Goal: Task Accomplishment & Management: Manage account settings

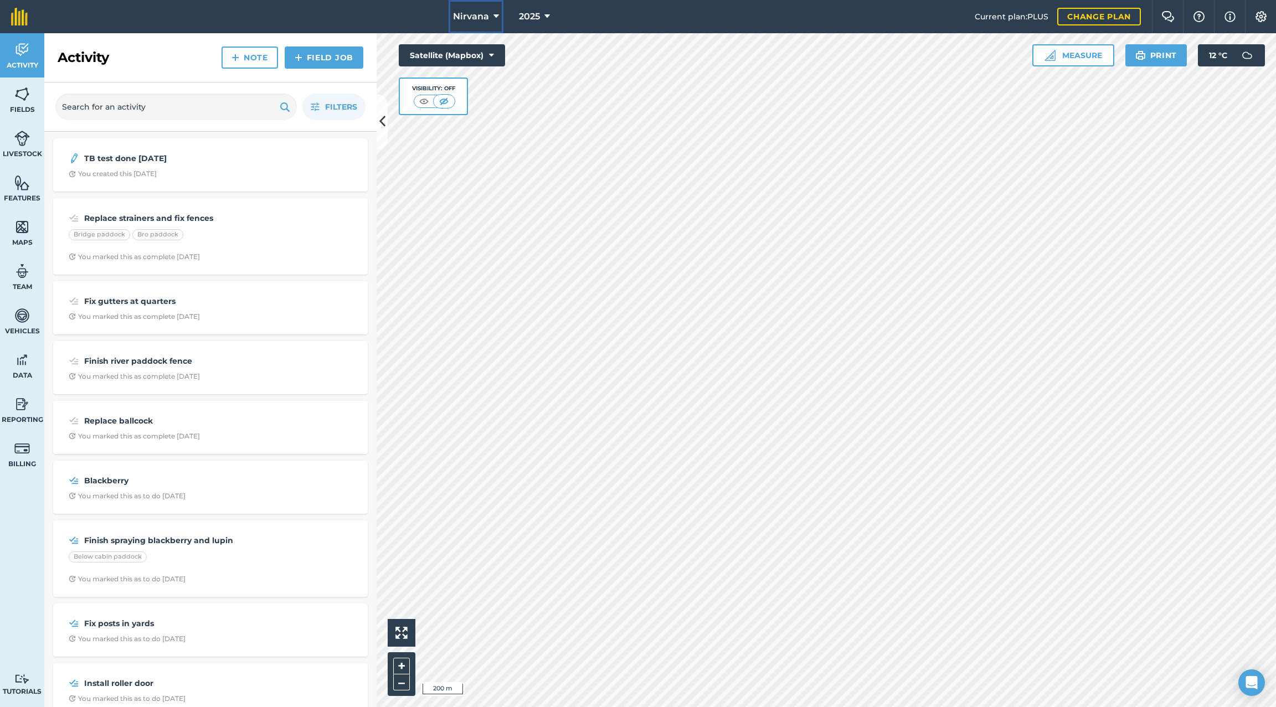
click at [499, 14] on button "Nirvana" at bounding box center [475, 16] width 55 height 33
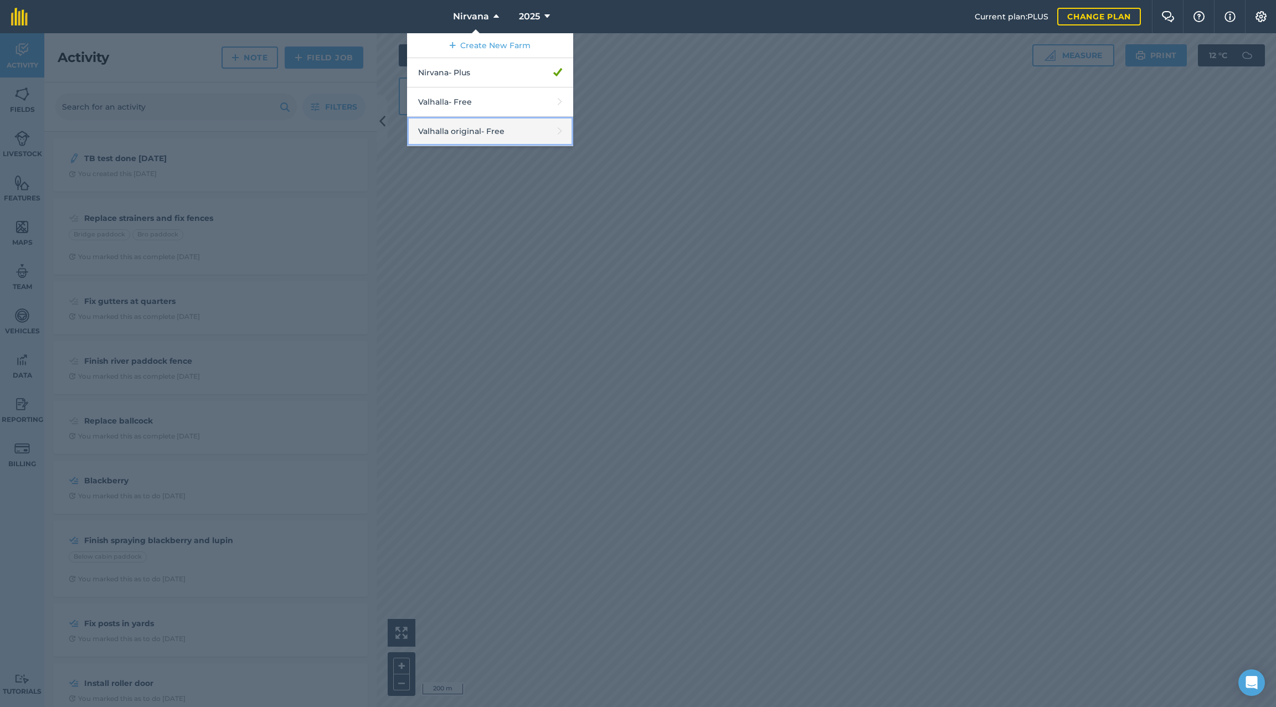
click at [469, 132] on link "Valhalla original - Free" at bounding box center [490, 131] width 166 height 29
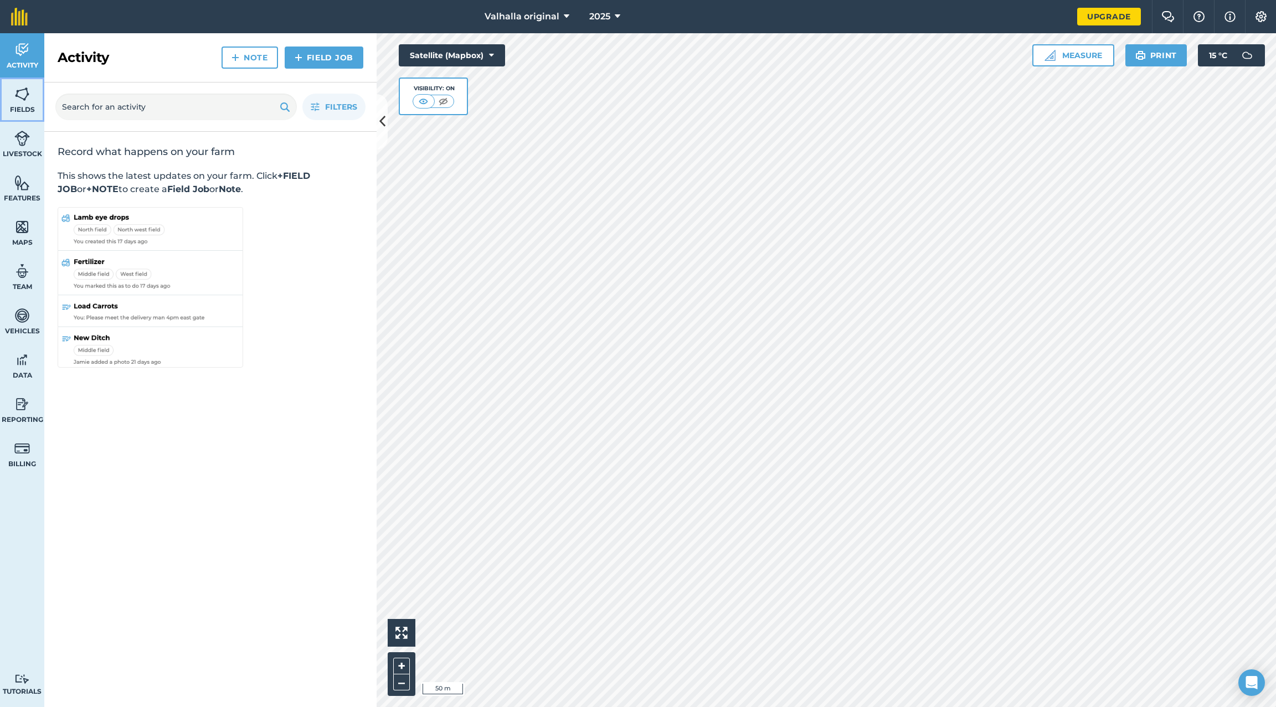
click at [28, 96] on img at bounding box center [22, 94] width 16 height 17
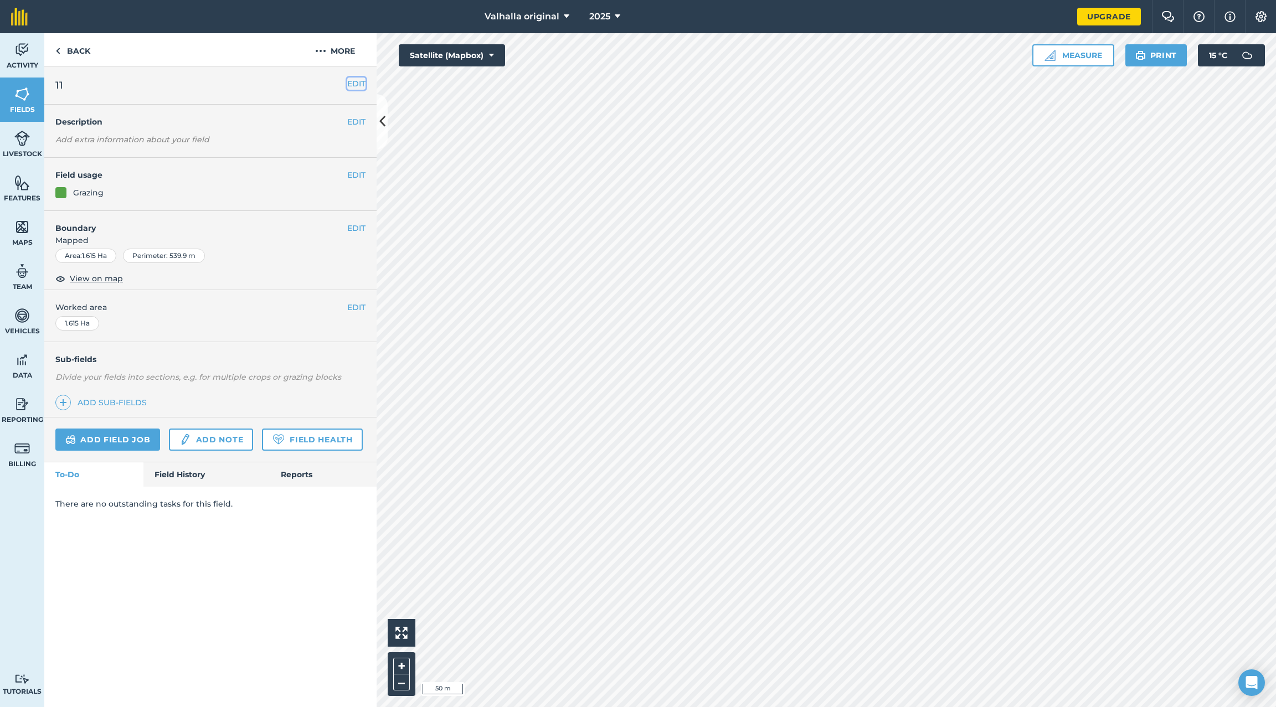
click at [357, 81] on button "EDIT" at bounding box center [356, 84] width 18 height 12
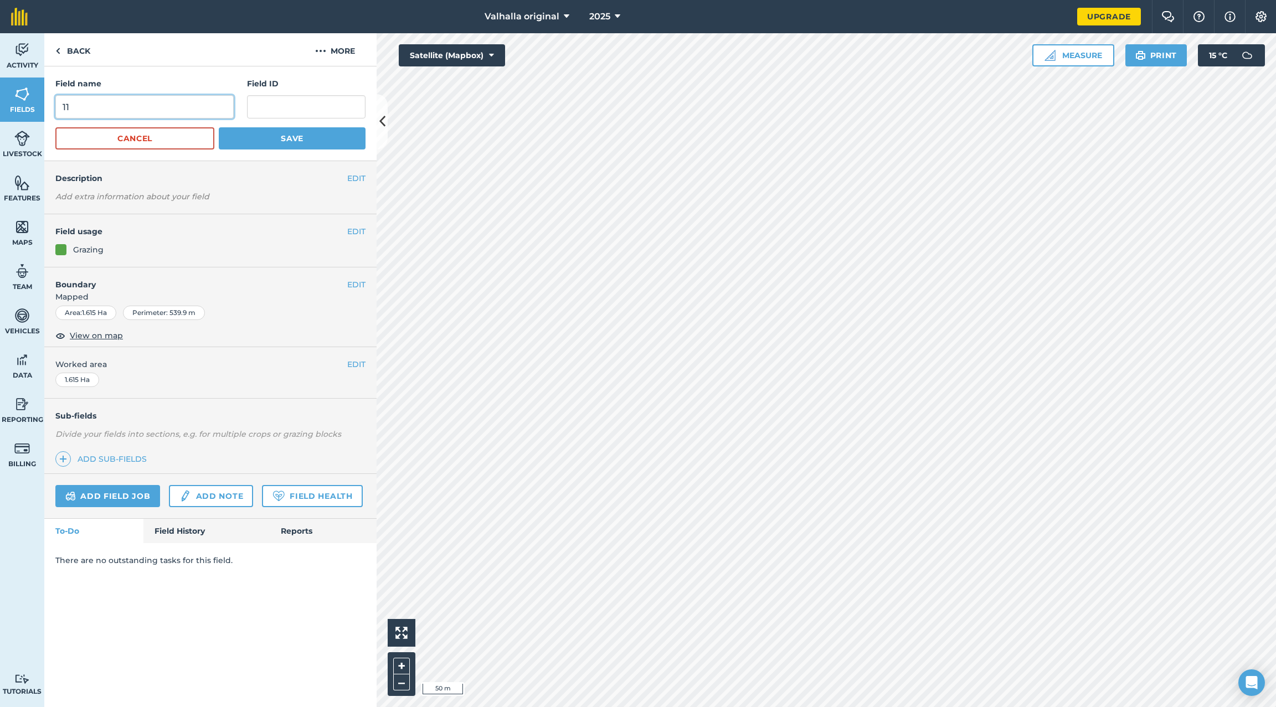
click at [147, 106] on input "11" at bounding box center [144, 106] width 178 height 23
type input "13"
click at [283, 141] on button "Save" at bounding box center [292, 138] width 147 height 22
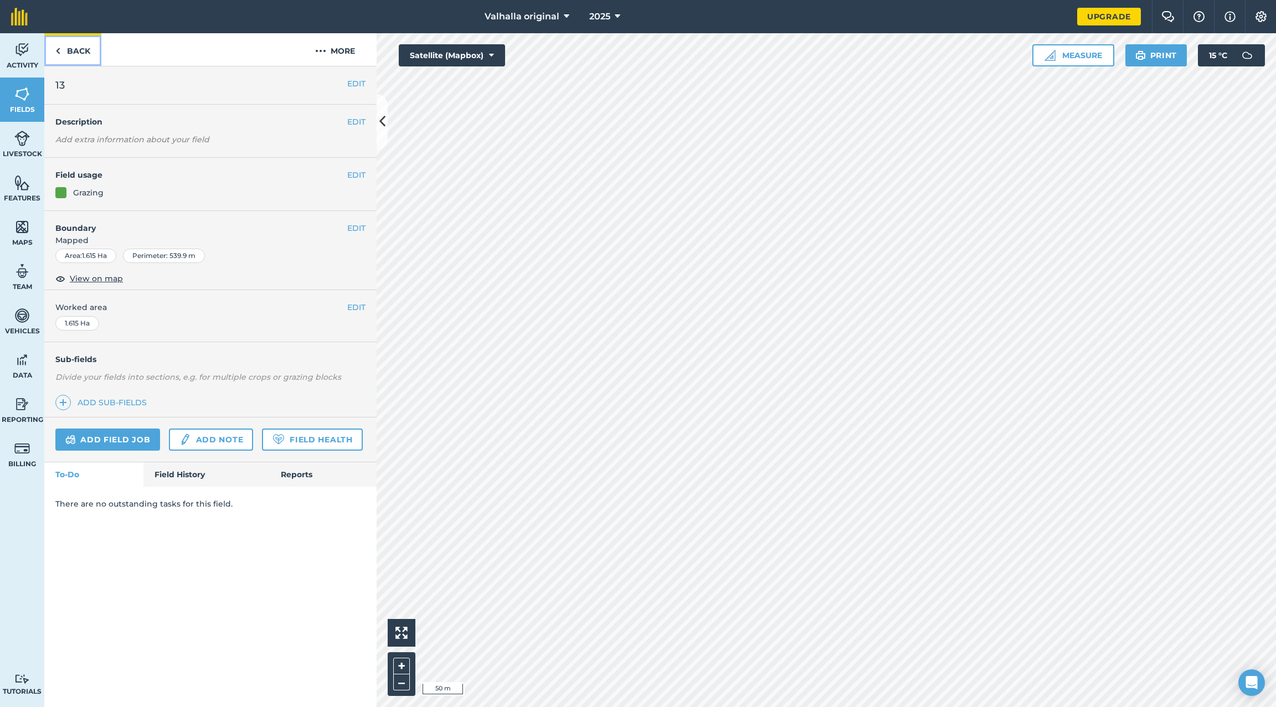
click at [63, 45] on link "Back" at bounding box center [72, 49] width 57 height 33
click at [358, 83] on button "EDIT" at bounding box center [356, 84] width 18 height 12
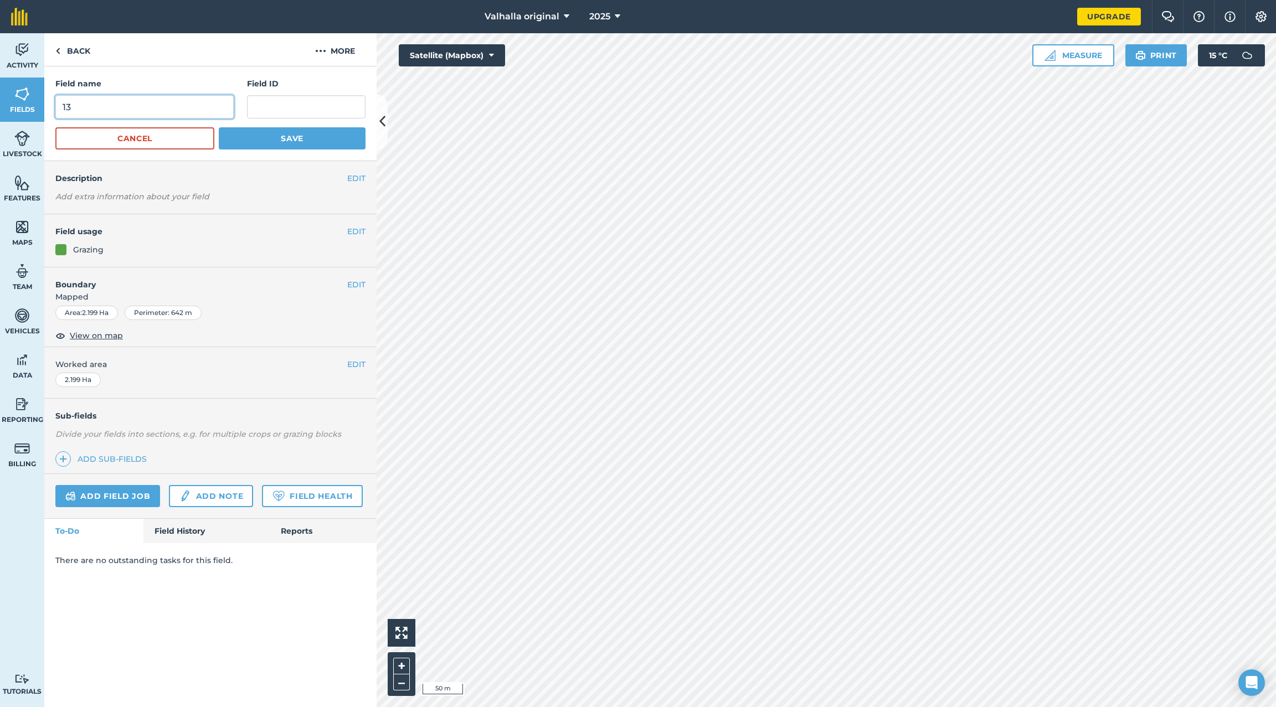
click at [127, 101] on input "13" at bounding box center [144, 106] width 178 height 23
type input "14"
click at [308, 138] on button "Save" at bounding box center [292, 138] width 147 height 22
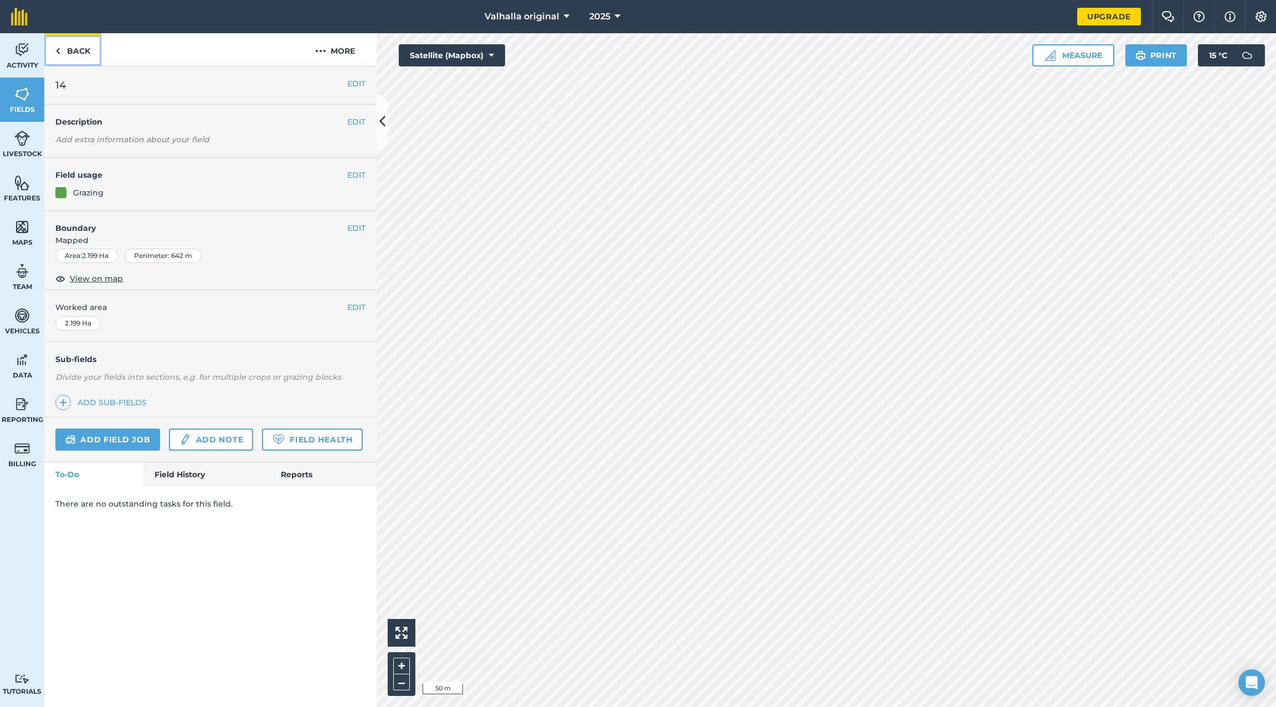
click at [63, 45] on link "Back" at bounding box center [72, 49] width 57 height 33
click at [361, 82] on button "EDIT" at bounding box center [356, 84] width 18 height 12
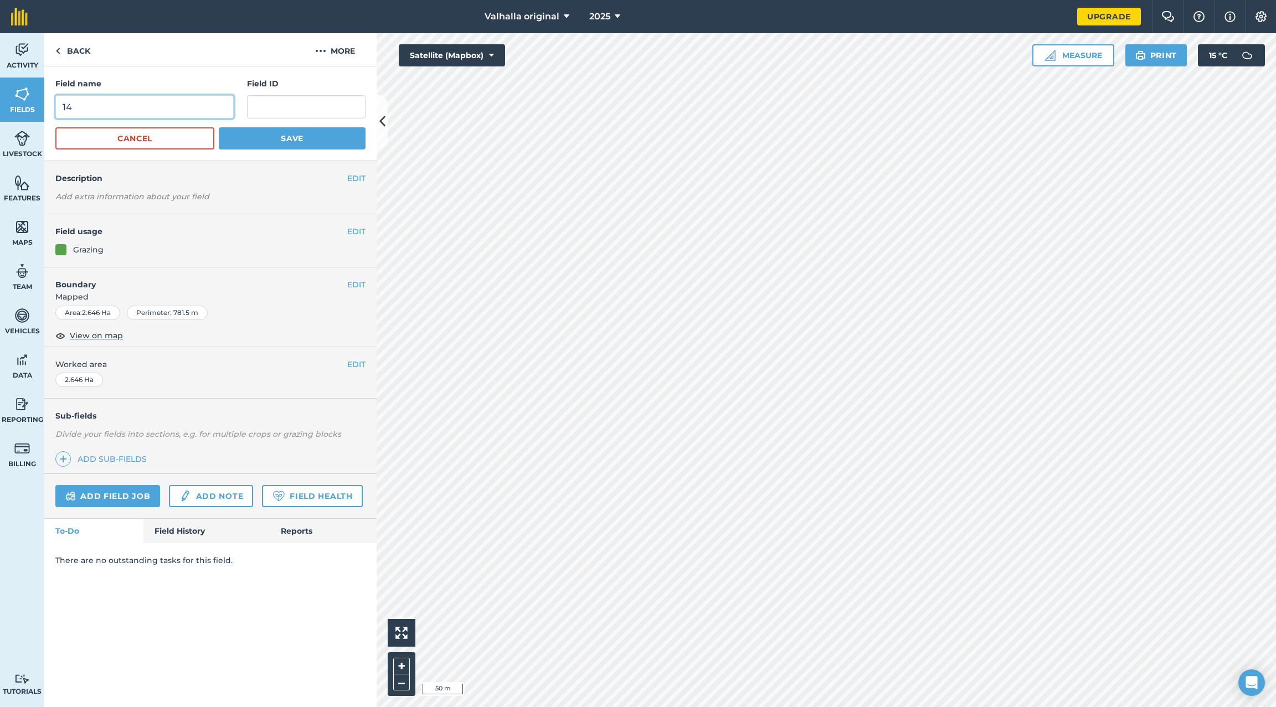
click at [148, 99] on input "14" at bounding box center [144, 106] width 178 height 23
type input "15"
click at [298, 140] on button "Save" at bounding box center [292, 138] width 147 height 22
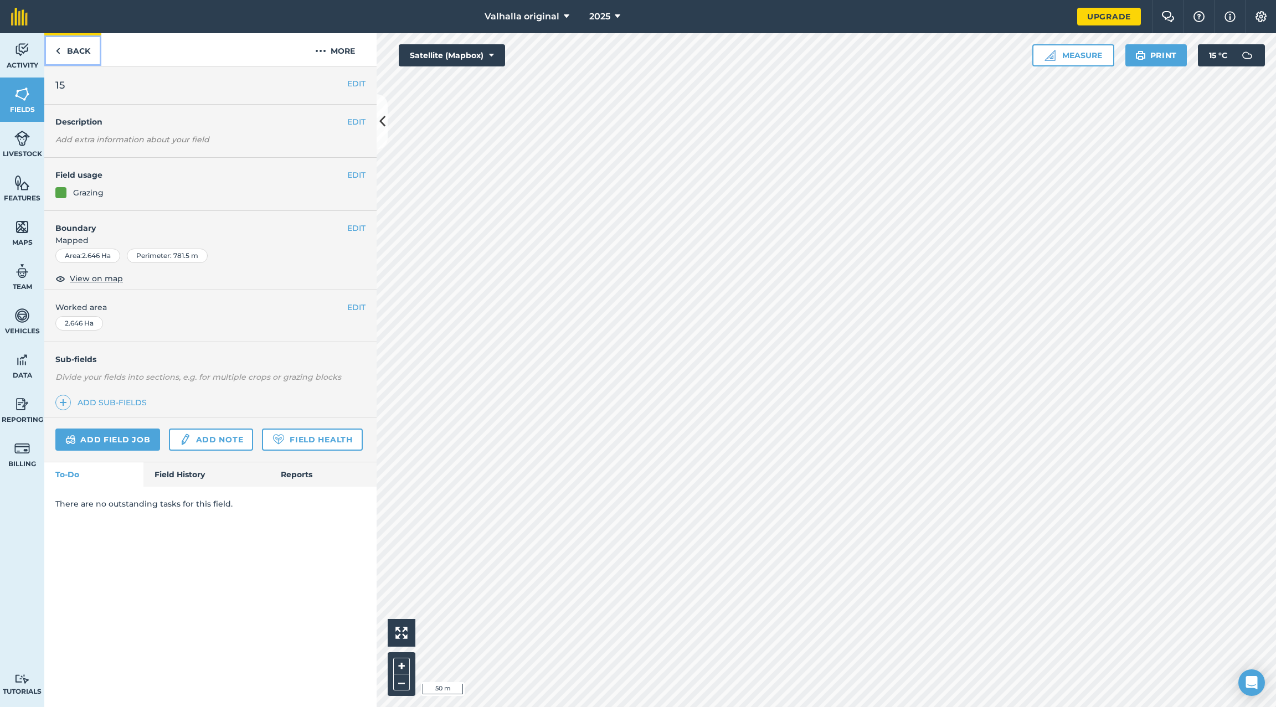
click at [58, 51] on img at bounding box center [57, 50] width 5 height 13
click at [60, 50] on link "Back" at bounding box center [72, 49] width 57 height 33
click at [356, 82] on button "EDIT" at bounding box center [356, 84] width 18 height 12
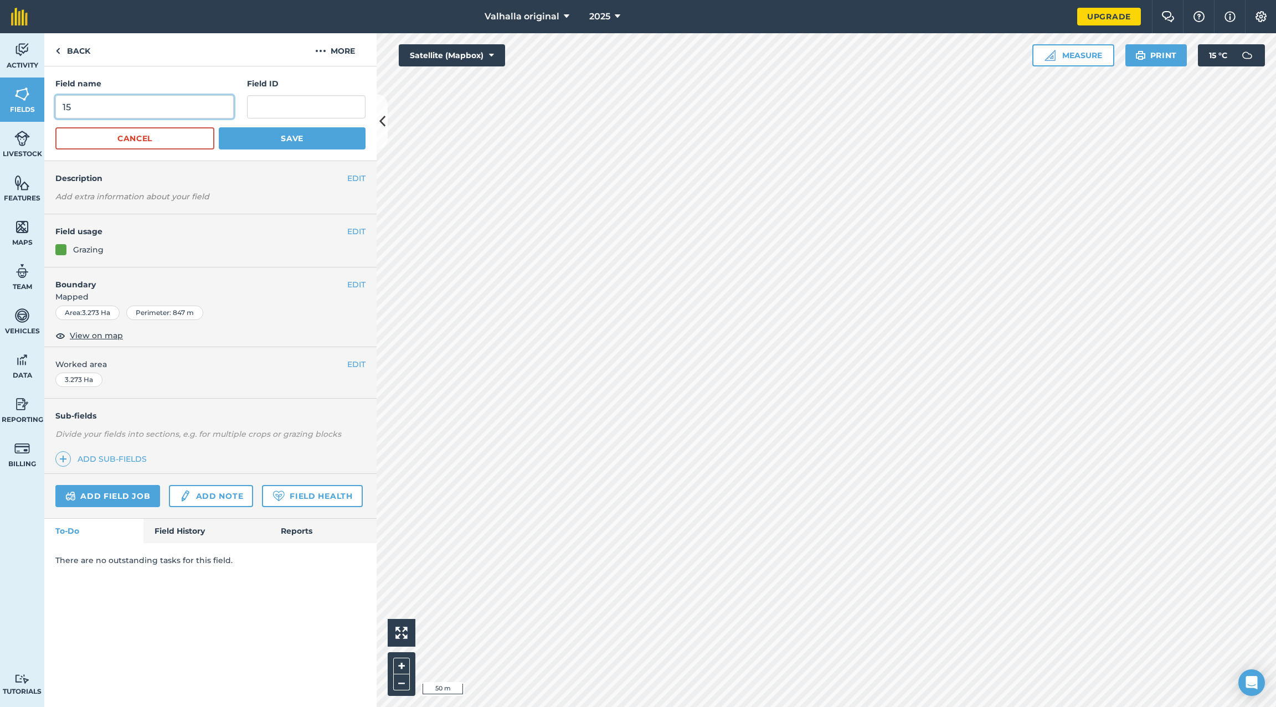
click at [190, 104] on input "15" at bounding box center [144, 106] width 178 height 23
type input "16"
click at [291, 136] on button "Save" at bounding box center [292, 138] width 147 height 22
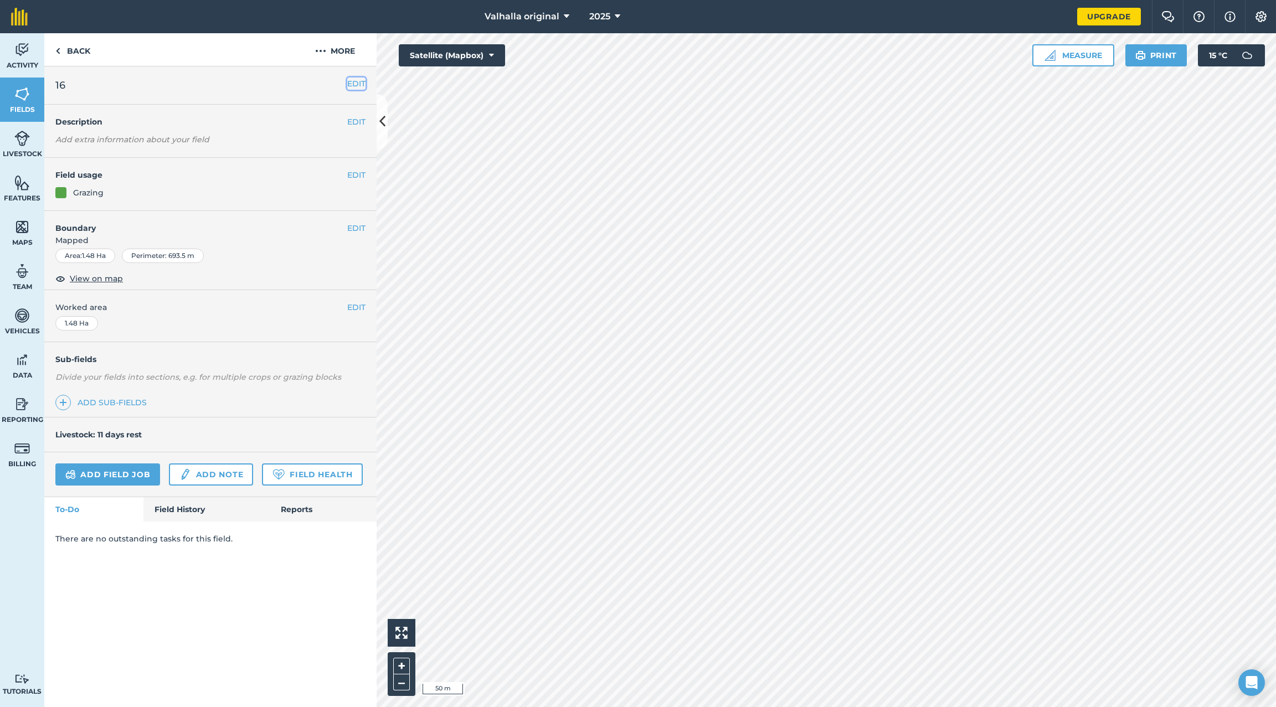
click at [357, 83] on button "EDIT" at bounding box center [356, 84] width 18 height 12
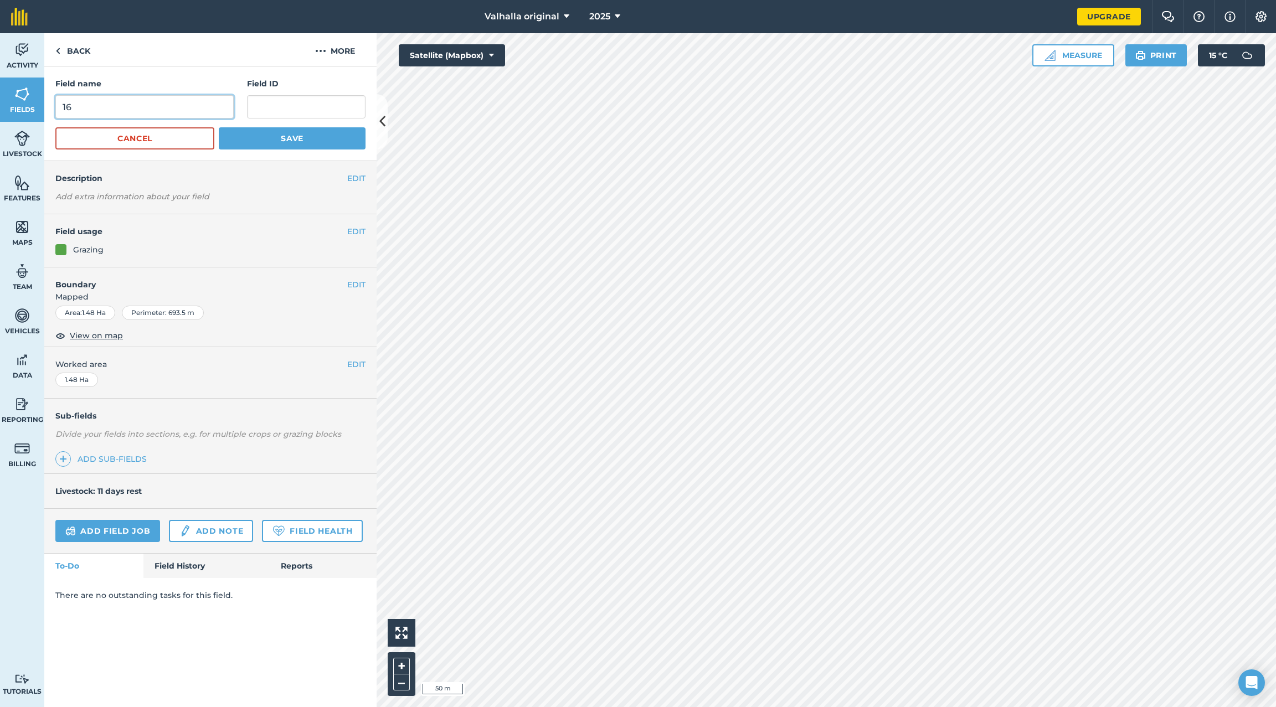
click at [175, 106] on input "16" at bounding box center [144, 106] width 178 height 23
type input "17"
click at [290, 136] on button "Save" at bounding box center [292, 138] width 147 height 22
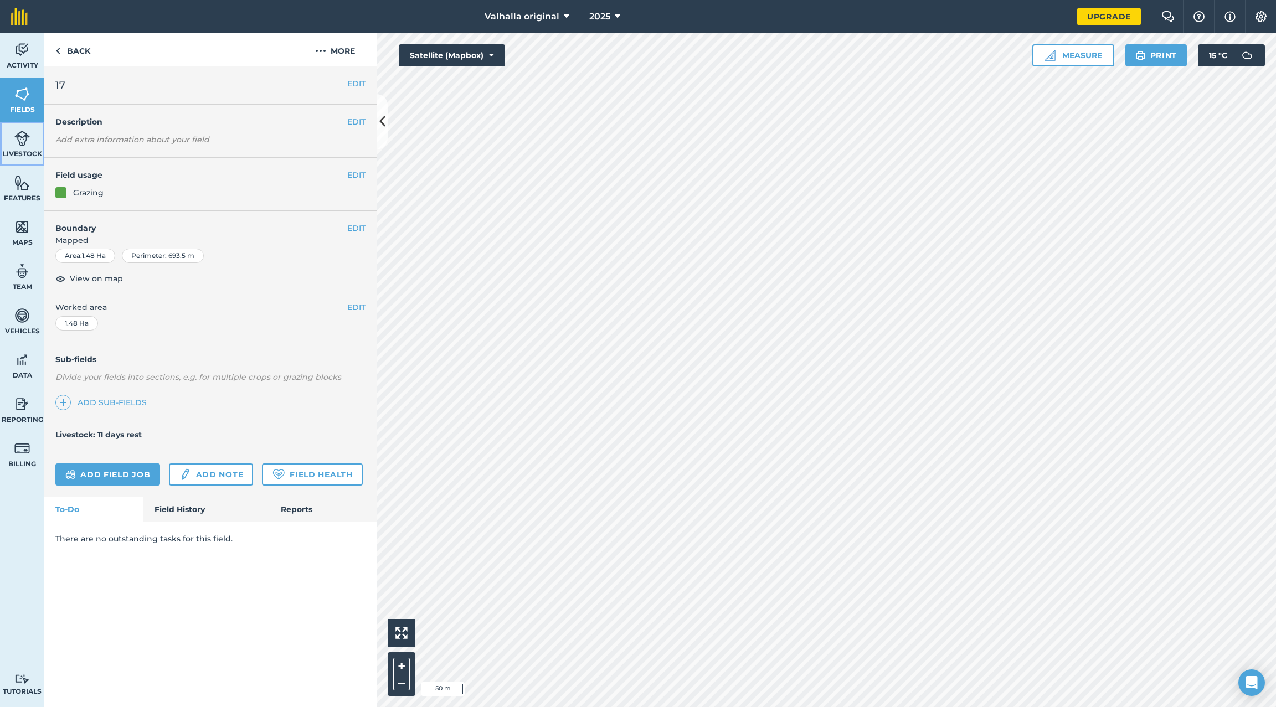
click at [17, 144] on img at bounding box center [22, 138] width 16 height 17
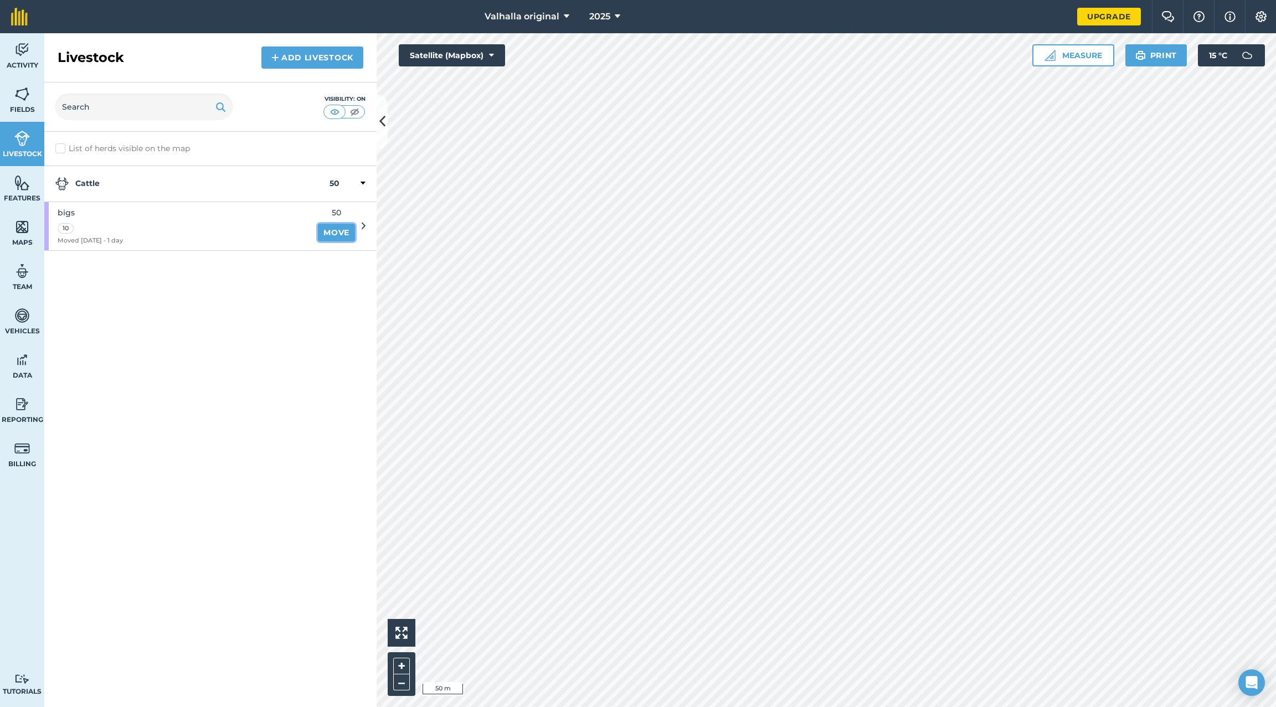
click at [332, 230] on link "Move" at bounding box center [336, 233] width 37 height 18
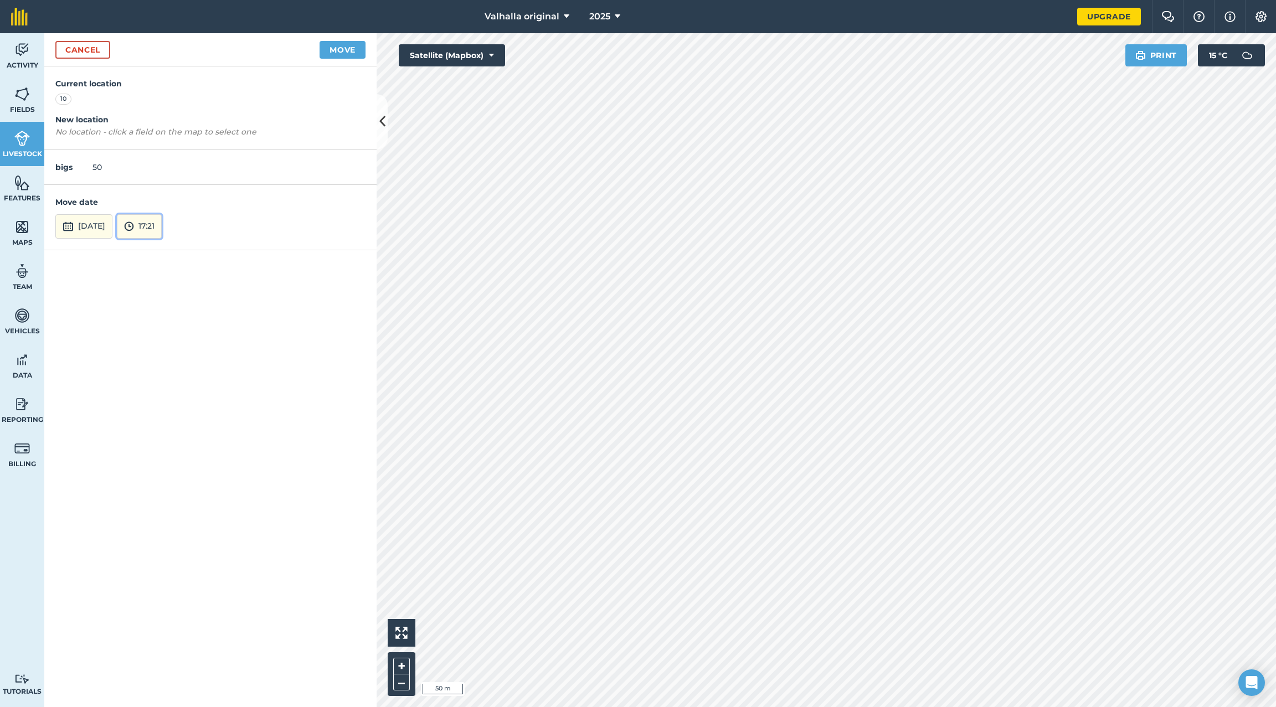
click at [162, 223] on button "17:21" at bounding box center [139, 226] width 45 height 24
click at [161, 149] on button "08:00" at bounding box center [143, 155] width 52 height 18
click at [347, 49] on button "Move" at bounding box center [342, 50] width 46 height 18
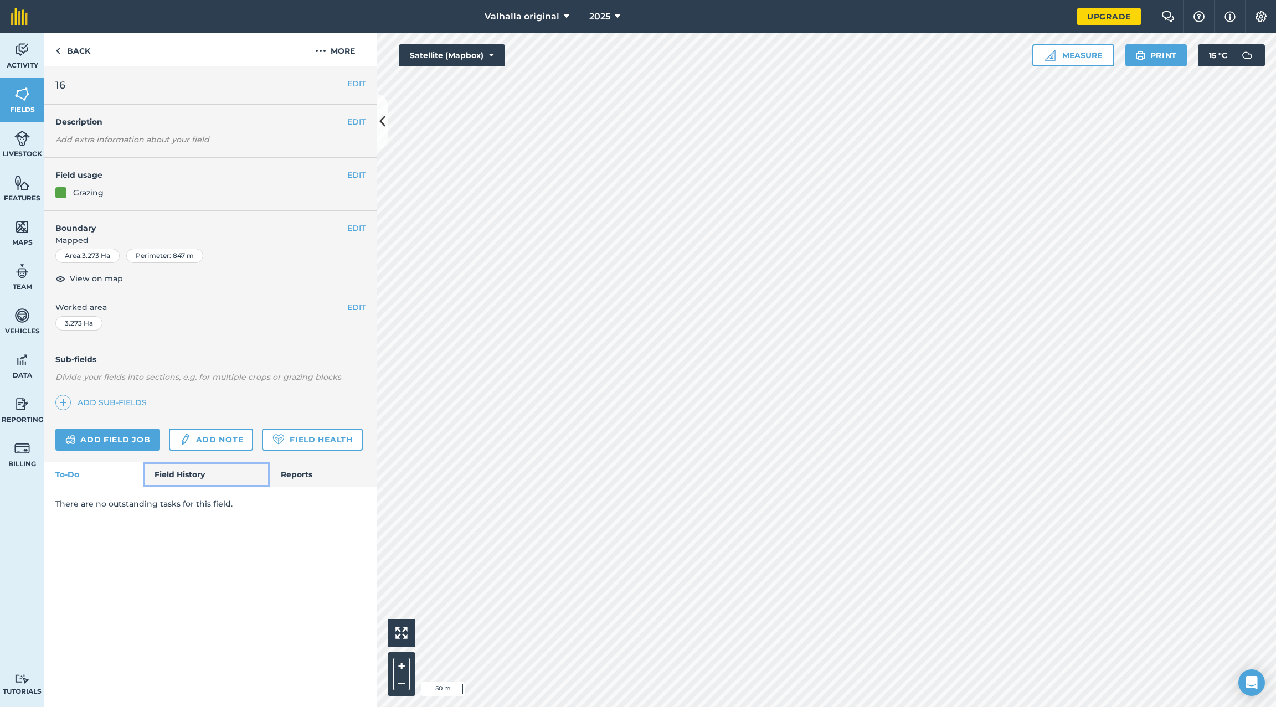
click at [180, 471] on link "Field History" at bounding box center [206, 474] width 126 height 24
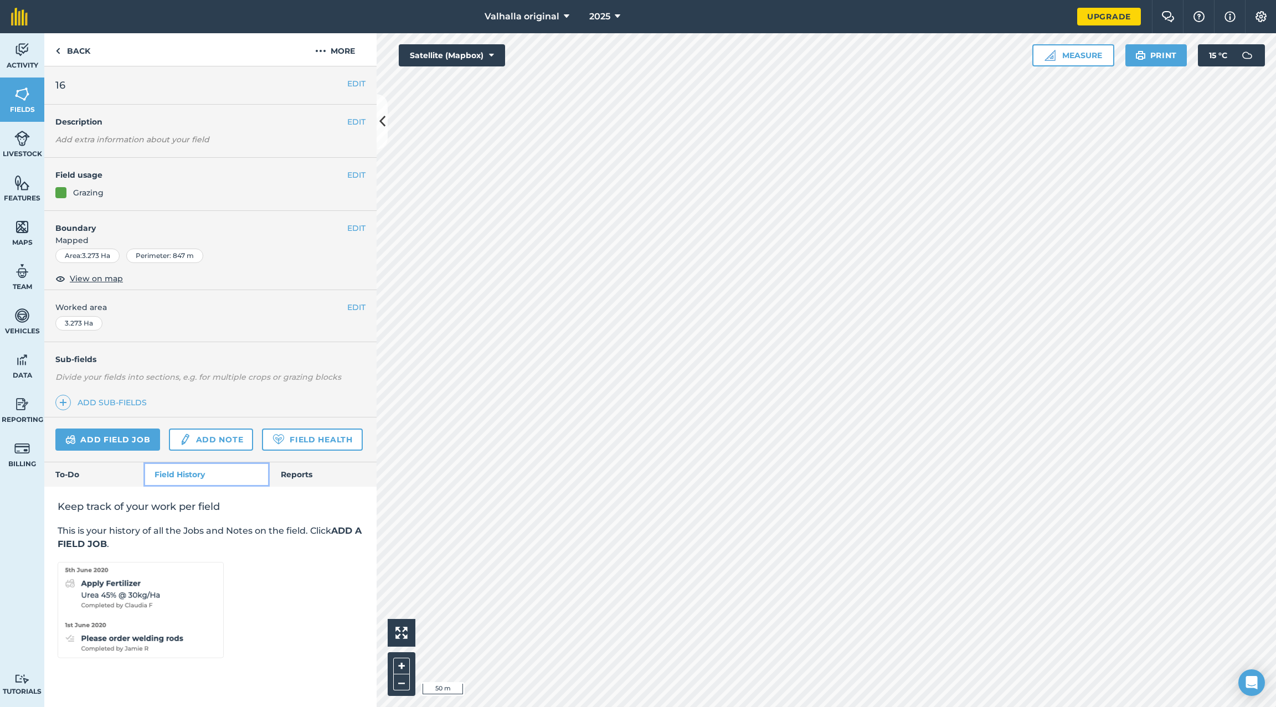
scroll to position [3, 0]
click at [112, 430] on link "Add field job" at bounding box center [107, 440] width 105 height 22
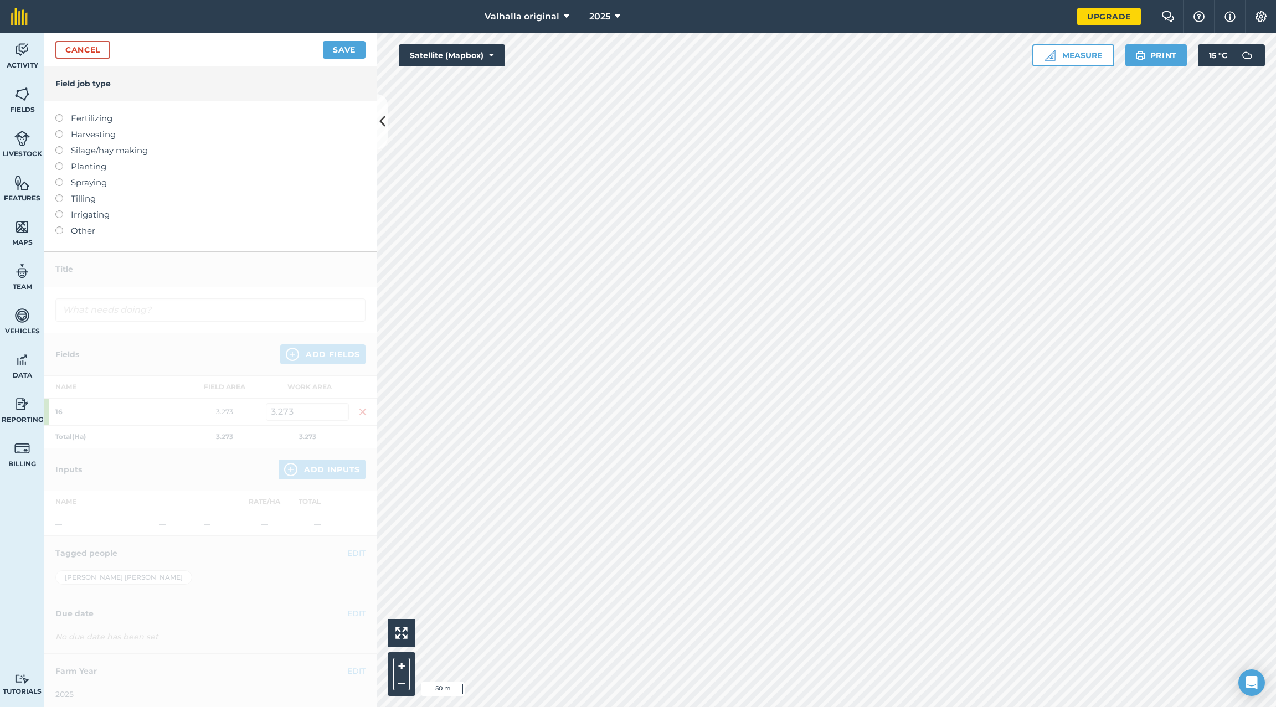
click at [59, 146] on label at bounding box center [63, 146] width 16 height 0
type input "Silage/hay making"
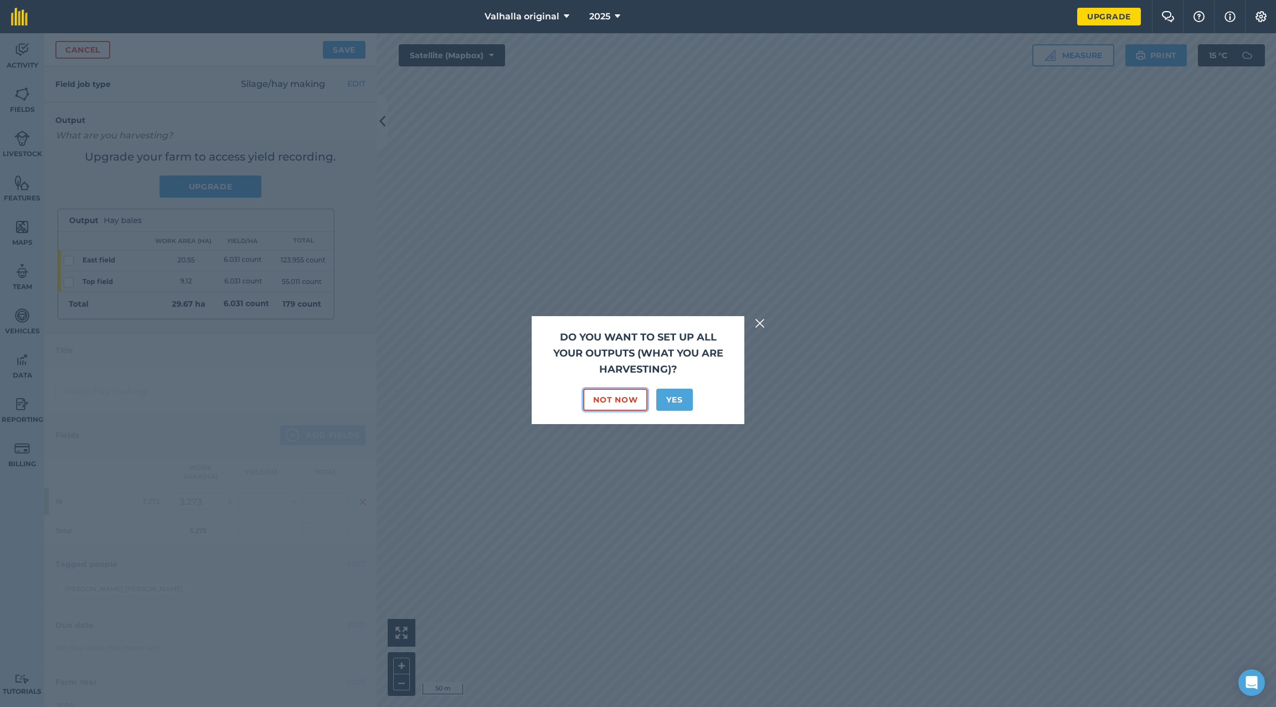
click at [628, 398] on button "Not Now" at bounding box center [615, 400] width 64 height 22
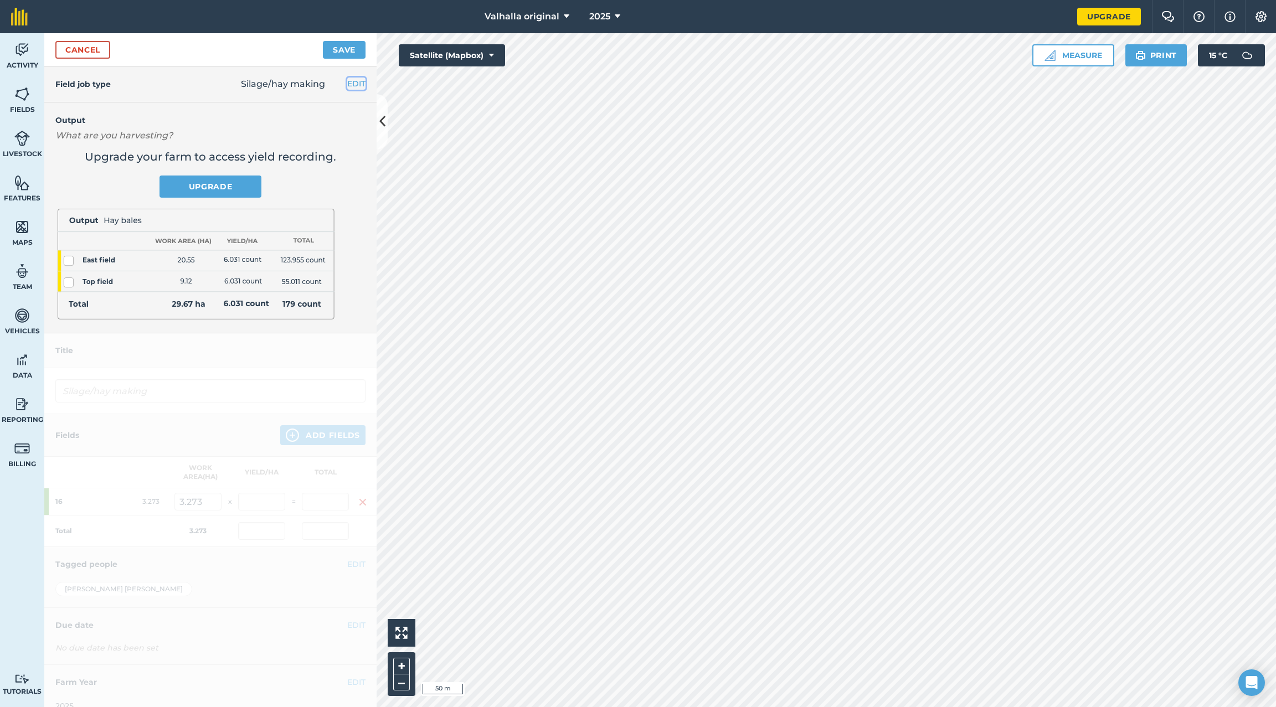
click at [347, 81] on button "EDIT" at bounding box center [356, 84] width 18 height 12
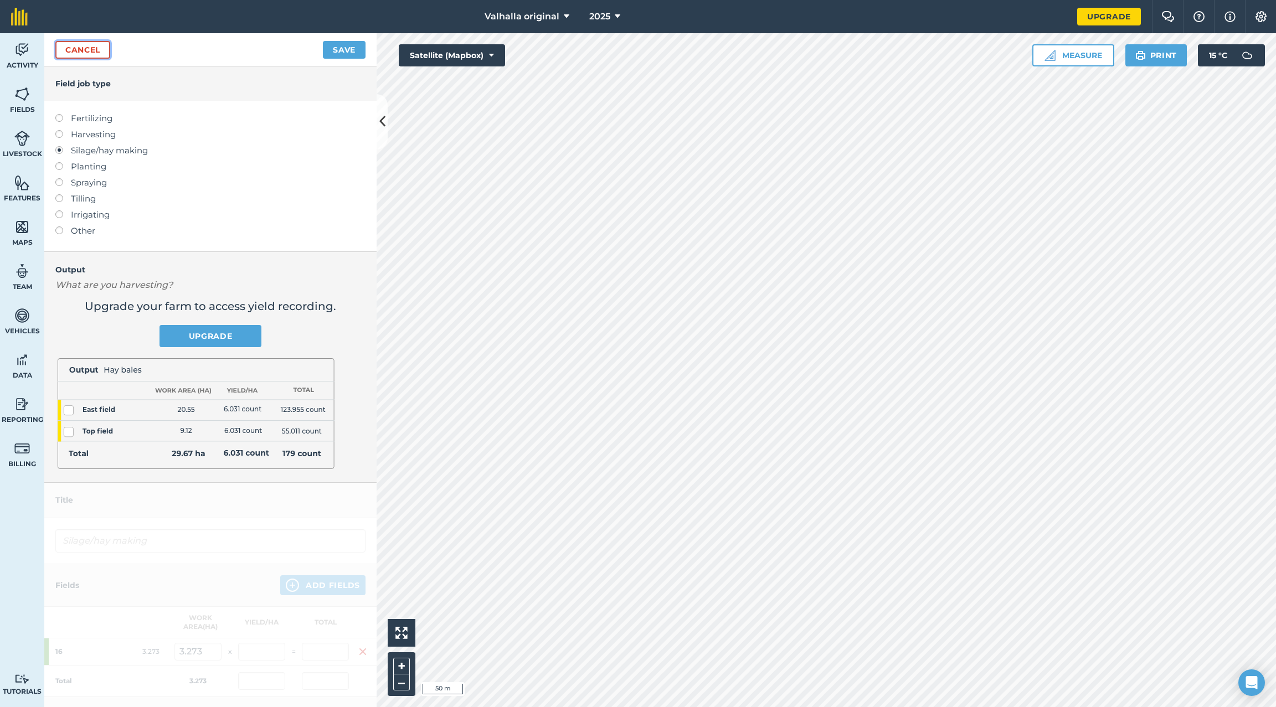
click at [83, 48] on link "Cancel" at bounding box center [82, 50] width 55 height 18
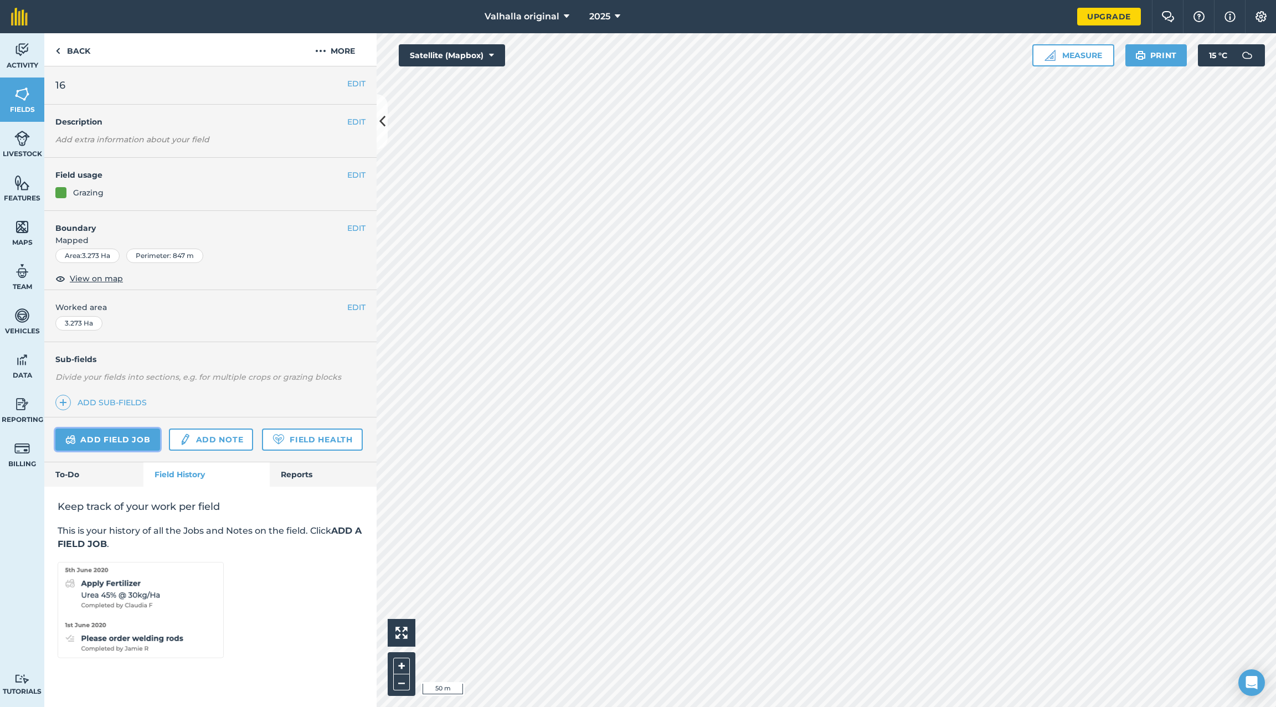
click at [106, 434] on link "Add field job" at bounding box center [107, 440] width 105 height 22
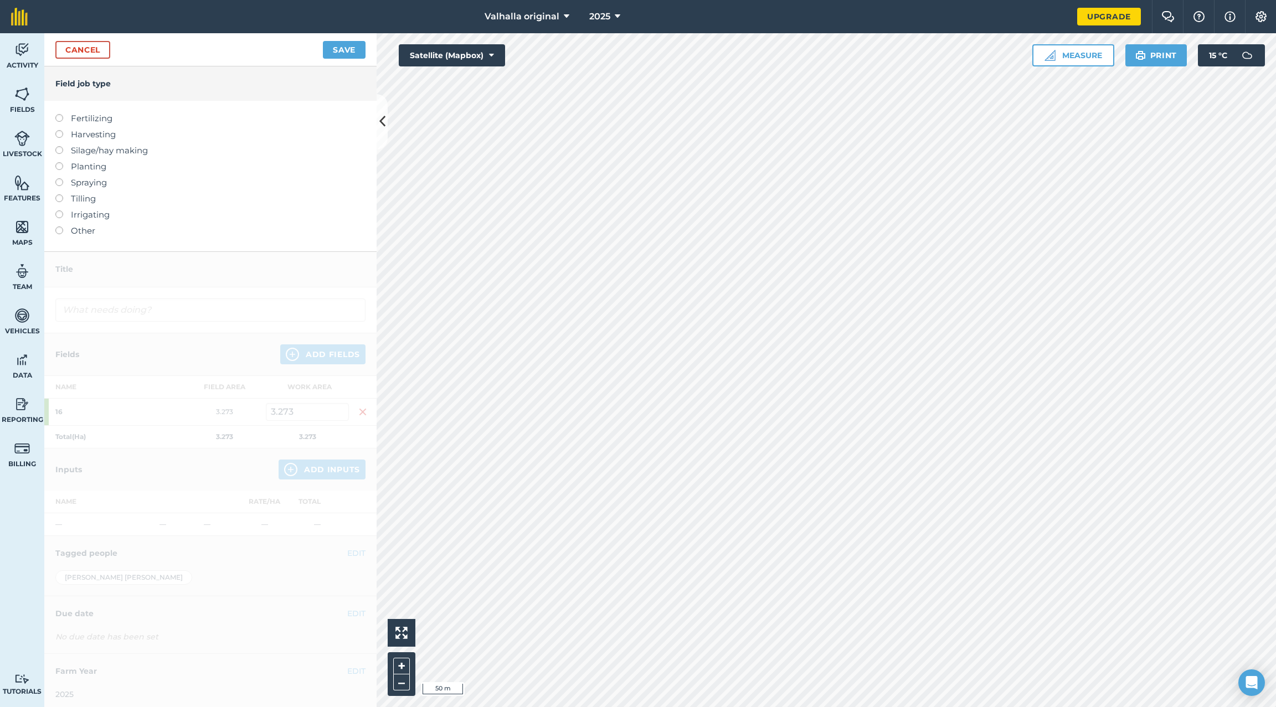
click at [59, 146] on label at bounding box center [63, 146] width 16 height 0
type input "Silage/hay making"
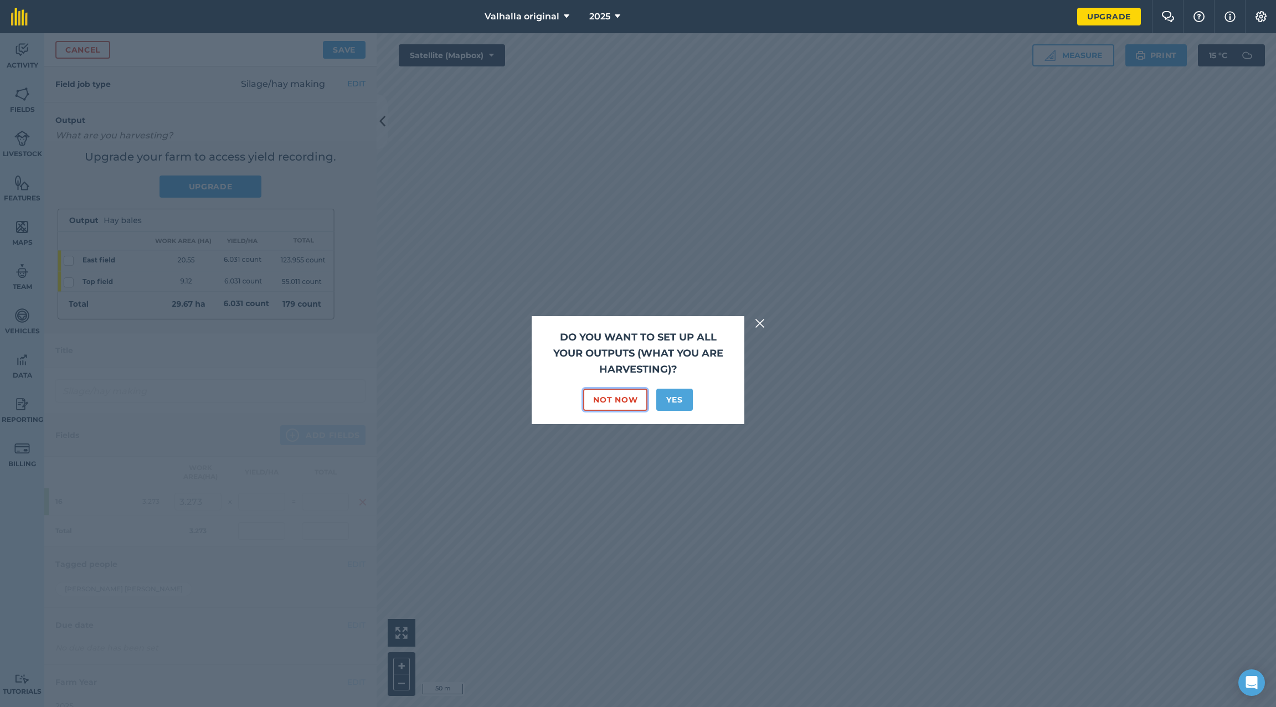
click at [622, 399] on button "Not Now" at bounding box center [615, 400] width 64 height 22
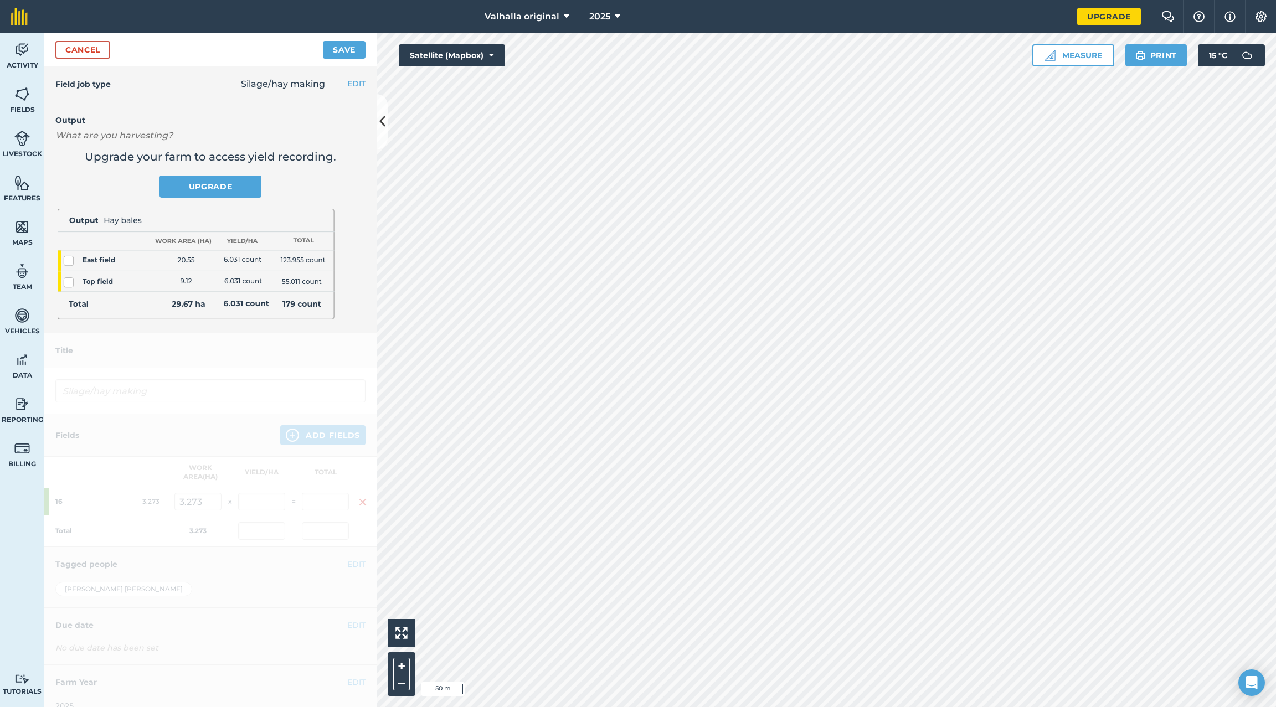
click at [79, 144] on div "Upgrade your farm to access yield recording. Upgrade" at bounding box center [210, 237] width 332 height 191
click at [76, 138] on em "What are you harvesting?" at bounding box center [113, 135] width 117 height 11
click at [204, 184] on link "Upgrade" at bounding box center [210, 186] width 102 height 22
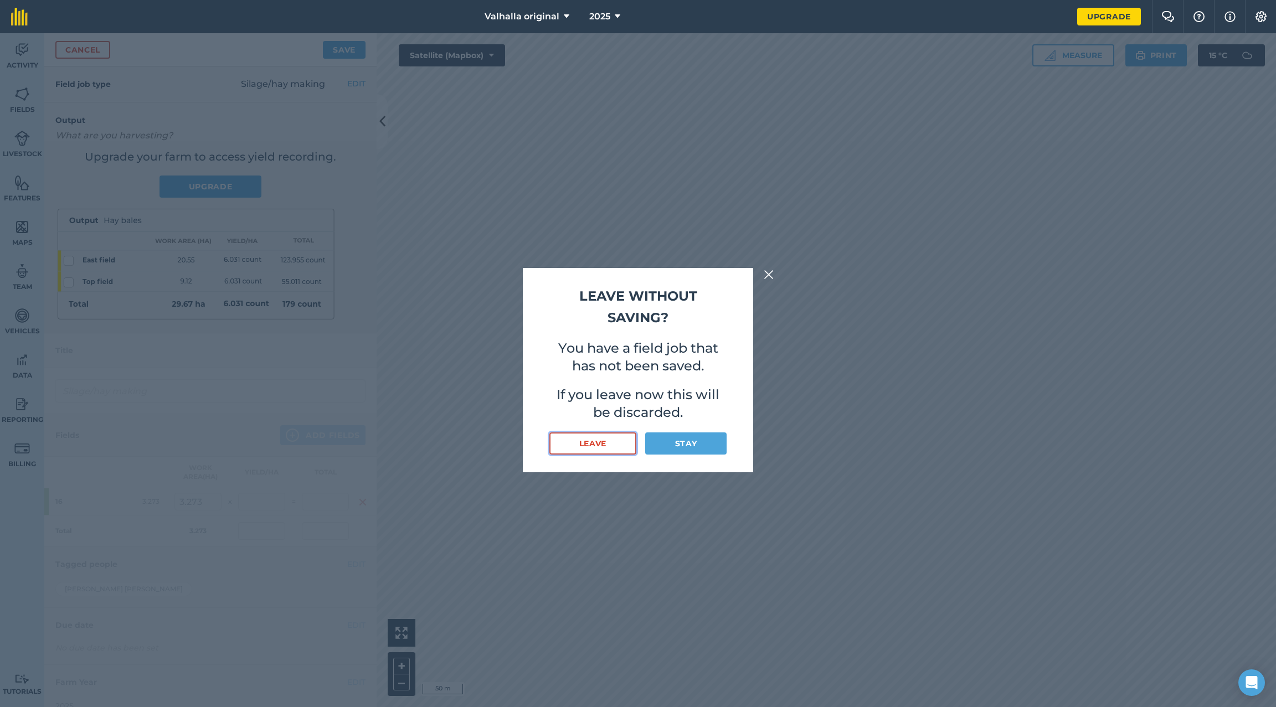
click at [593, 440] on button "Leave" at bounding box center [592, 443] width 87 height 22
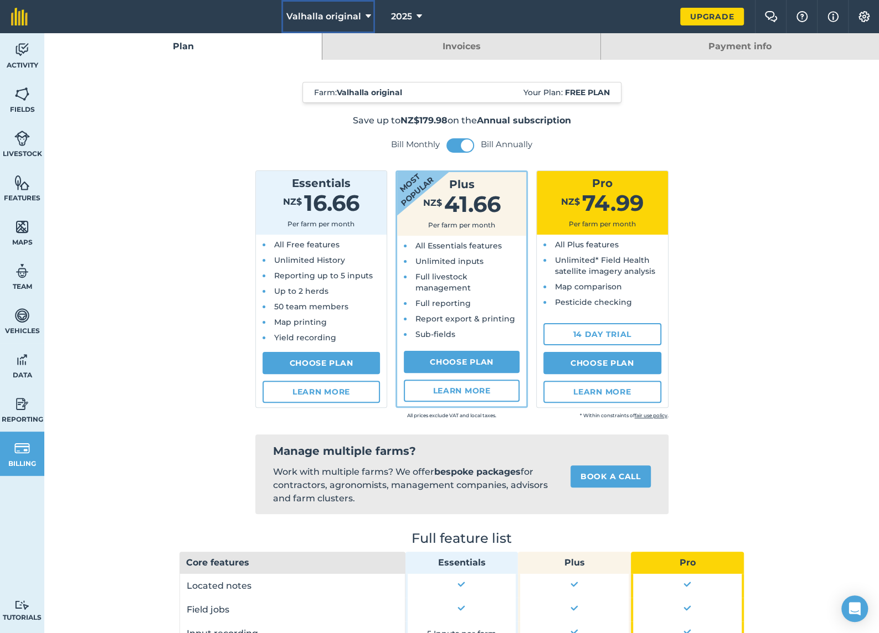
click at [369, 16] on icon at bounding box center [368, 16] width 6 height 13
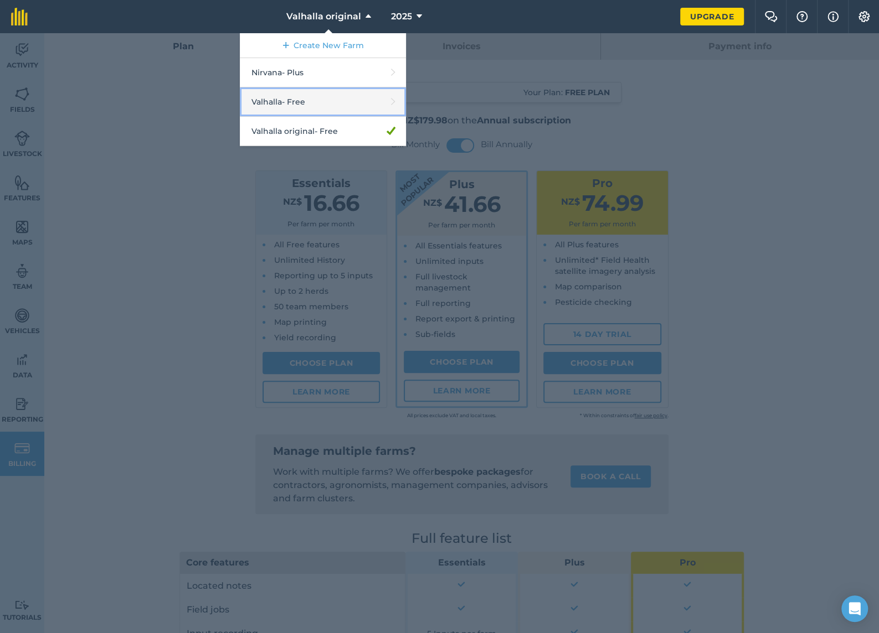
click at [333, 99] on link "Valhalla - Free" at bounding box center [323, 101] width 166 height 29
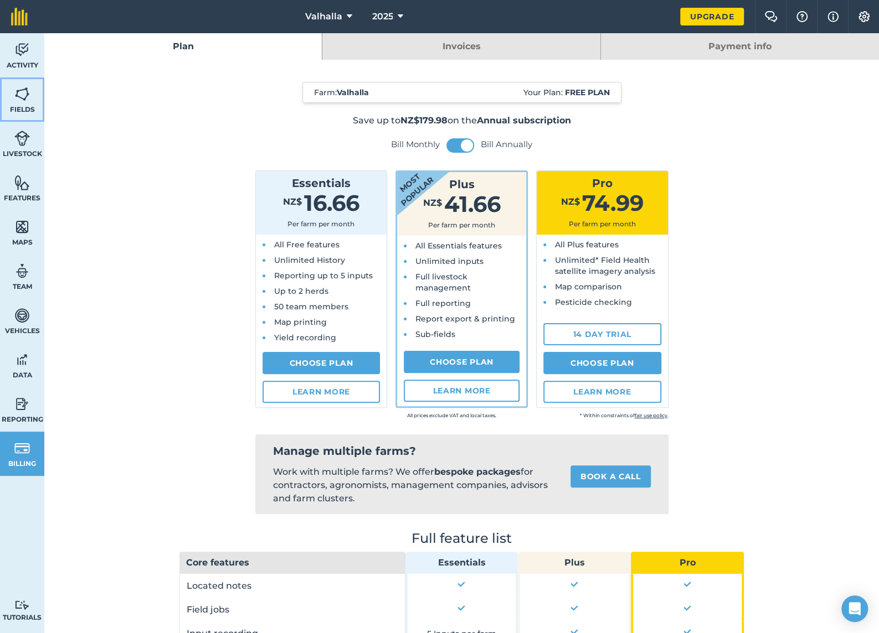
click at [21, 96] on img at bounding box center [22, 94] width 16 height 17
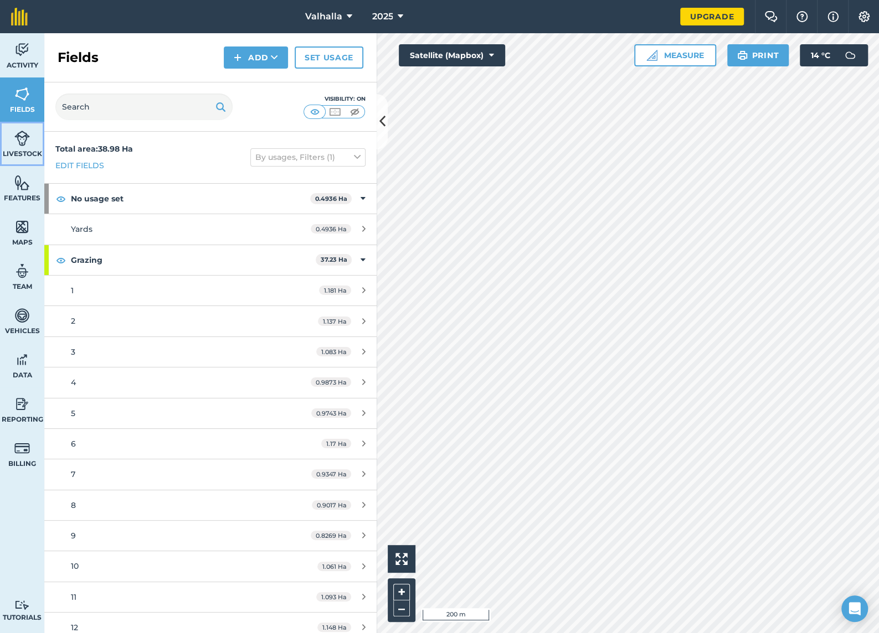
click at [19, 144] on img at bounding box center [22, 138] width 16 height 17
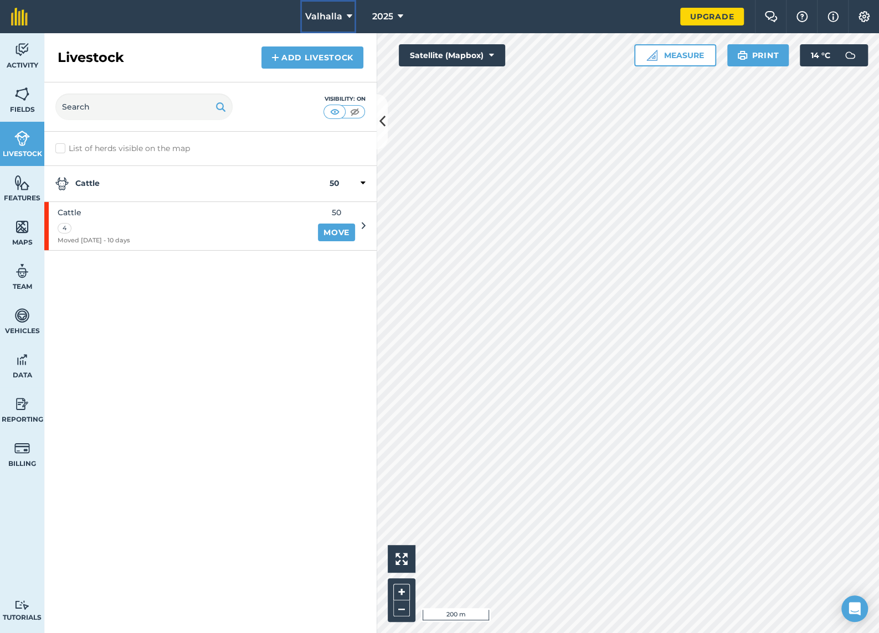
click at [336, 18] on span "Valhalla" at bounding box center [322, 16] width 37 height 13
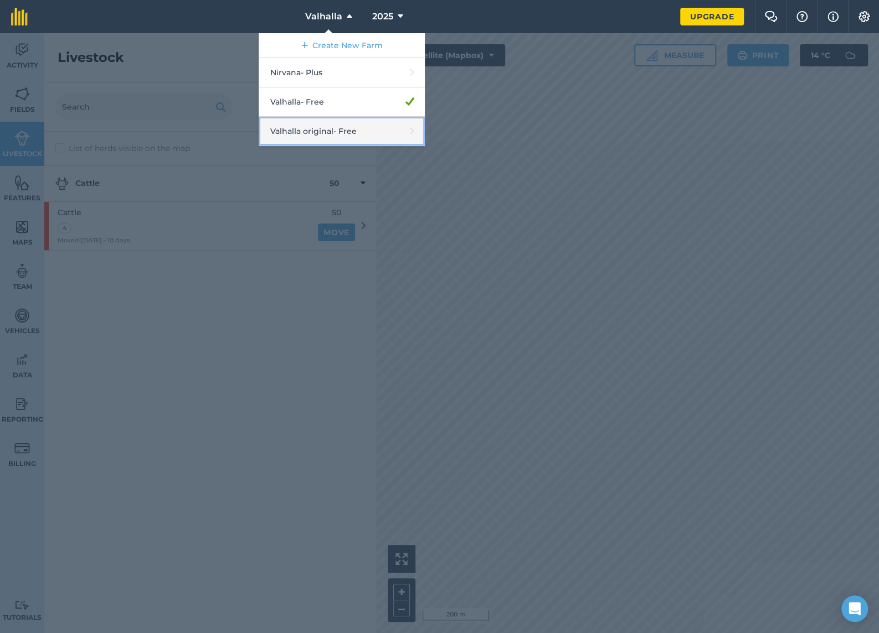
click at [335, 136] on link "Valhalla original - Free" at bounding box center [342, 131] width 166 height 29
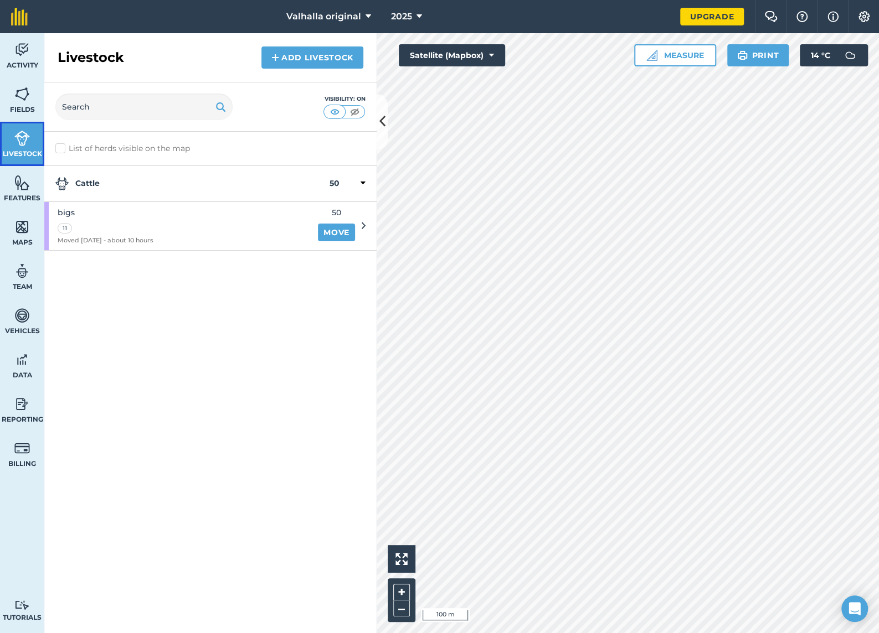
click at [18, 145] on img at bounding box center [22, 138] width 16 height 17
click at [363, 222] on icon at bounding box center [364, 226] width 4 height 10
click at [363, 226] on icon at bounding box center [364, 226] width 4 height 10
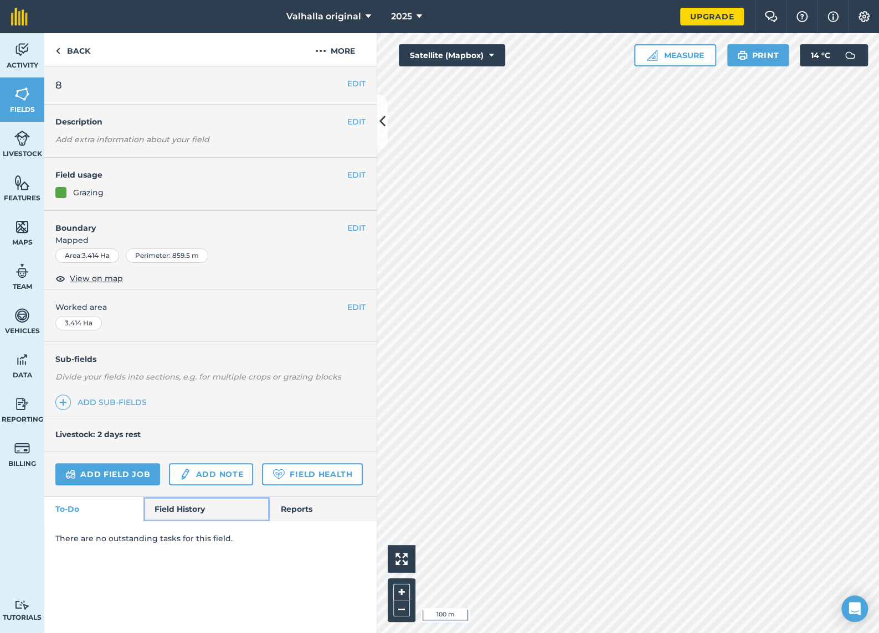
click at [191, 509] on link "Field History" at bounding box center [206, 509] width 126 height 24
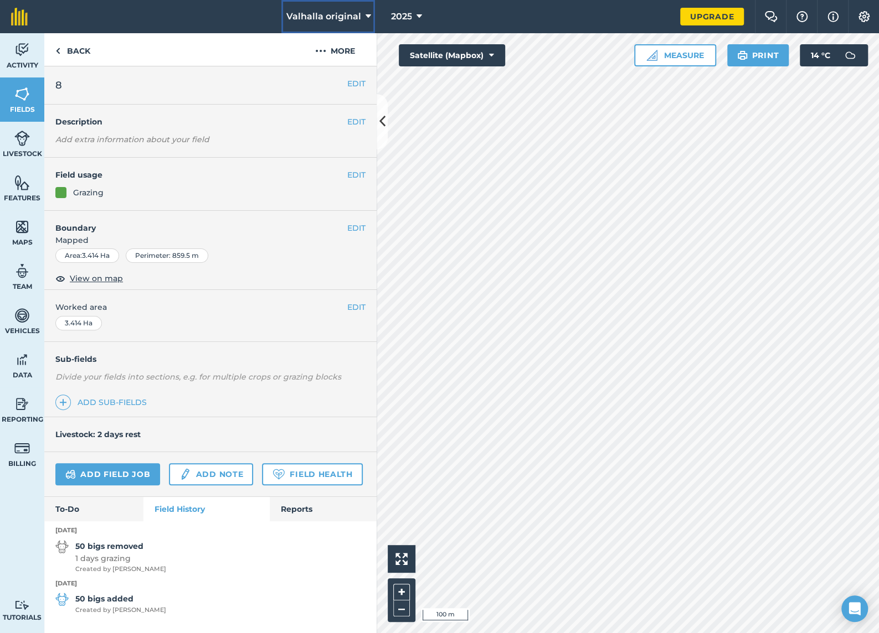
click at [348, 16] on span "Valhalla original" at bounding box center [323, 16] width 75 height 13
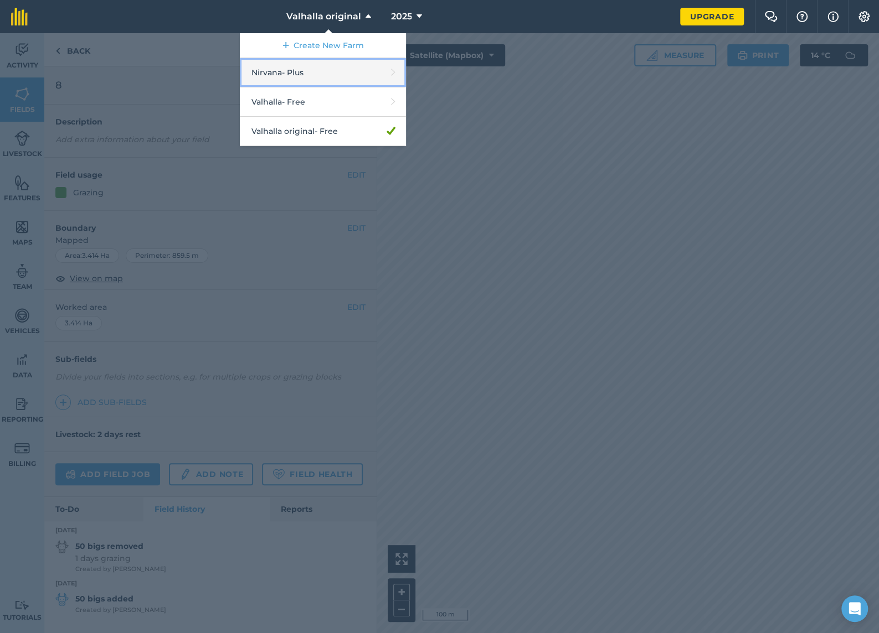
click at [316, 72] on link "Nirvana - Plus" at bounding box center [323, 72] width 166 height 29
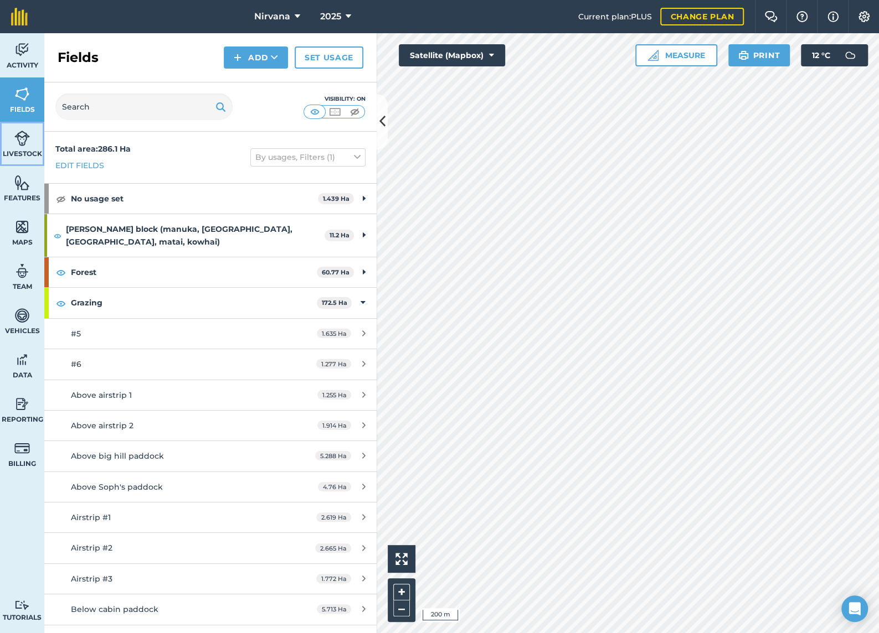
click at [18, 148] on link "Livestock" at bounding box center [22, 144] width 44 height 44
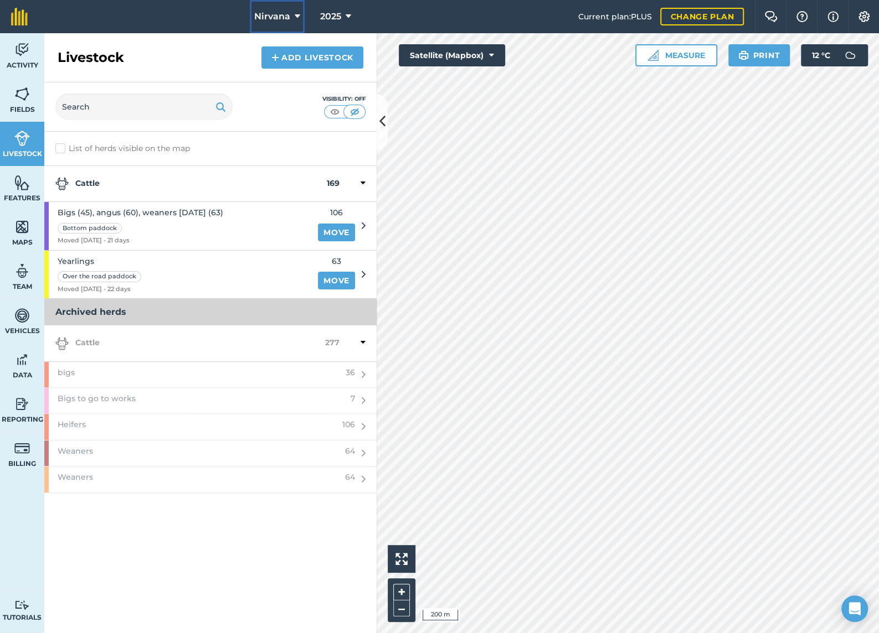
click at [296, 14] on icon at bounding box center [298, 16] width 6 height 13
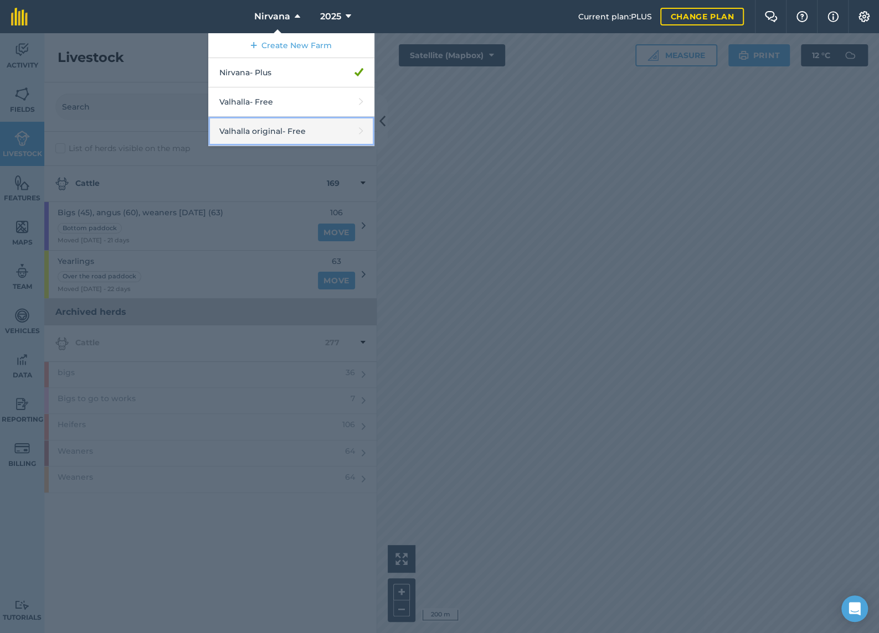
click at [271, 130] on link "Valhalla original - Free" at bounding box center [291, 131] width 166 height 29
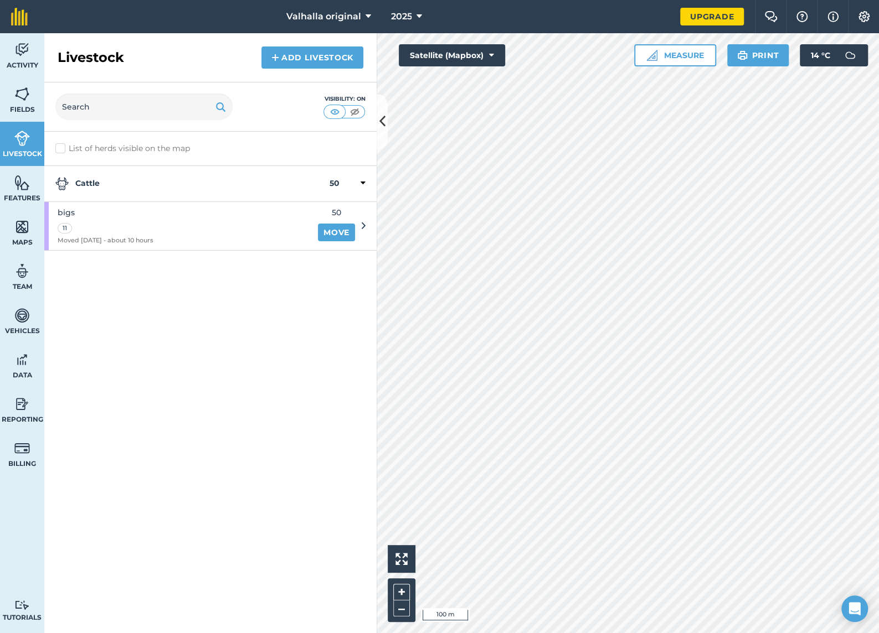
click at [357, 185] on div at bounding box center [352, 183] width 26 height 13
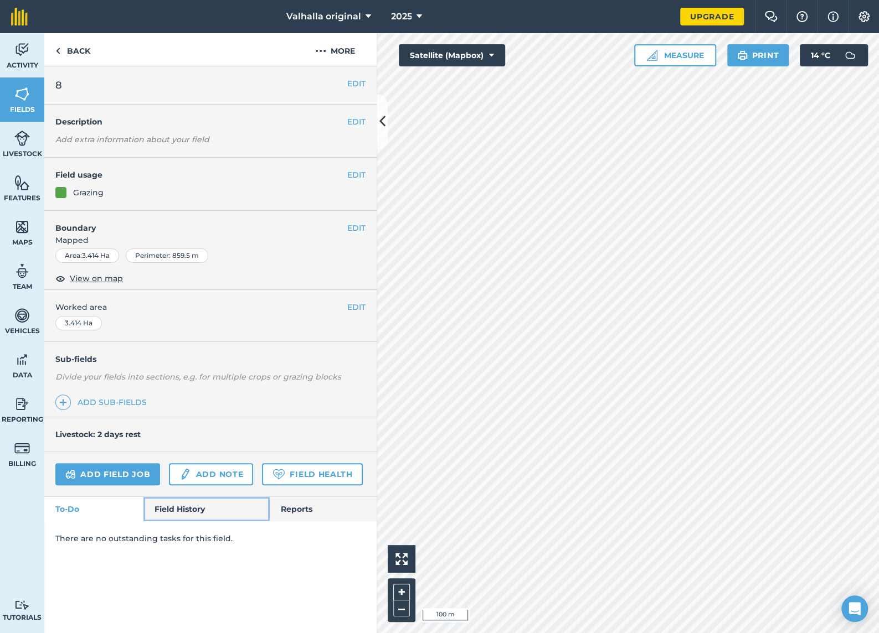
click at [186, 500] on link "Field History" at bounding box center [206, 509] width 126 height 24
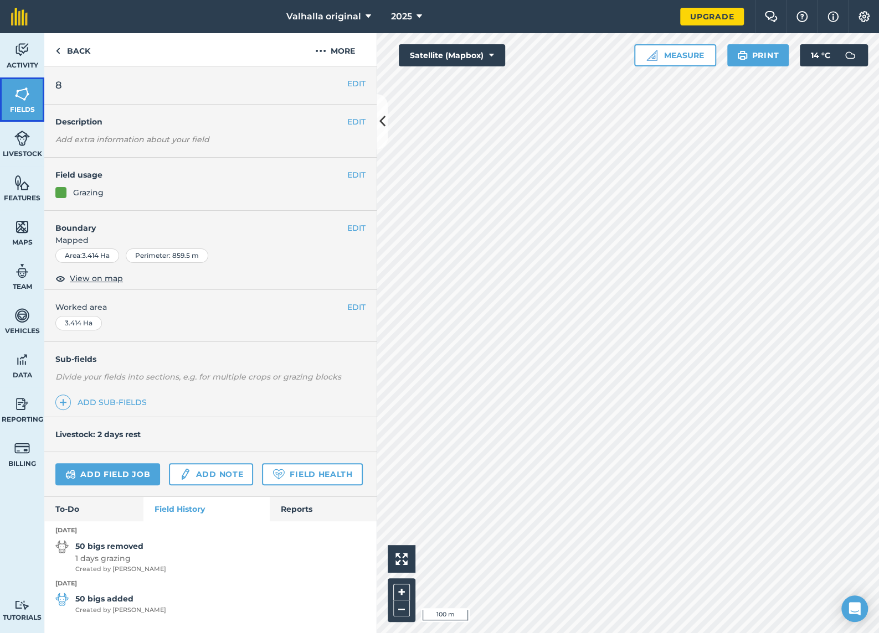
click at [13, 94] on link "Fields" at bounding box center [22, 100] width 44 height 44
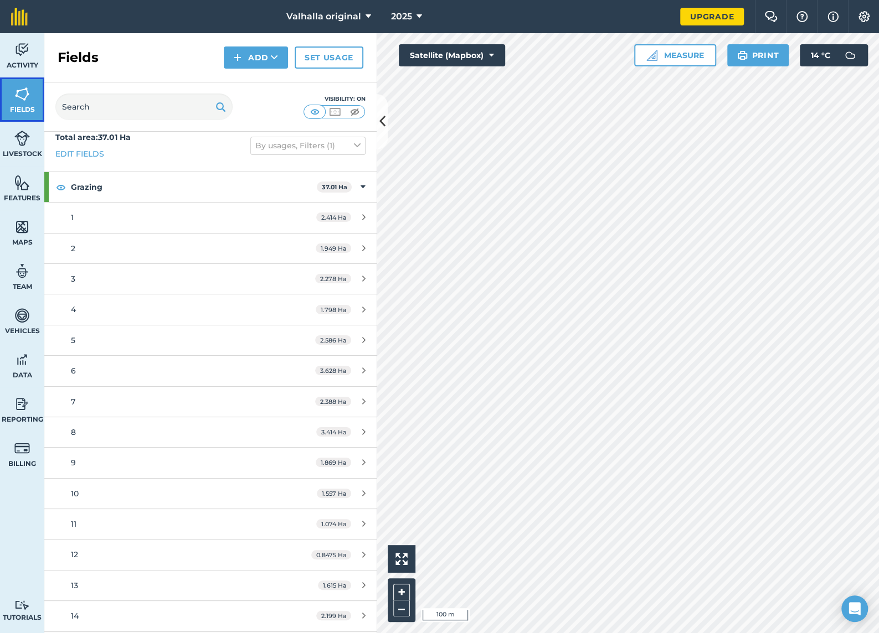
scroll to position [98, 0]
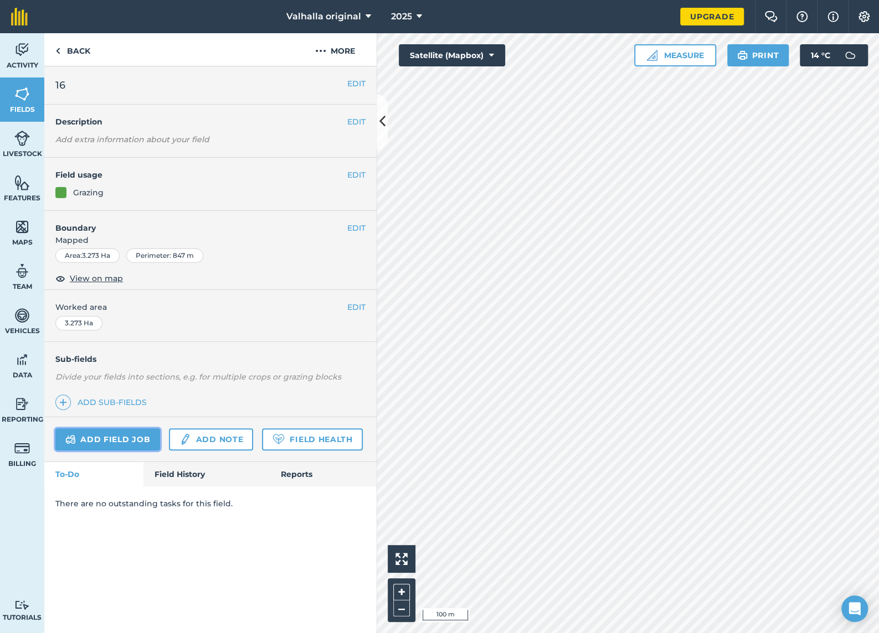
click at [108, 435] on link "Add field job" at bounding box center [107, 440] width 105 height 22
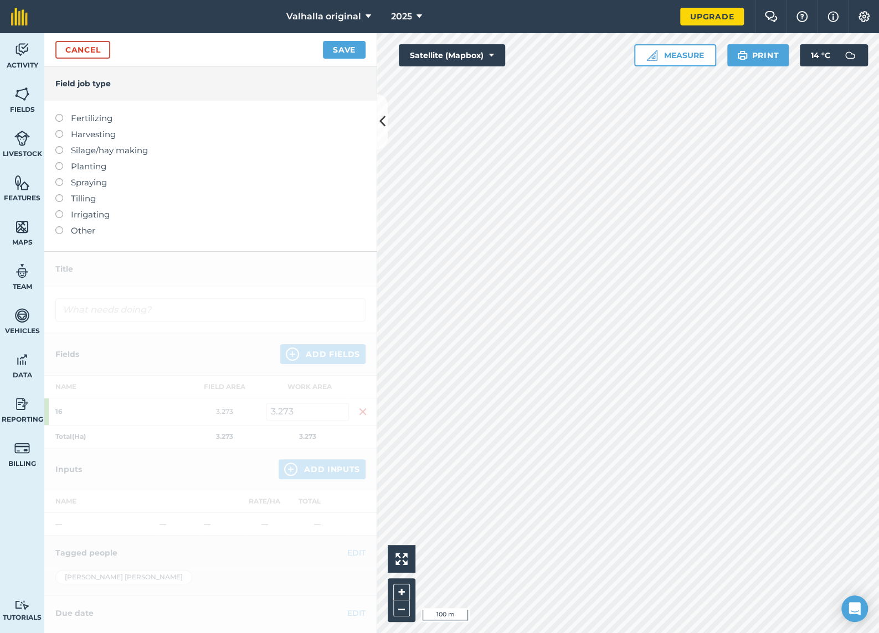
click at [60, 145] on div at bounding box center [63, 145] width 16 height 2
click at [58, 146] on label at bounding box center [63, 146] width 16 height 0
type input "Silage/hay making"
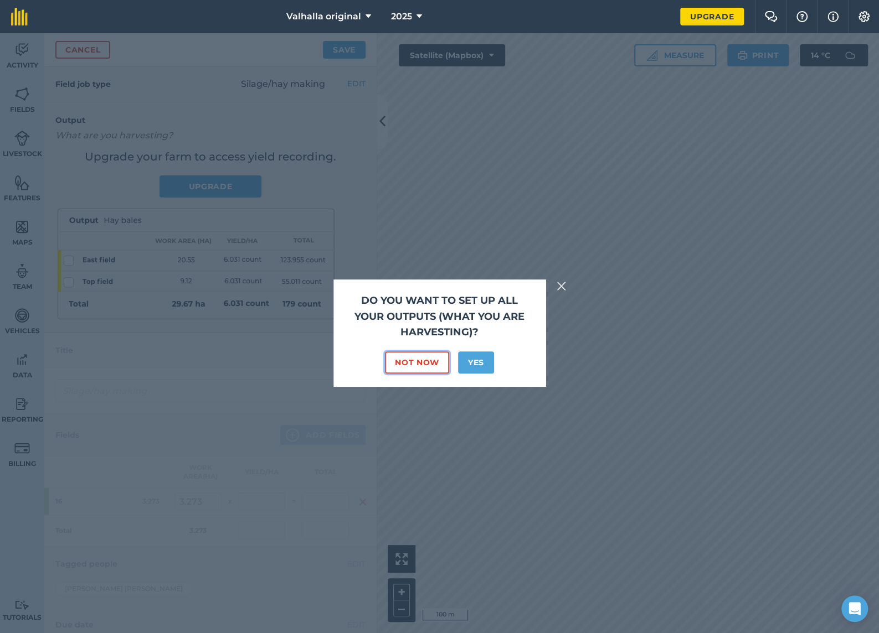
click at [416, 363] on button "Not Now" at bounding box center [417, 363] width 64 height 22
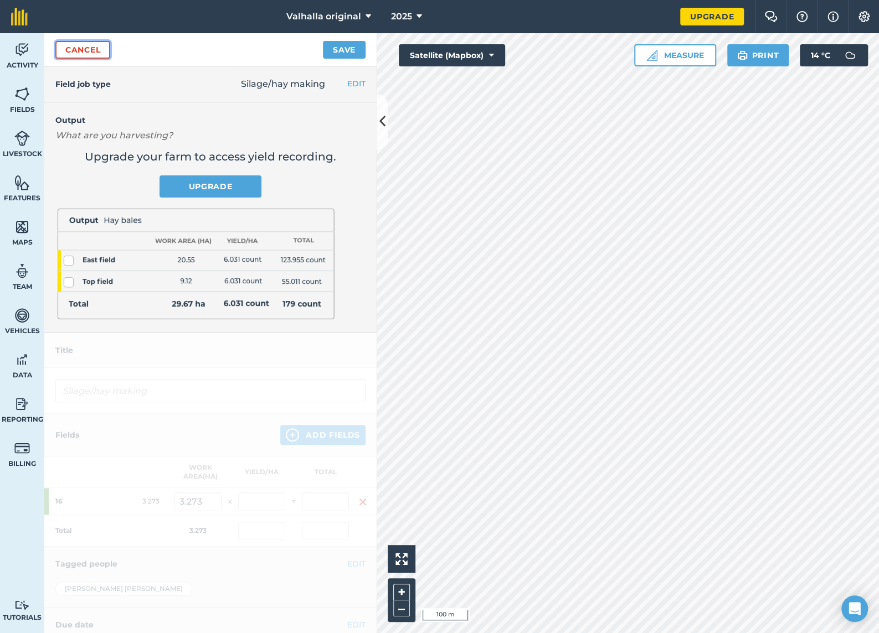
click at [82, 48] on link "Cancel" at bounding box center [82, 50] width 55 height 18
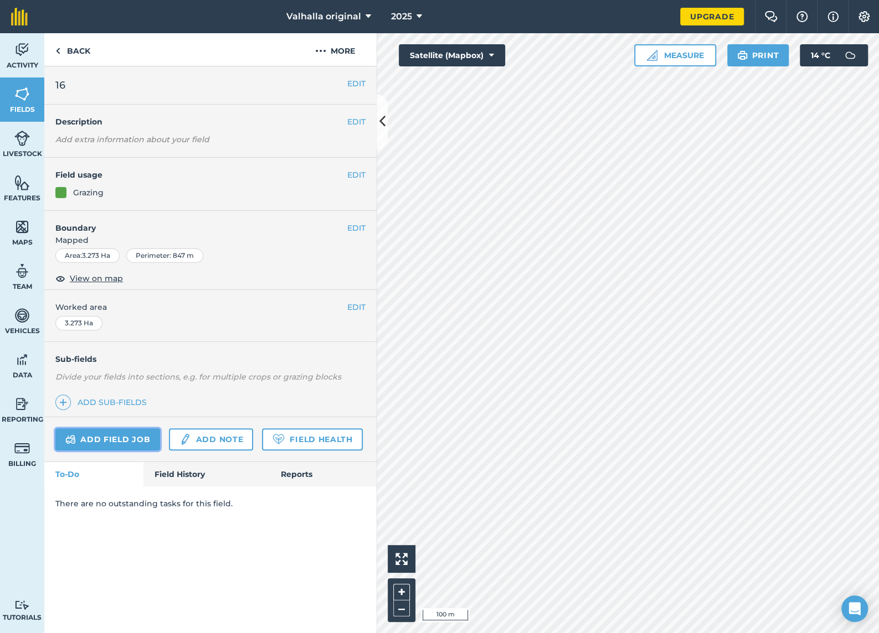
click at [113, 437] on link "Add field job" at bounding box center [107, 440] width 105 height 22
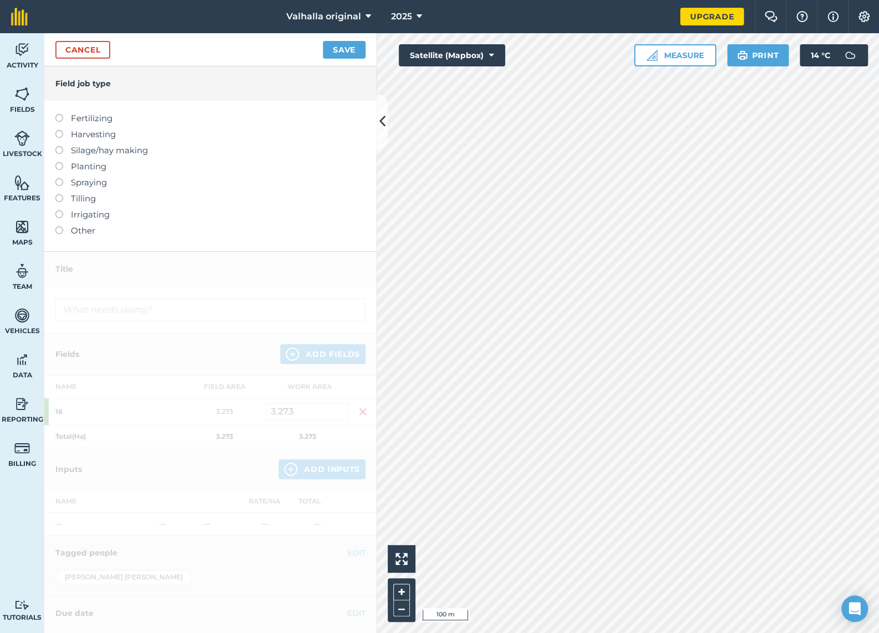
click at [59, 146] on label at bounding box center [63, 146] width 16 height 0
type input "Silage/hay making"
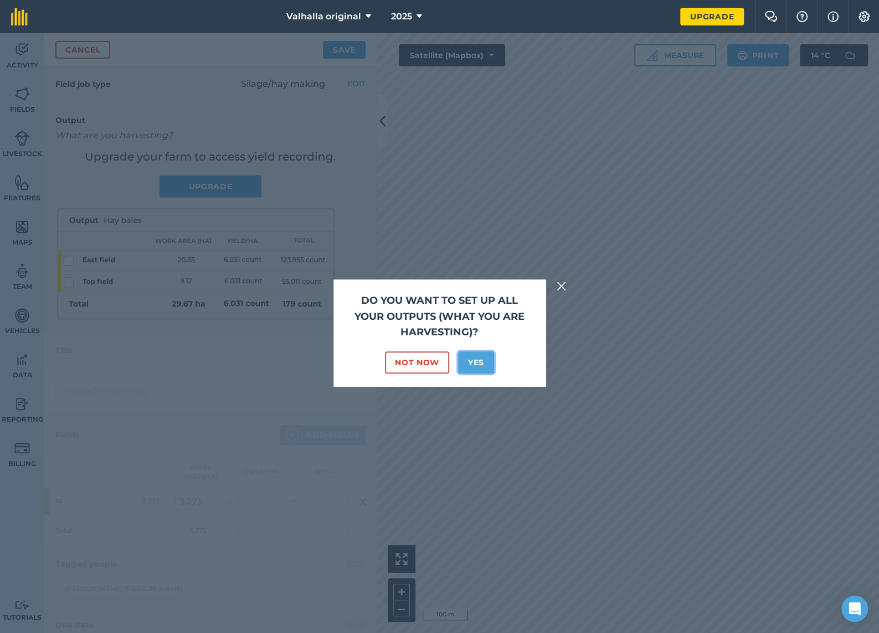
click at [472, 356] on button "Yes" at bounding box center [476, 363] width 36 height 22
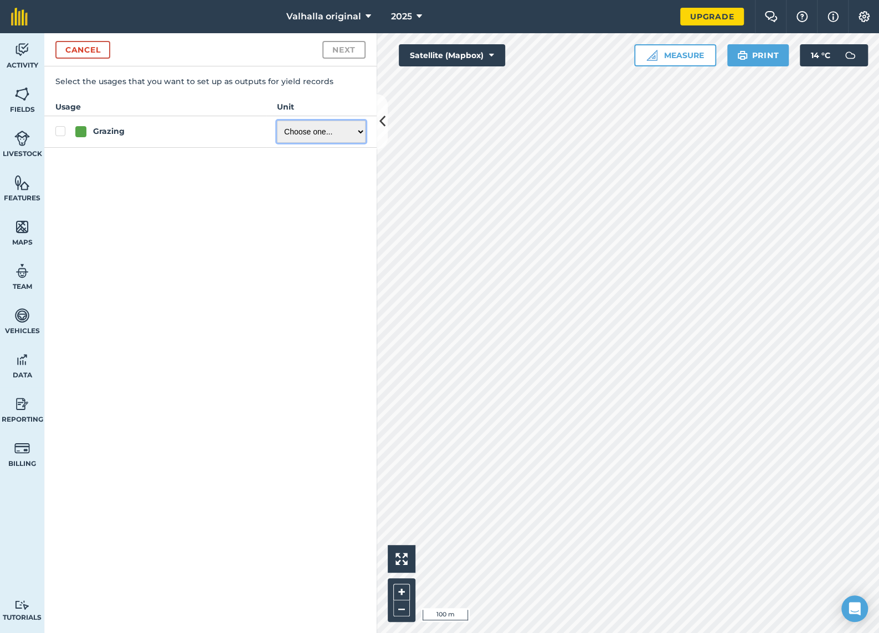
click at [359, 130] on select "Choose one ... Kilograms/kg Metric tonnes/t Litres/L Pounds/lb Imperial tons/t …" at bounding box center [321, 132] width 89 height 22
select select "COUNT"
click at [277, 121] on select "Choose one ... Kilograms/kg Metric tonnes/t Litres/L Pounds/lb Imperial tons/t …" at bounding box center [321, 132] width 89 height 22
click at [59, 129] on label "Grazing" at bounding box center [154, 132] width 199 height 12
click at [59, 129] on input "Grazing" at bounding box center [58, 129] width 7 height 7
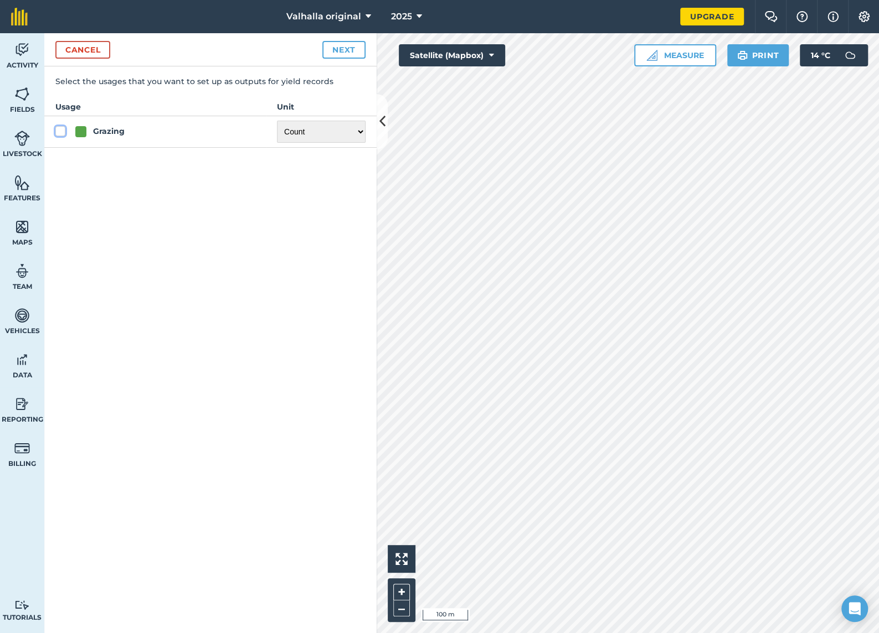
checkbox input "false"
click at [86, 49] on button "Cancel" at bounding box center [82, 50] width 55 height 18
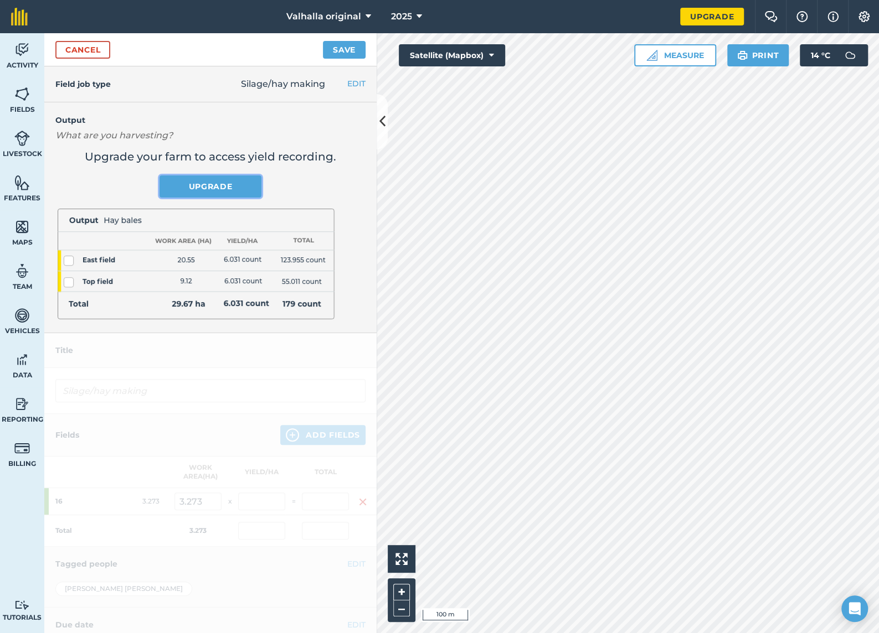
click at [202, 186] on link "Upgrade" at bounding box center [210, 186] width 102 height 22
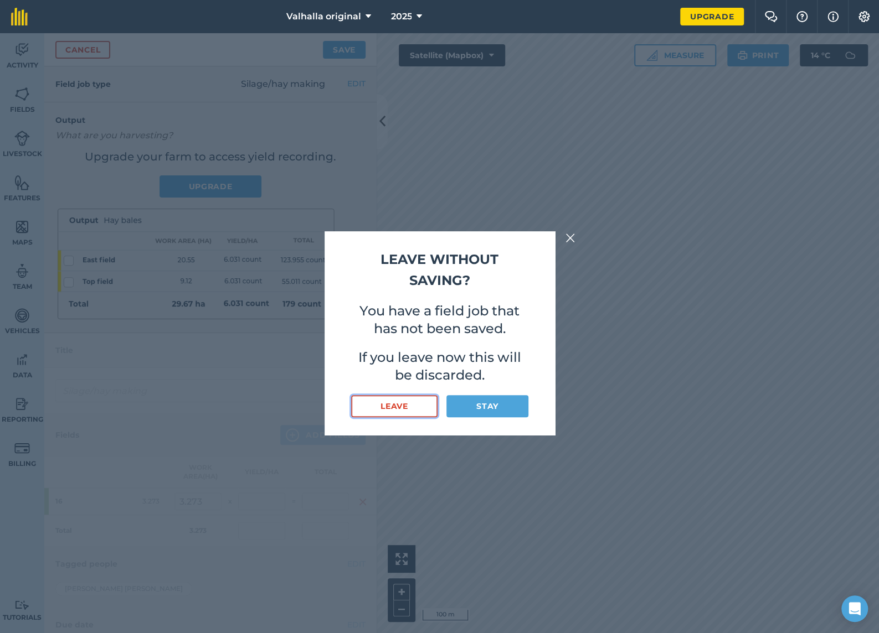
click at [406, 406] on button "Leave" at bounding box center [394, 406] width 87 height 22
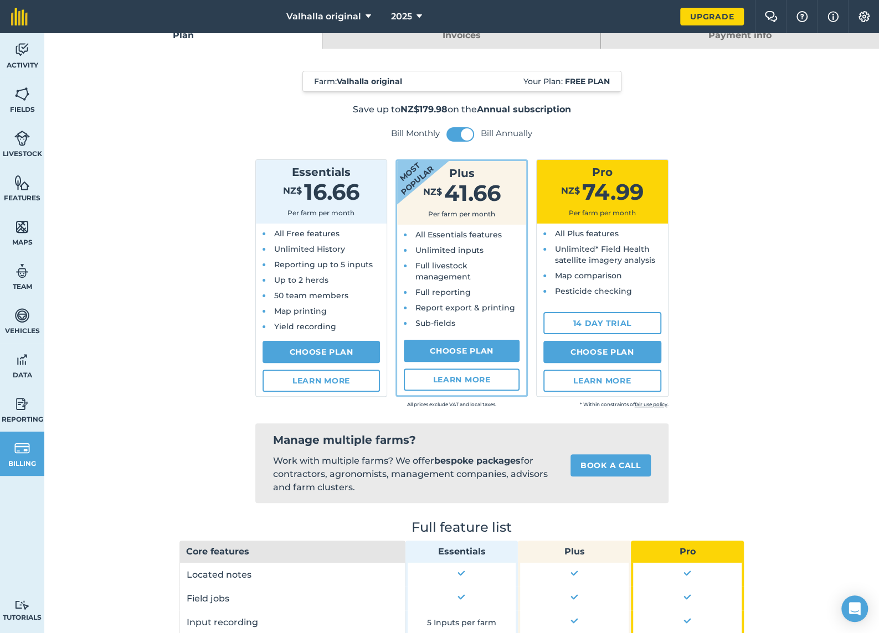
scroll to position [43, 0]
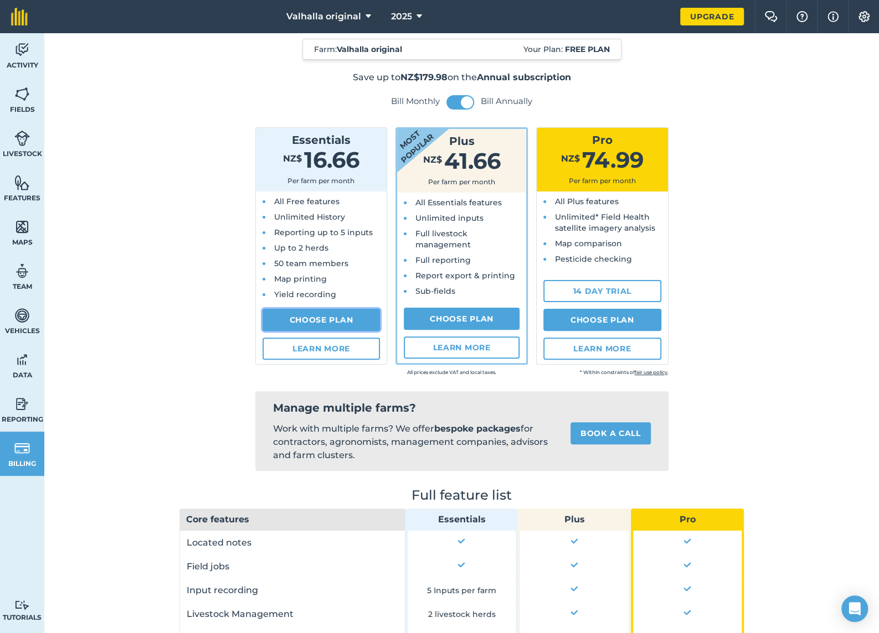
click at [314, 319] on link "Choose Plan" at bounding box center [321, 320] width 118 height 22
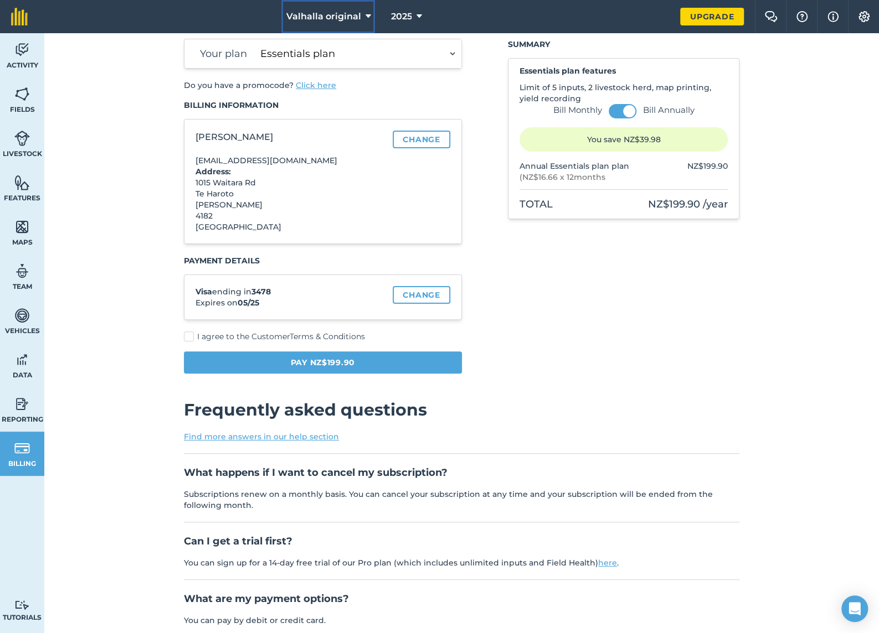
click at [367, 17] on icon at bounding box center [368, 16] width 6 height 13
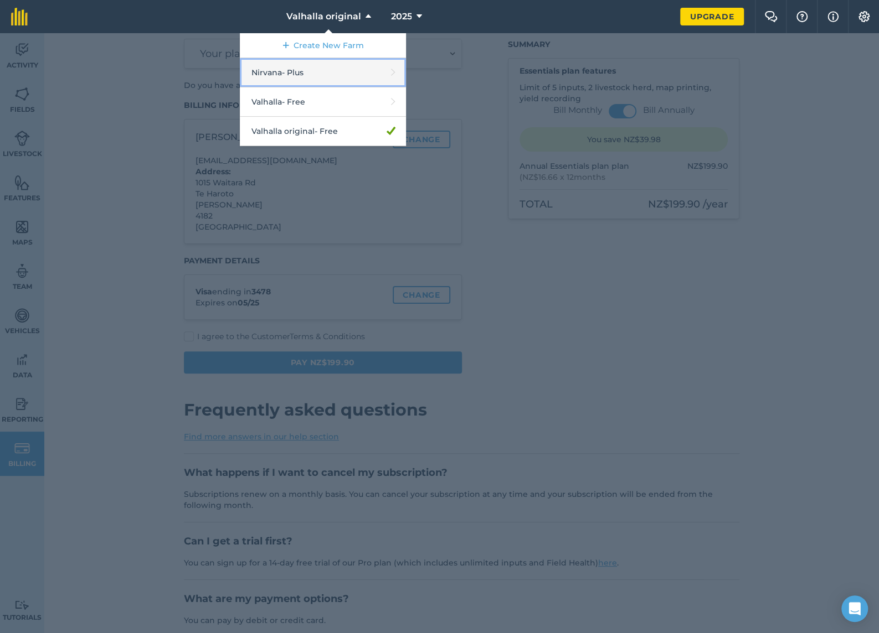
click at [324, 74] on link "Nirvana - Plus" at bounding box center [323, 72] width 166 height 29
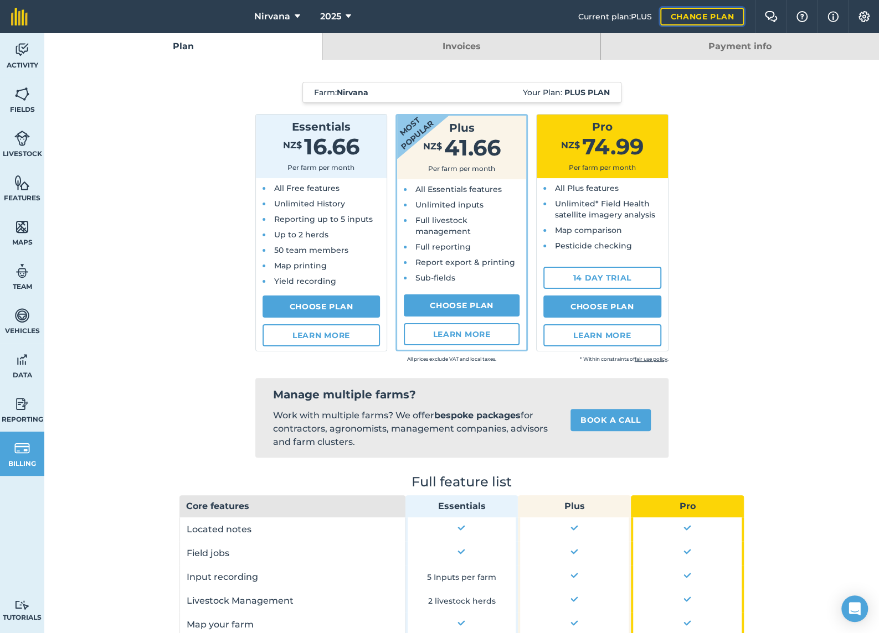
click at [702, 17] on link "Change plan" at bounding box center [702, 17] width 84 height 18
click at [744, 51] on link "Payment info" at bounding box center [740, 46] width 278 height 27
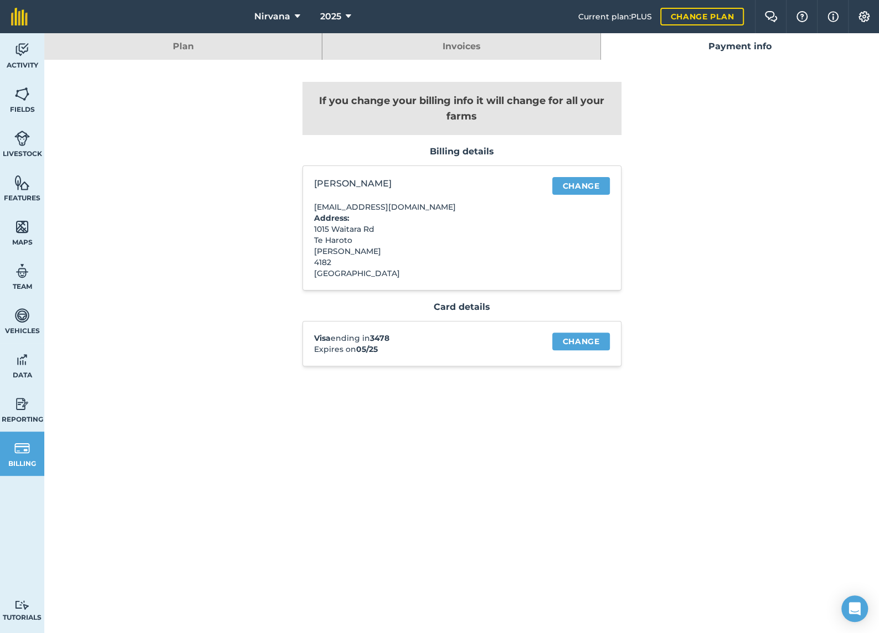
click at [486, 45] on link "Invoices" at bounding box center [460, 46] width 277 height 27
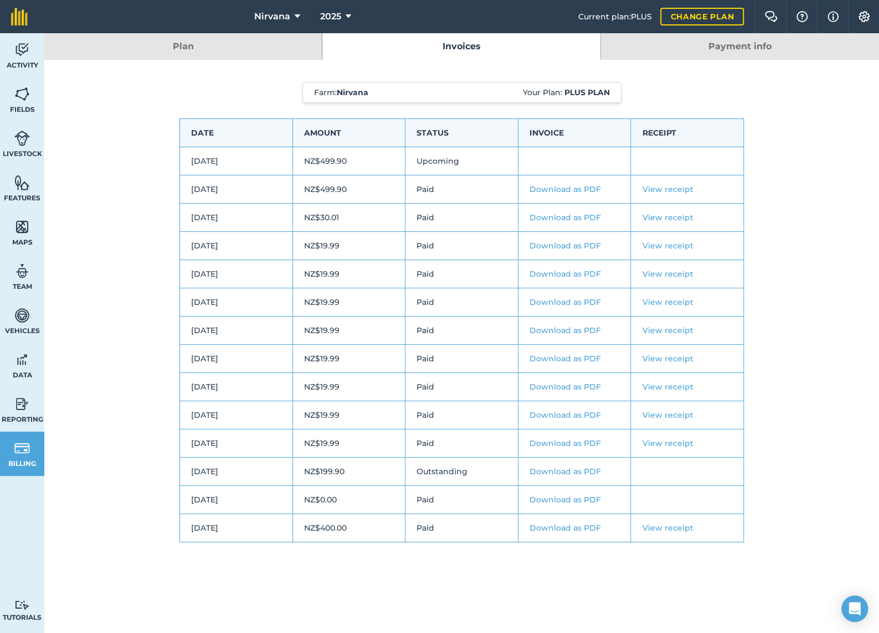
click at [183, 47] on link "Plan" at bounding box center [182, 46] width 277 height 27
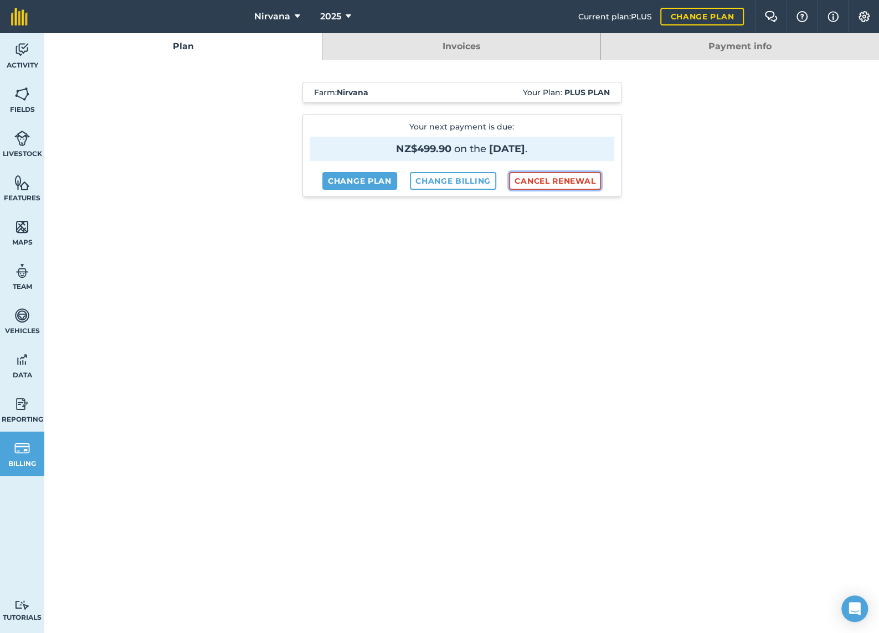
click at [555, 181] on button "Cancel renewal" at bounding box center [555, 181] width 92 height 18
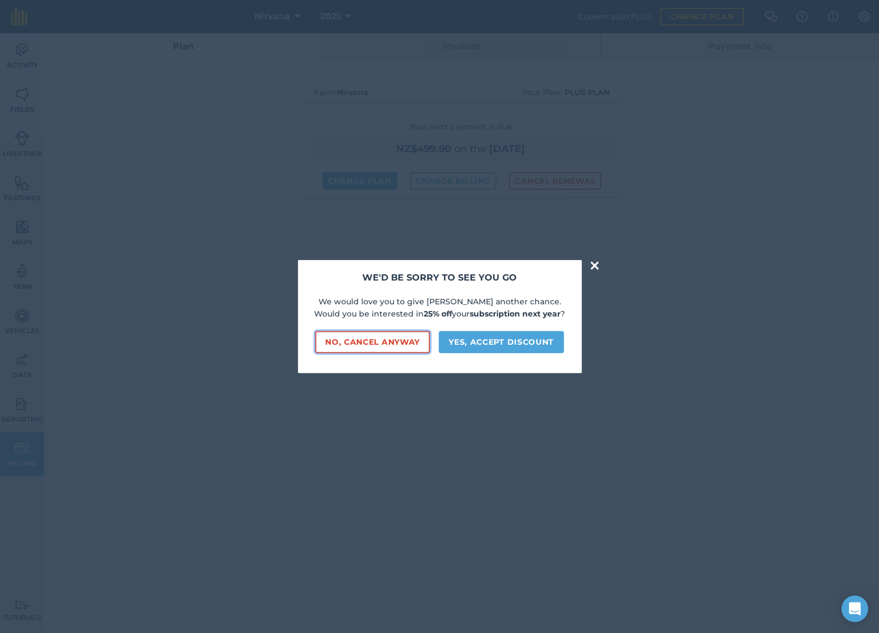
click at [371, 342] on button "No, cancel anyway" at bounding box center [372, 342] width 115 height 22
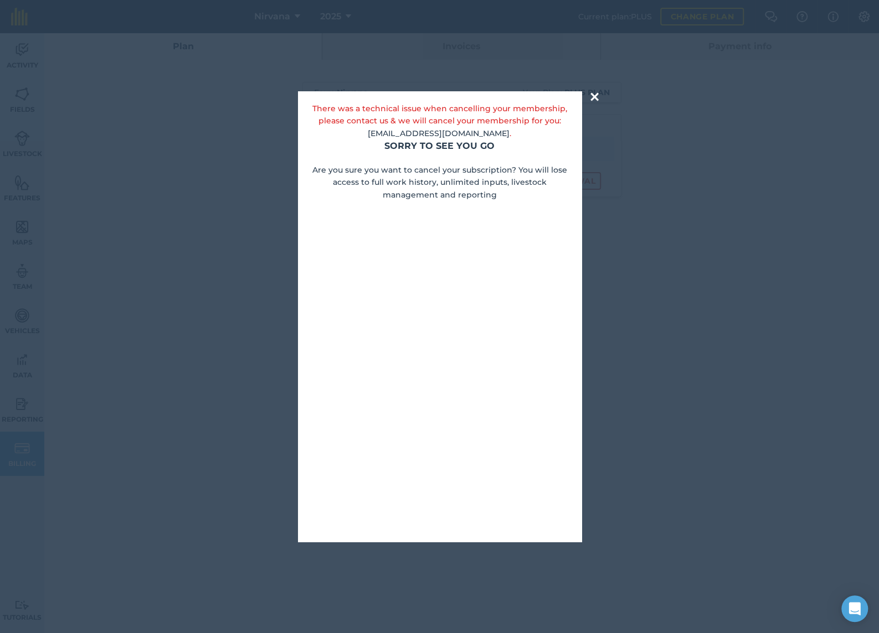
click at [598, 98] on button "×" at bounding box center [594, 97] width 13 height 22
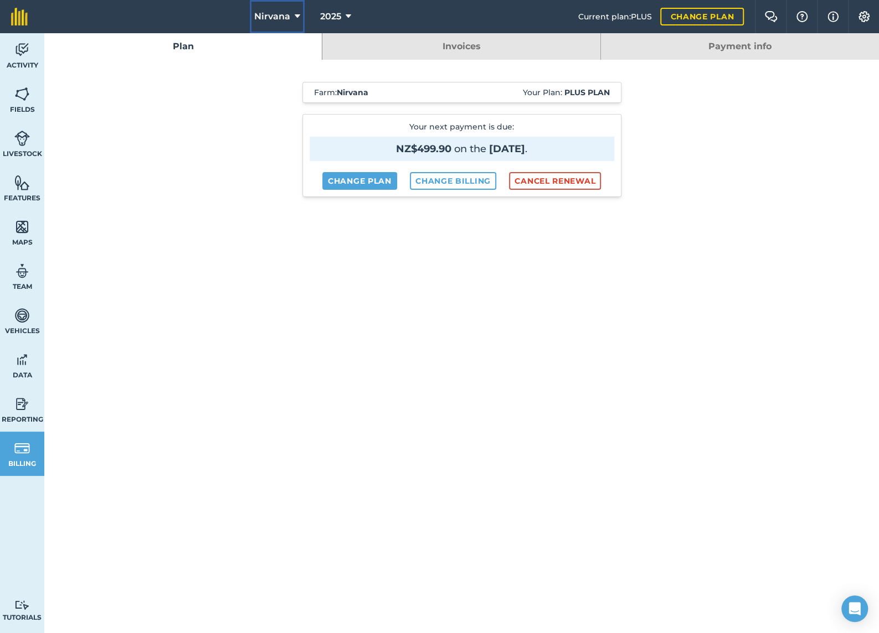
click at [292, 17] on button "Nirvana" at bounding box center [277, 16] width 55 height 33
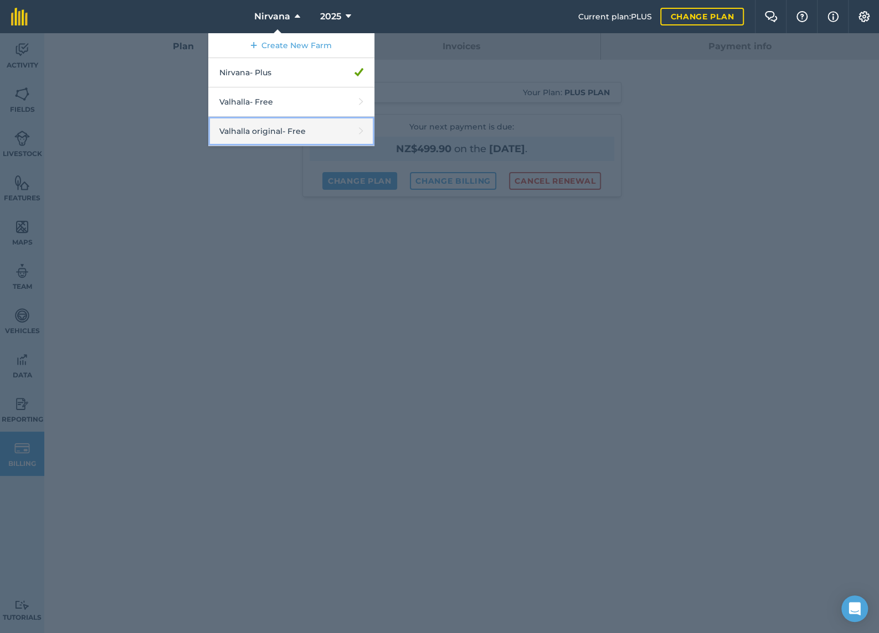
click at [301, 131] on link "Valhalla original - Free" at bounding box center [291, 131] width 166 height 29
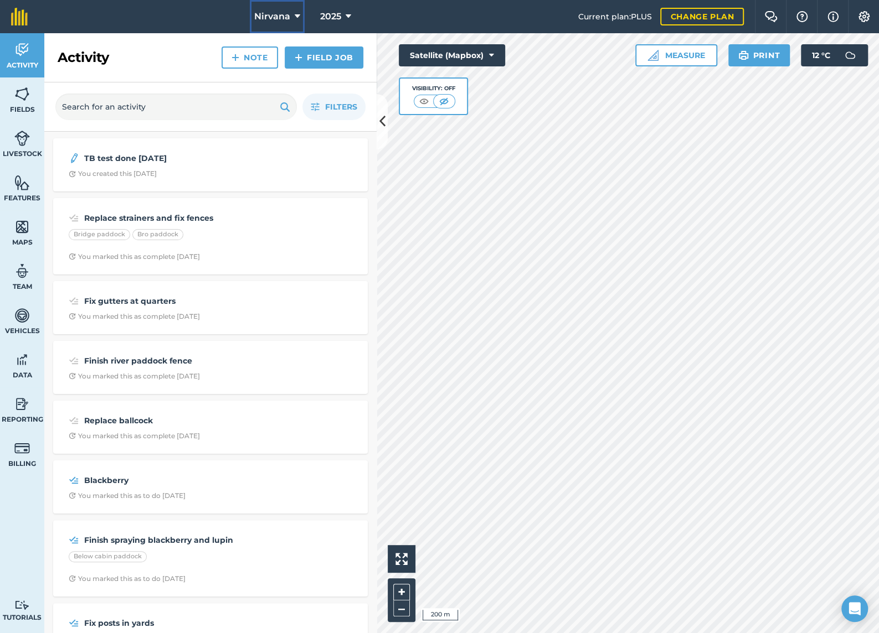
click at [295, 17] on icon at bounding box center [298, 16] width 6 height 13
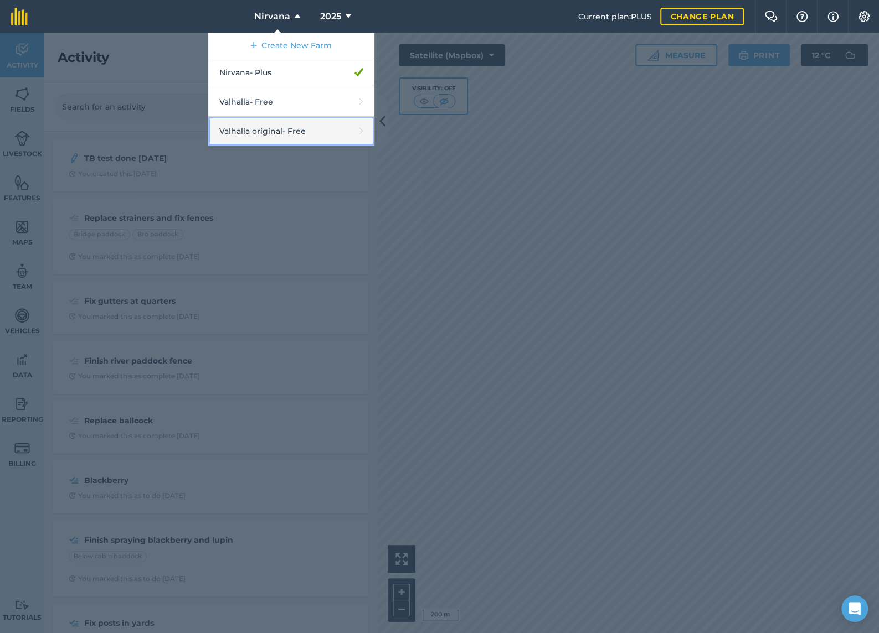
click at [295, 131] on link "Valhalla original - Free" at bounding box center [291, 131] width 166 height 29
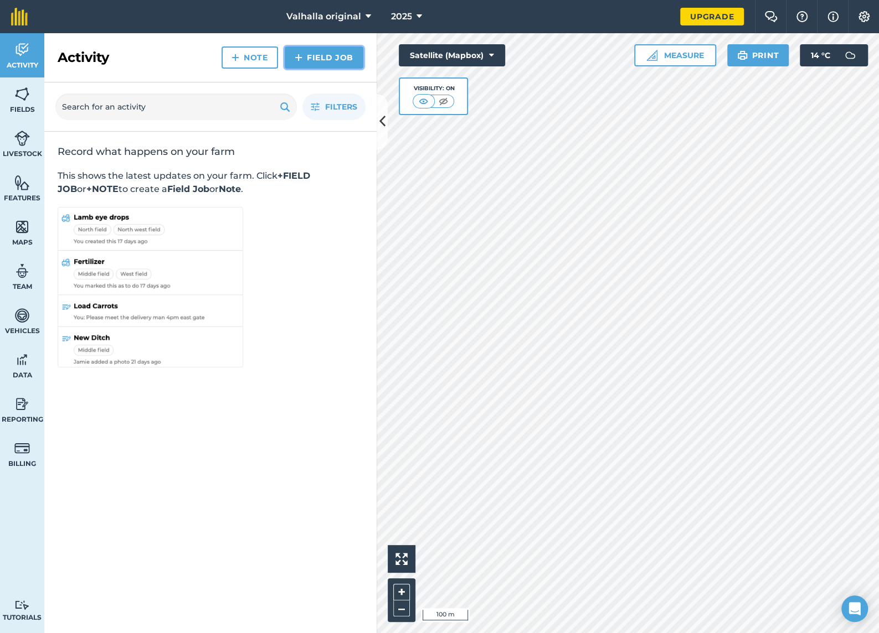
click at [326, 55] on link "Field Job" at bounding box center [324, 58] width 79 height 22
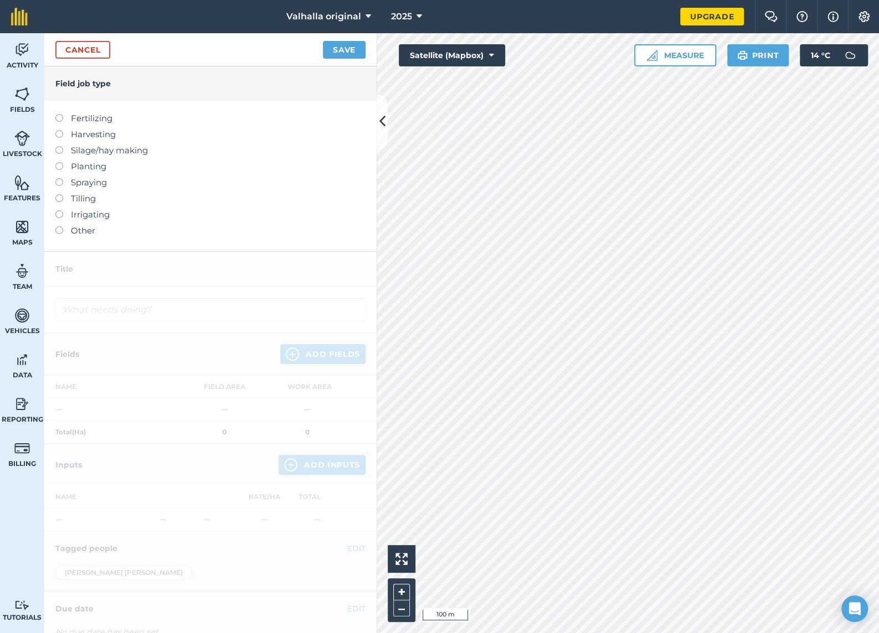
click at [60, 146] on label at bounding box center [63, 146] width 16 height 0
type input "Silage/hay making"
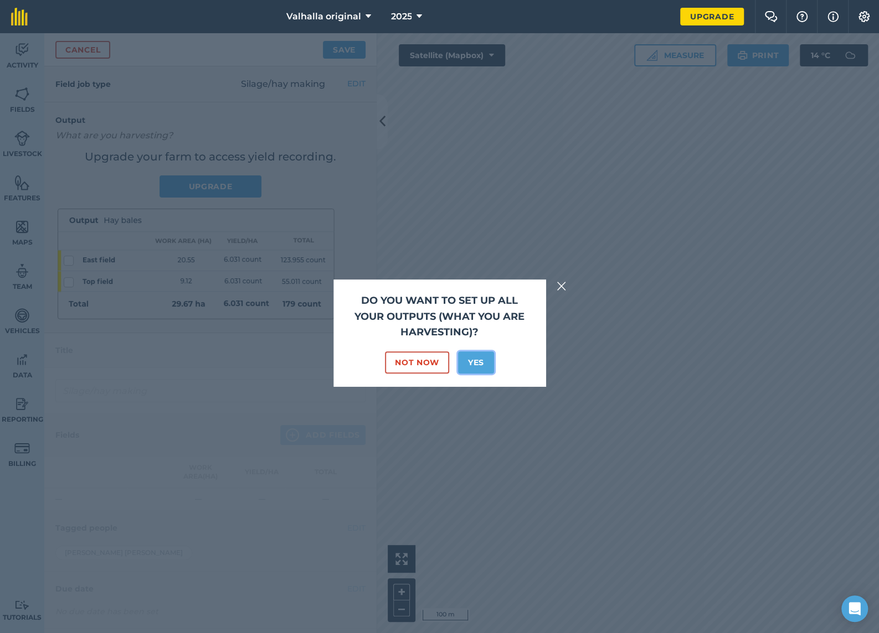
click at [473, 358] on button "Yes" at bounding box center [476, 363] width 36 height 22
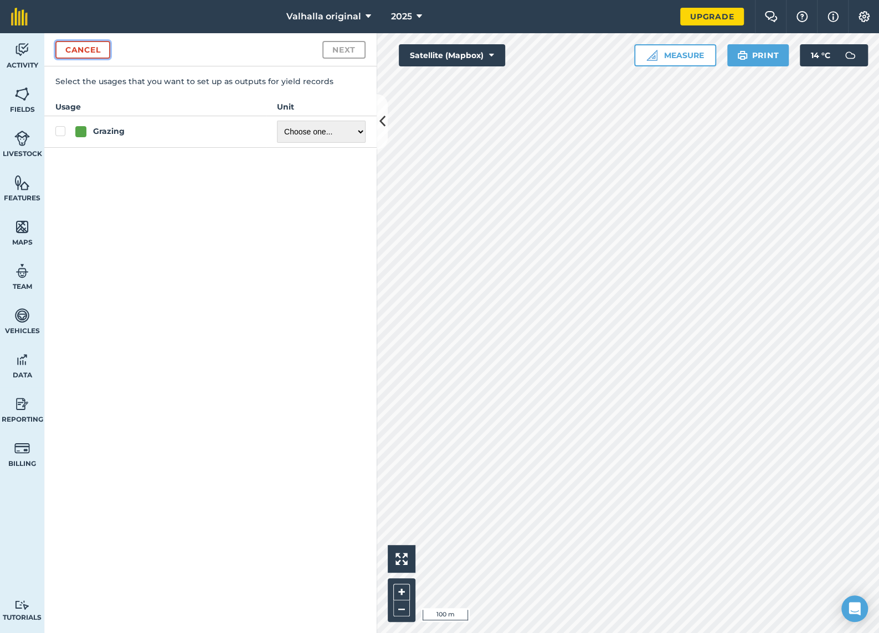
click at [80, 48] on button "Cancel" at bounding box center [82, 50] width 55 height 18
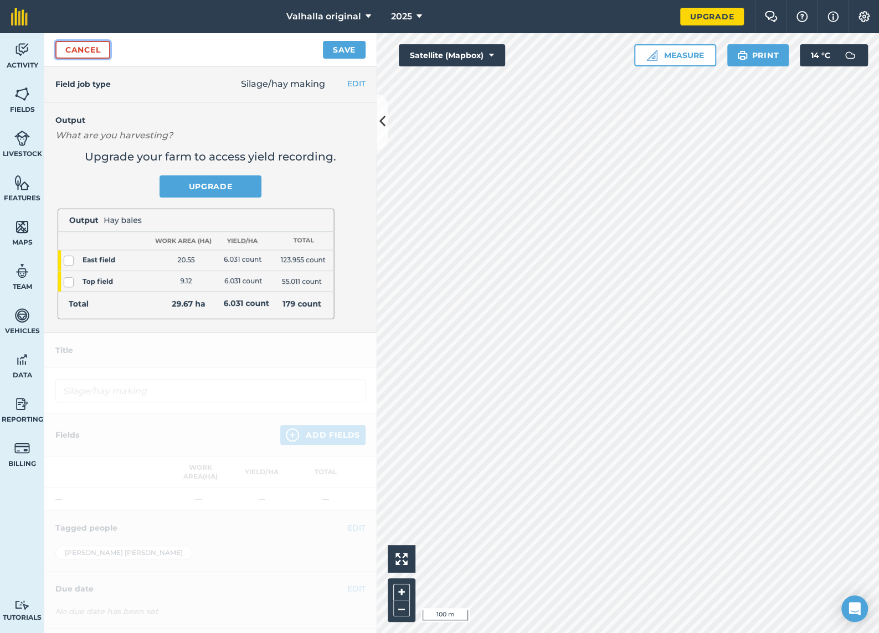
click at [79, 49] on link "Cancel" at bounding box center [82, 50] width 55 height 18
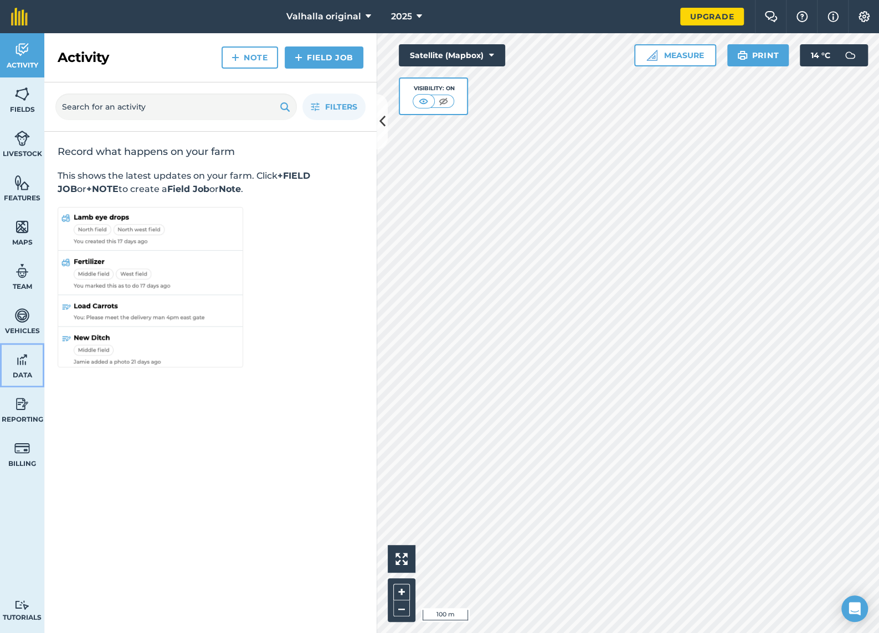
click at [20, 373] on span "Data" at bounding box center [22, 375] width 44 height 9
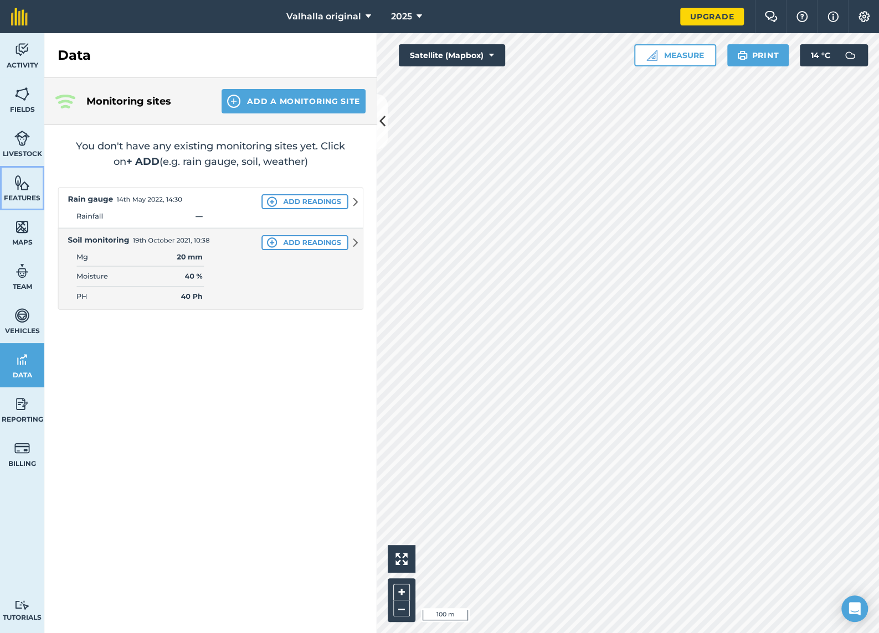
click at [18, 191] on link "Features" at bounding box center [22, 188] width 44 height 44
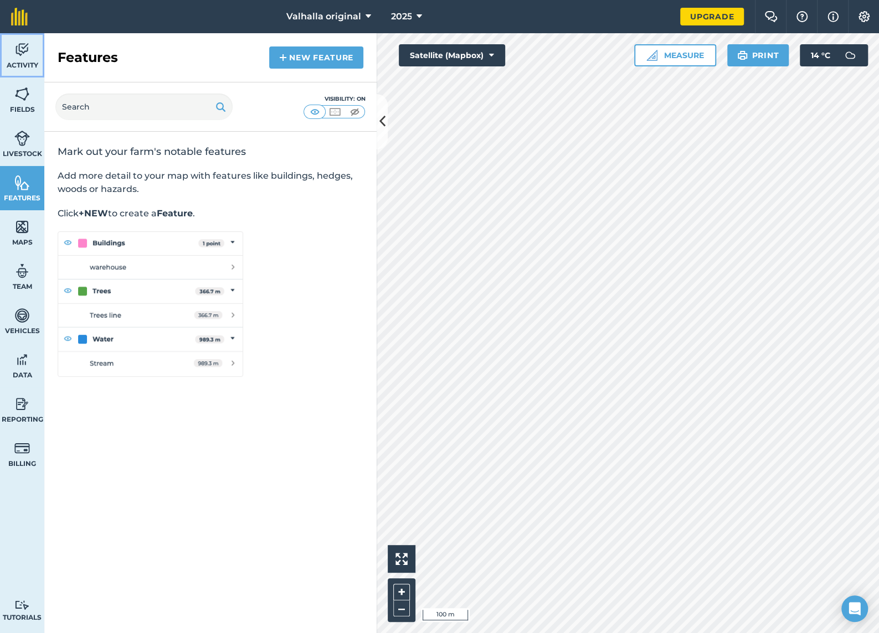
click at [22, 55] on img at bounding box center [22, 50] width 16 height 17
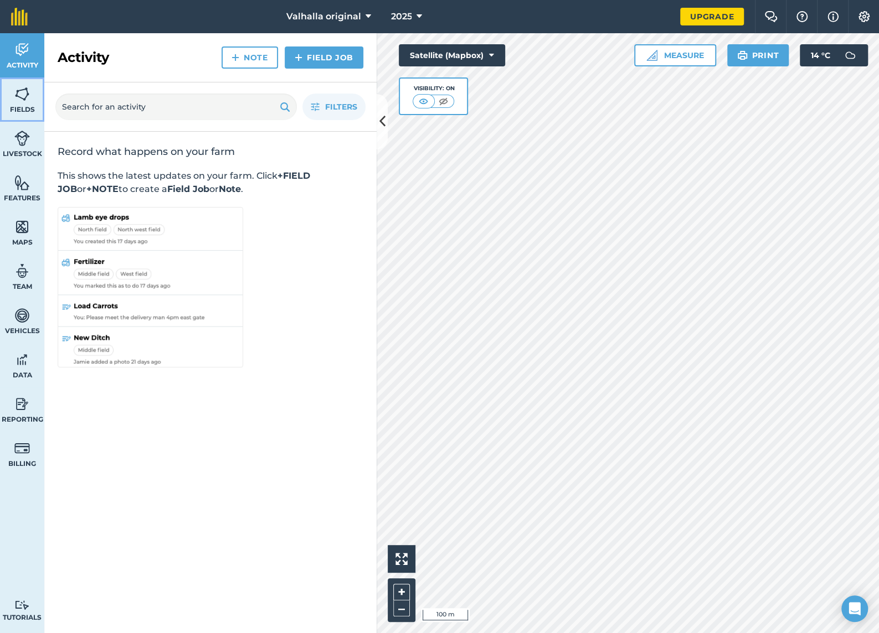
click at [17, 107] on span "Fields" at bounding box center [22, 109] width 44 height 9
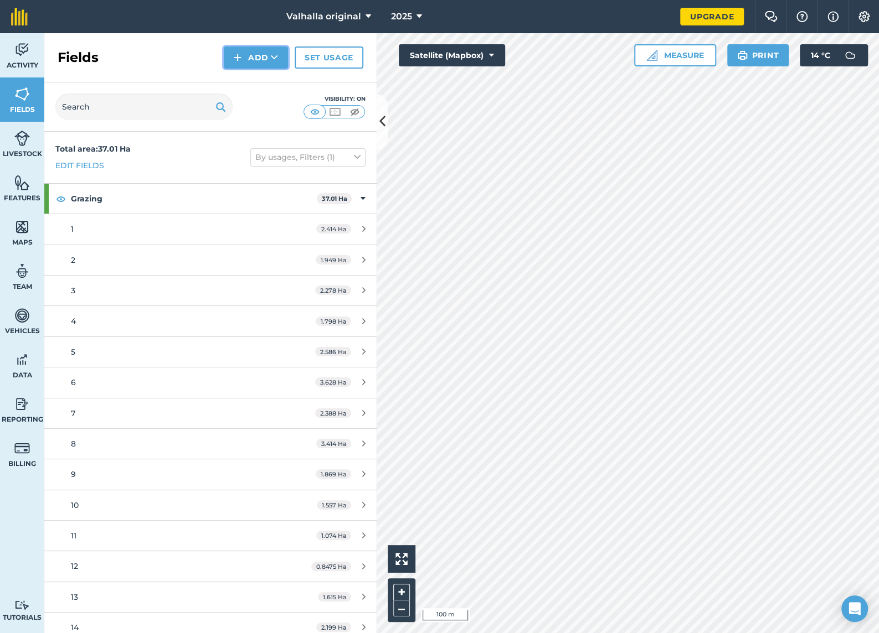
click at [273, 55] on icon at bounding box center [274, 57] width 7 height 11
click at [329, 58] on link "Set usage" at bounding box center [329, 58] width 69 height 22
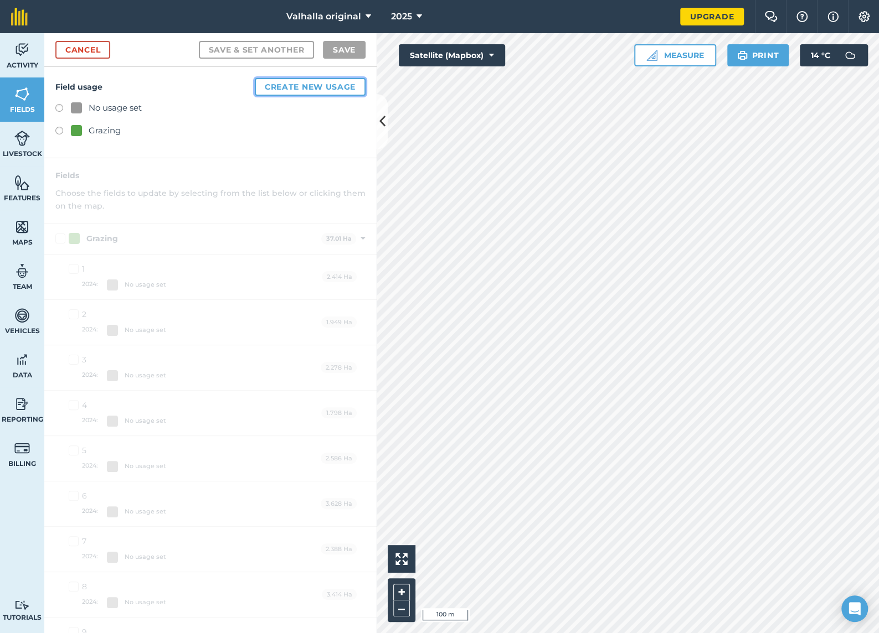
click at [291, 87] on button "Create new usage" at bounding box center [310, 87] width 111 height 18
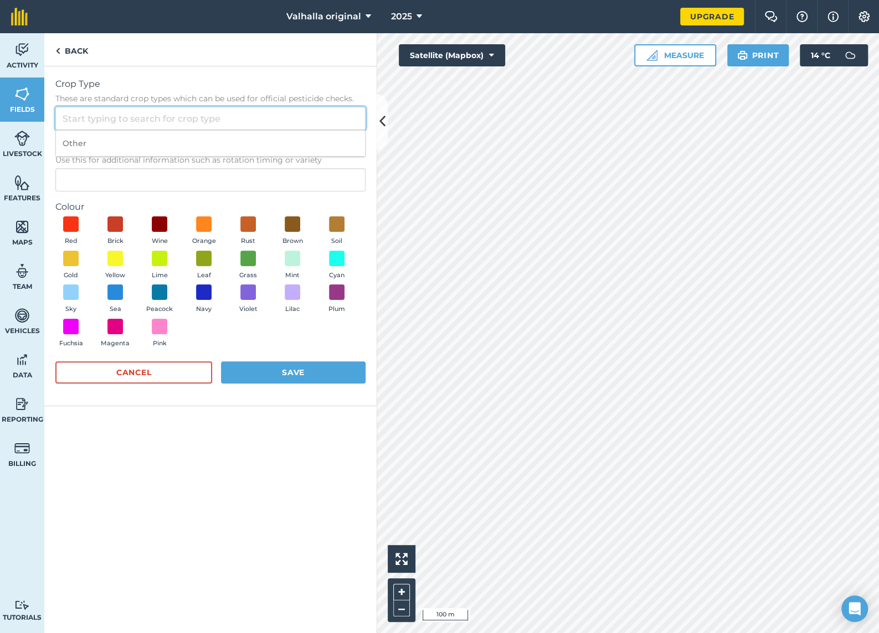
click at [135, 117] on input "Crop Type These are standard crop types which can be used for official pesticid…" at bounding box center [210, 118] width 310 height 23
type input "B"
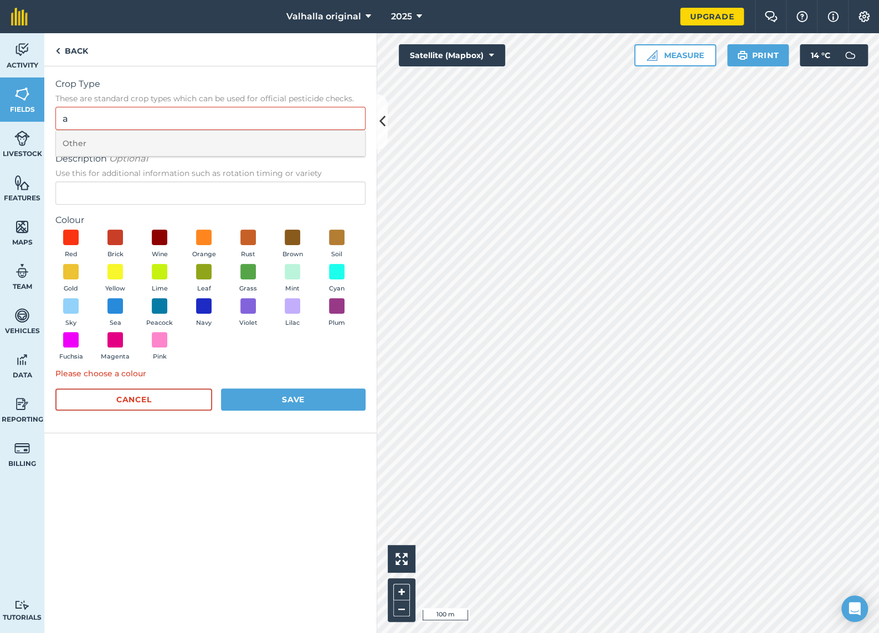
click at [89, 142] on li "Other" at bounding box center [210, 144] width 309 height 26
type input "Other"
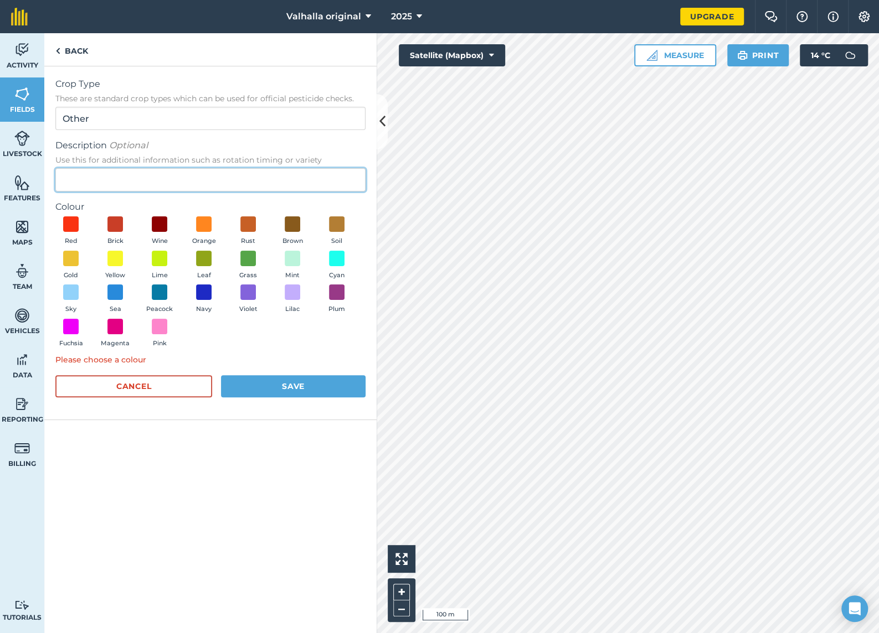
click at [95, 182] on input "Description Optional Use this for additional information such as rotation timin…" at bounding box center [210, 179] width 310 height 23
type input "Baleage"
click at [77, 226] on span at bounding box center [71, 224] width 17 height 17
click at [300, 384] on button "Save" at bounding box center [293, 386] width 144 height 22
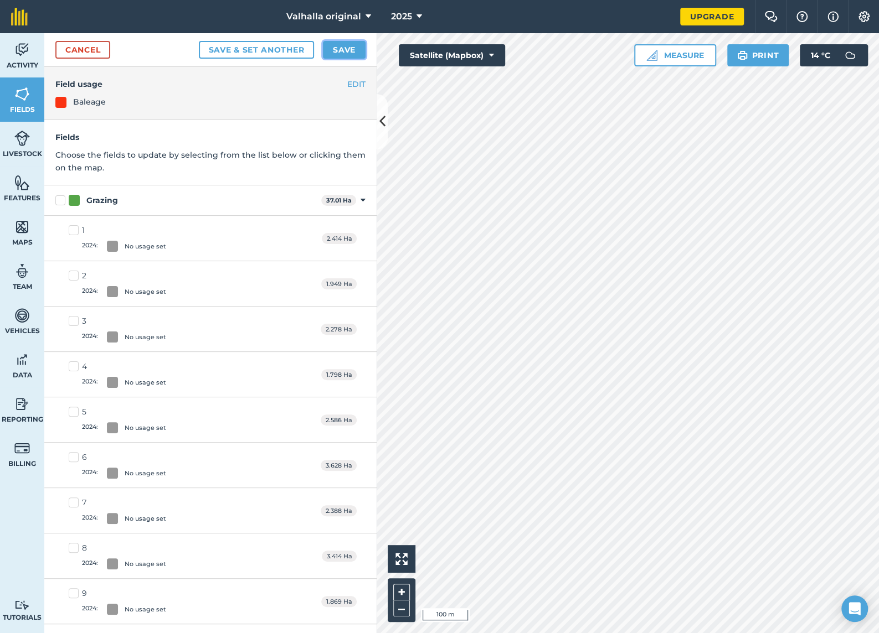
click at [343, 48] on button "Save" at bounding box center [344, 50] width 43 height 18
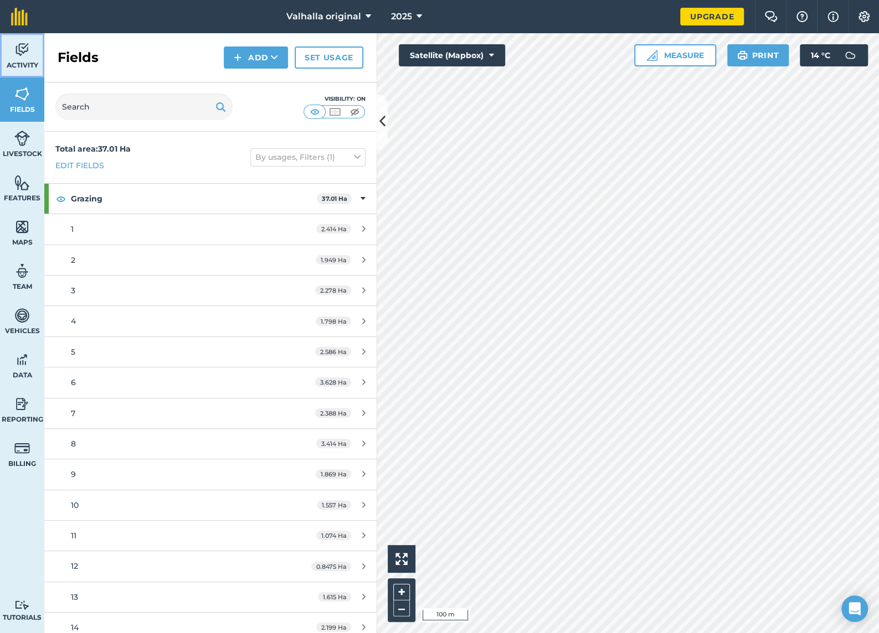
click at [23, 54] on img at bounding box center [22, 50] width 16 height 17
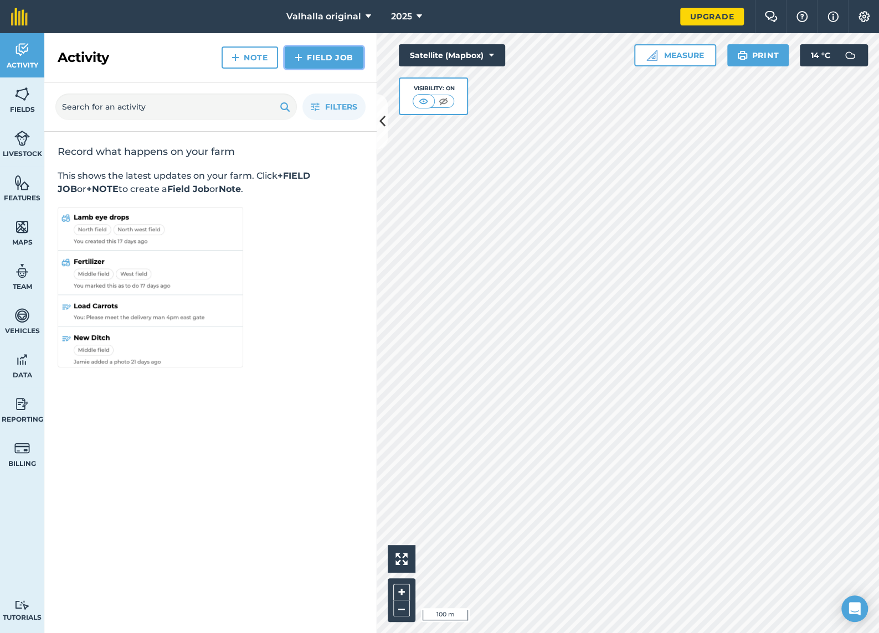
click at [331, 55] on link "Field Job" at bounding box center [324, 58] width 79 height 22
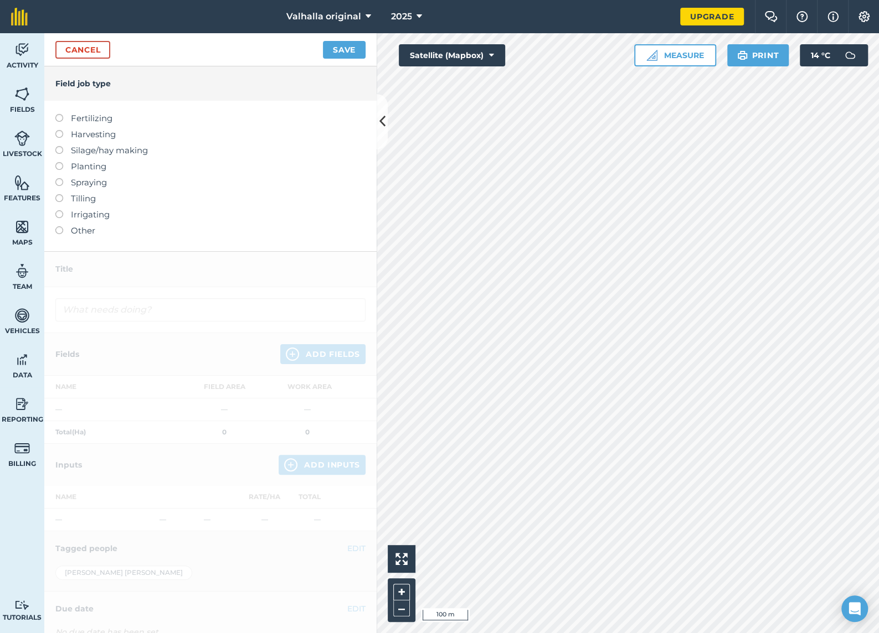
click at [59, 146] on label at bounding box center [63, 146] width 16 height 0
type input "Silage/hay making"
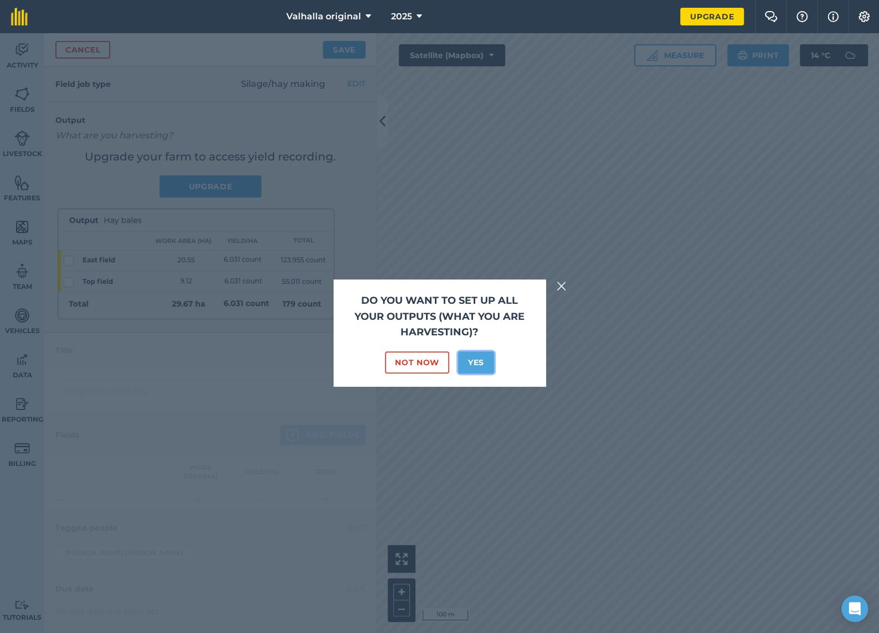
click at [474, 360] on button "Yes" at bounding box center [476, 363] width 36 height 22
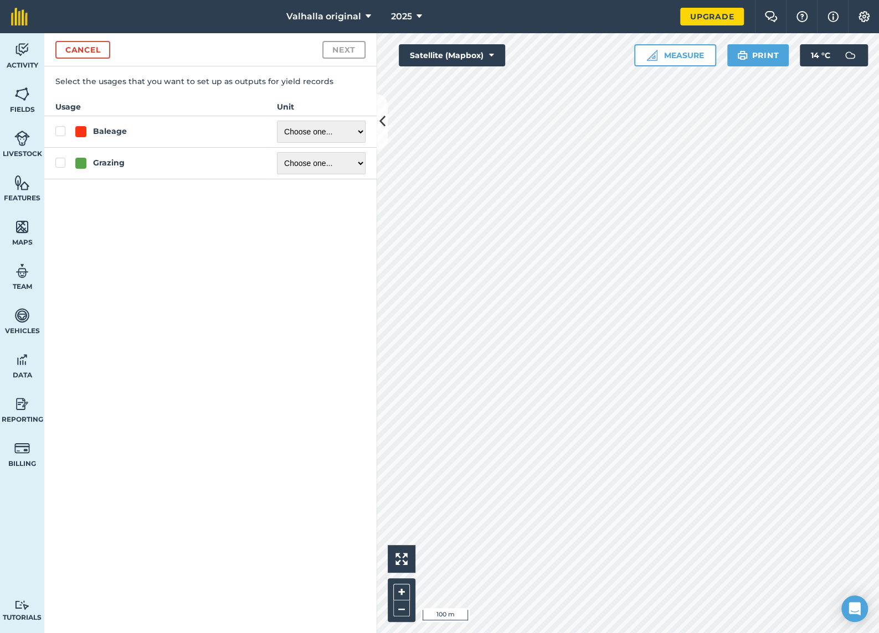
click at [58, 132] on label "Baleage" at bounding box center [154, 132] width 199 height 12
click at [58, 132] on input "Baleage" at bounding box center [58, 129] width 7 height 7
checkbox input "true"
click at [350, 131] on select "Choose one ... Kilograms/kg Metric tonnes/t Litres/L Pounds/lb Imperial tons/t …" at bounding box center [321, 132] width 89 height 22
select select "COUNT"
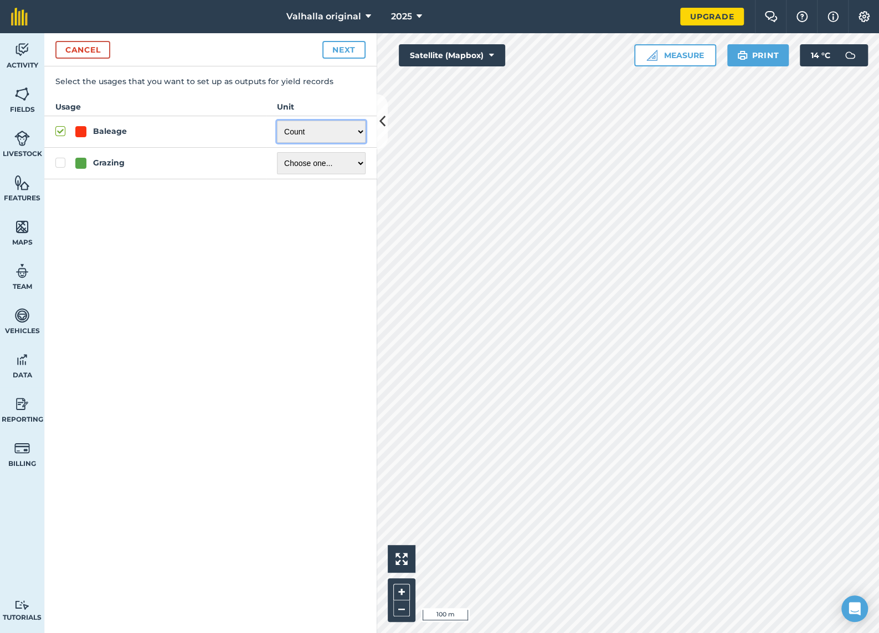
click at [277, 121] on select "Choose one ... Kilograms/kg Metric tonnes/t Litres/L Pounds/lb Imperial tons/t …" at bounding box center [321, 132] width 89 height 22
click at [347, 49] on button "Next" at bounding box center [343, 50] width 43 height 18
select select "COUNT"
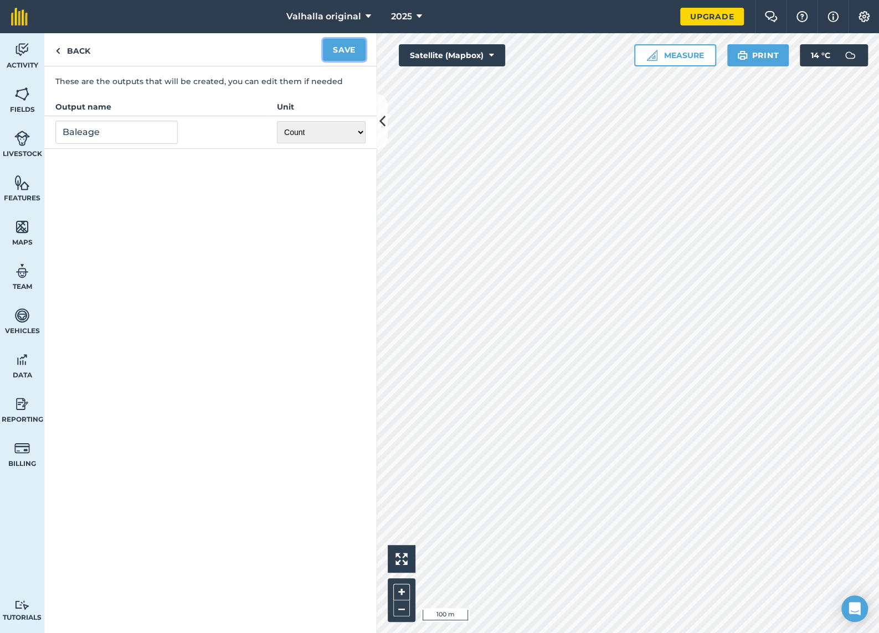
click at [342, 48] on button "Save" at bounding box center [344, 50] width 43 height 22
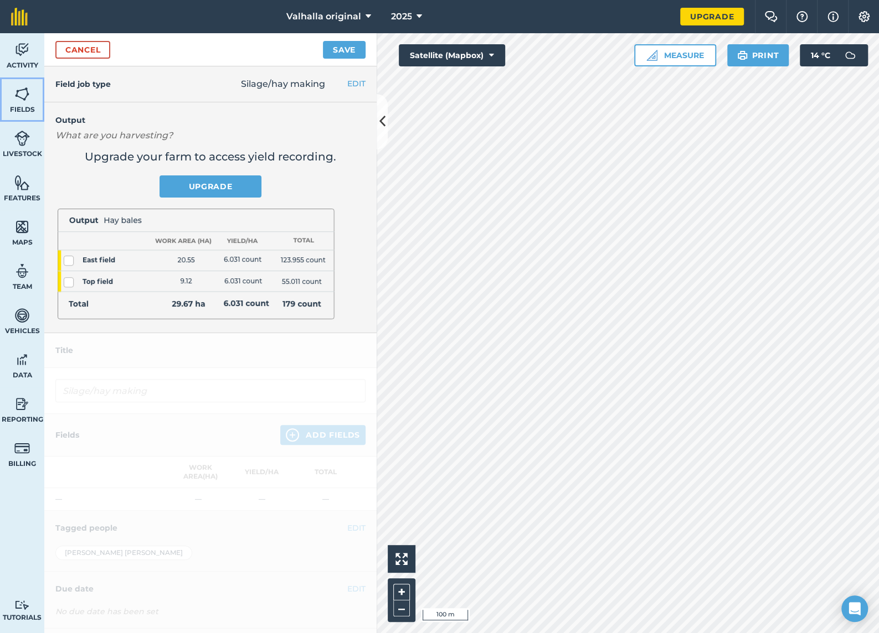
click at [21, 101] on img at bounding box center [22, 94] width 16 height 17
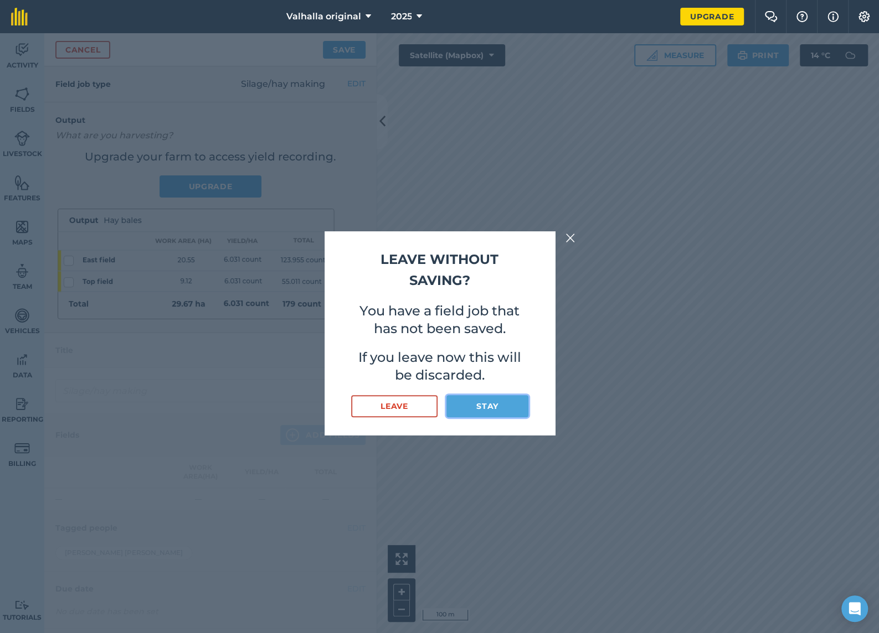
click at [499, 405] on button "Stay" at bounding box center [486, 406] width 81 height 22
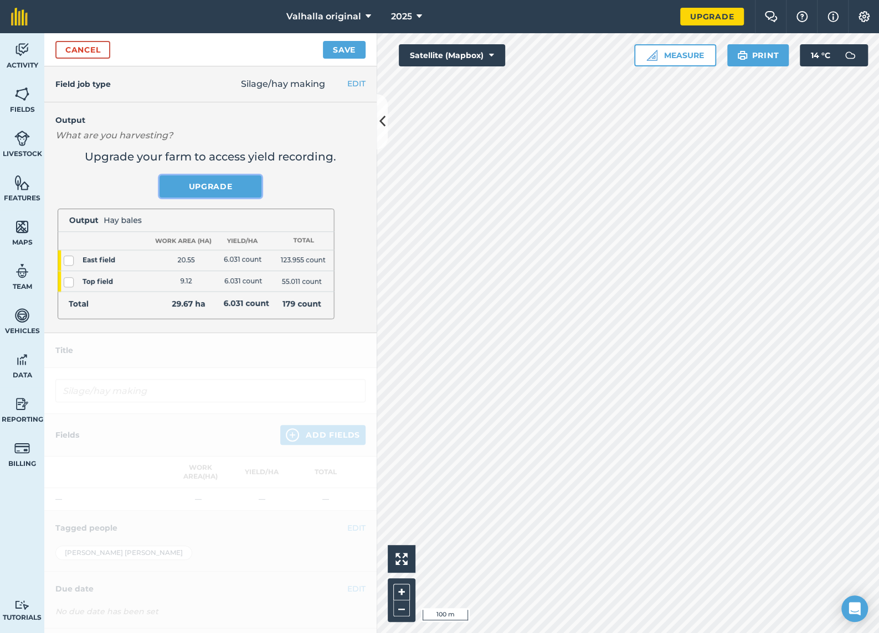
click at [204, 184] on link "Upgrade" at bounding box center [210, 186] width 102 height 22
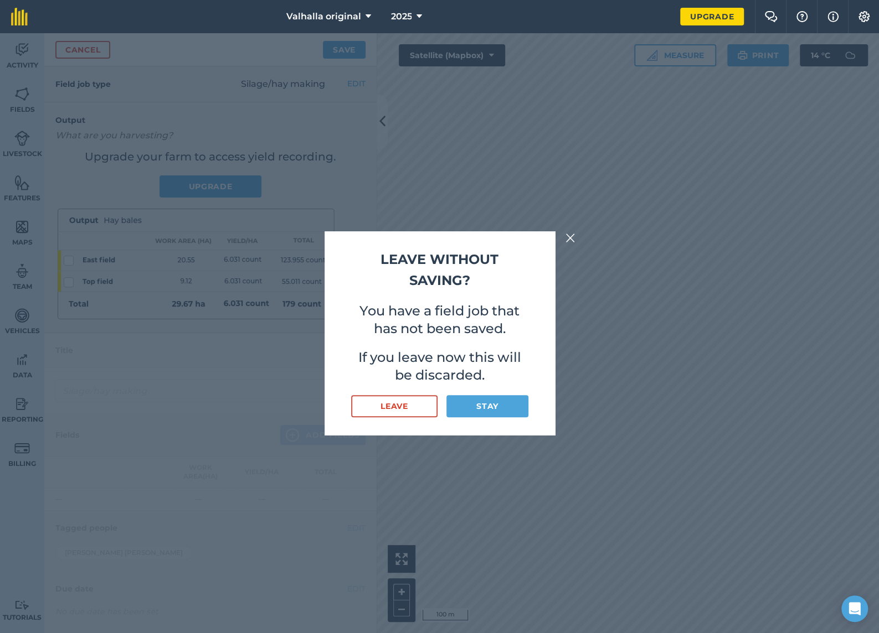
click at [293, 192] on div "Leave without saving? You have a field job that has not been saved. If you leav…" at bounding box center [439, 333] width 879 height 600
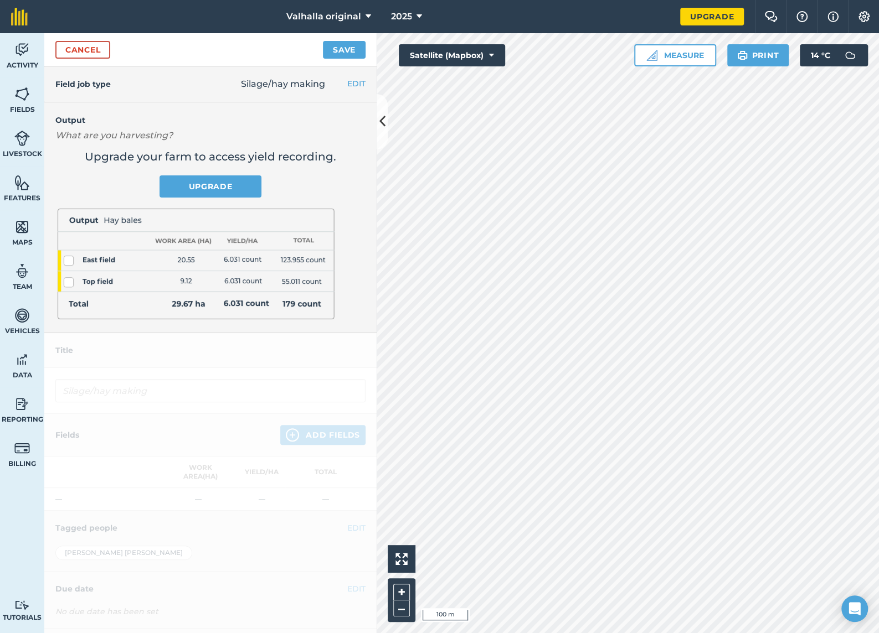
click at [169, 133] on em "What are you harvesting?" at bounding box center [113, 135] width 117 height 11
click at [100, 134] on em "What are you harvesting?" at bounding box center [113, 135] width 117 height 11
click at [84, 48] on link "Cancel" at bounding box center [82, 50] width 55 height 18
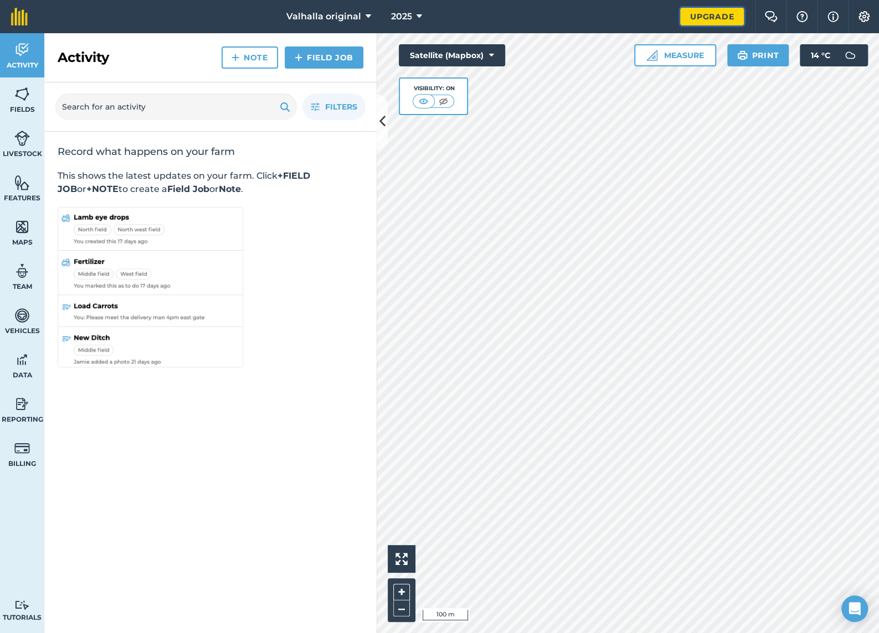
click at [715, 13] on link "Upgrade" at bounding box center [712, 17] width 64 height 18
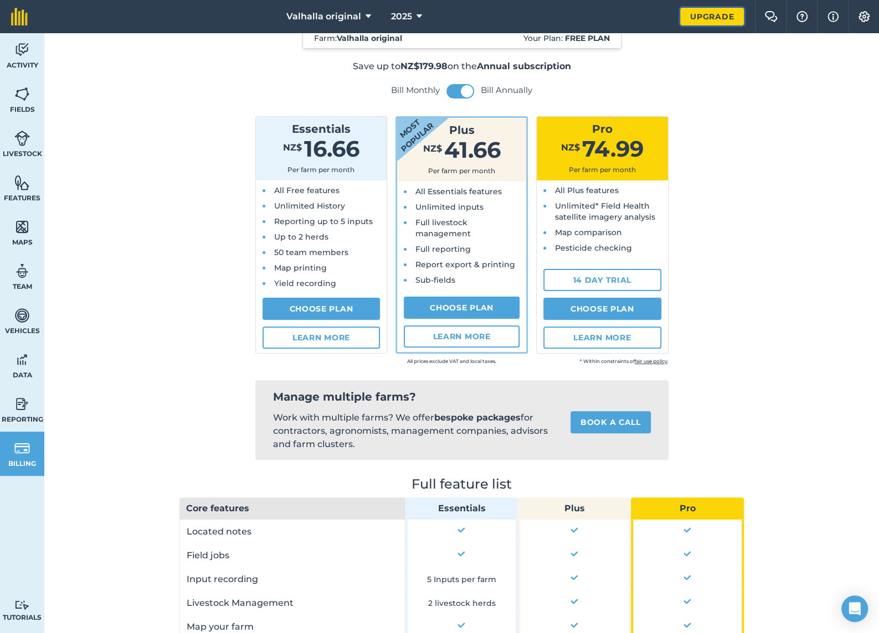
scroll to position [59, 0]
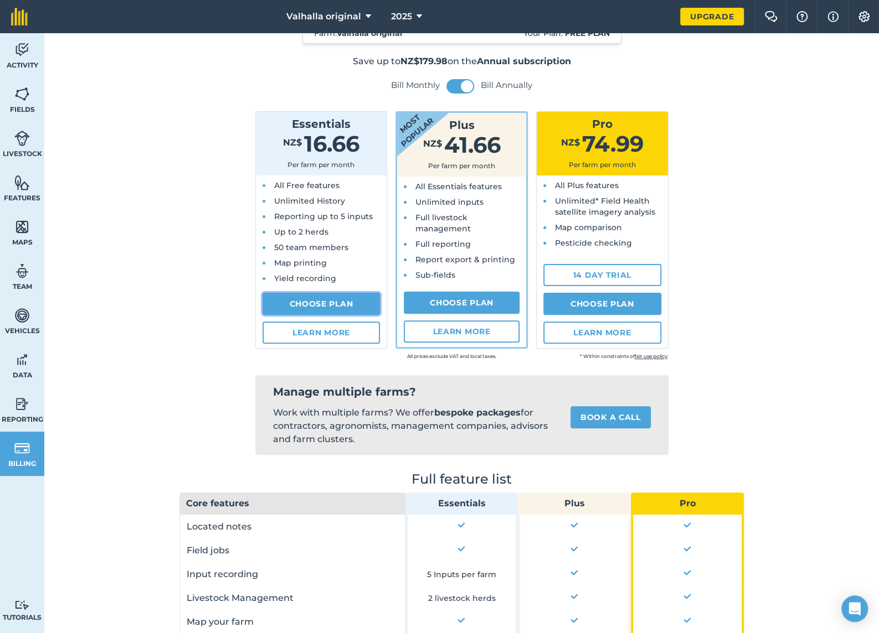
click at [313, 302] on link "Choose Plan" at bounding box center [321, 304] width 118 height 22
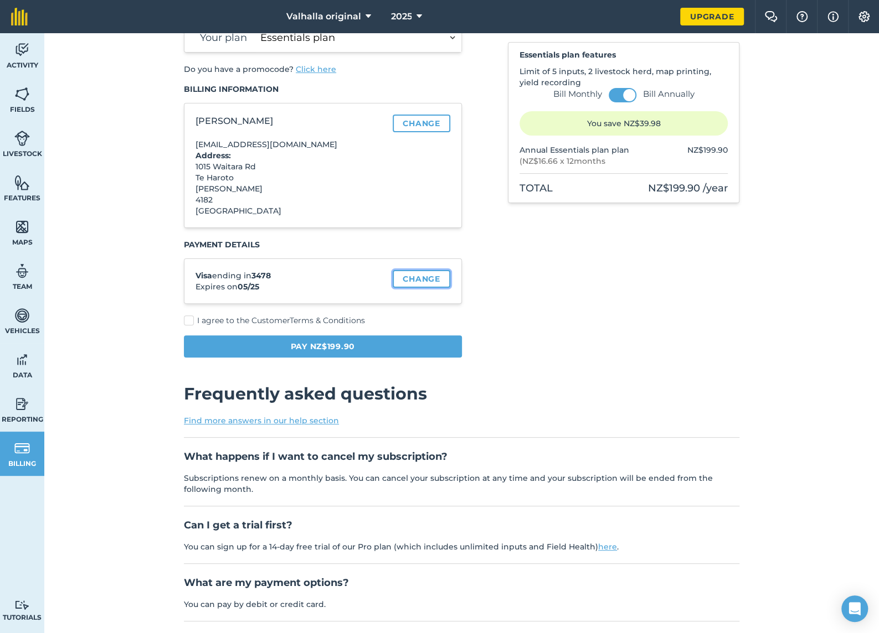
click at [413, 279] on link "Change" at bounding box center [421, 279] width 57 height 18
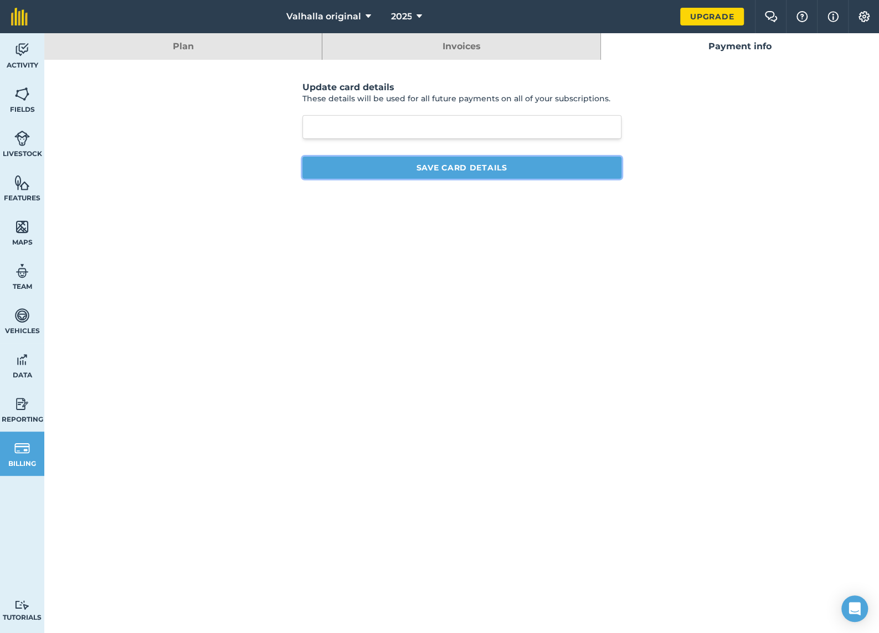
click at [462, 165] on button "Save card details" at bounding box center [461, 168] width 319 height 22
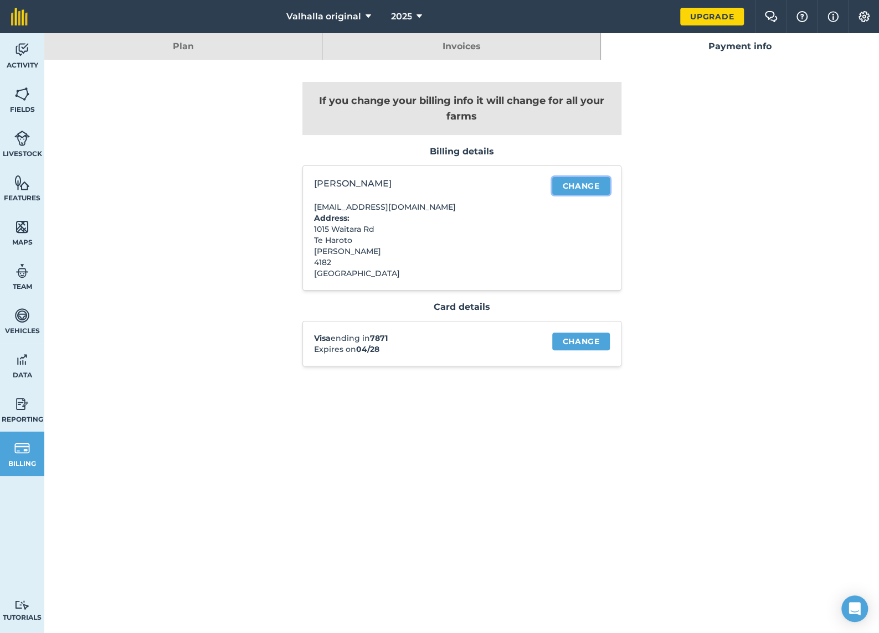
click at [590, 185] on link "Change" at bounding box center [580, 186] width 57 height 18
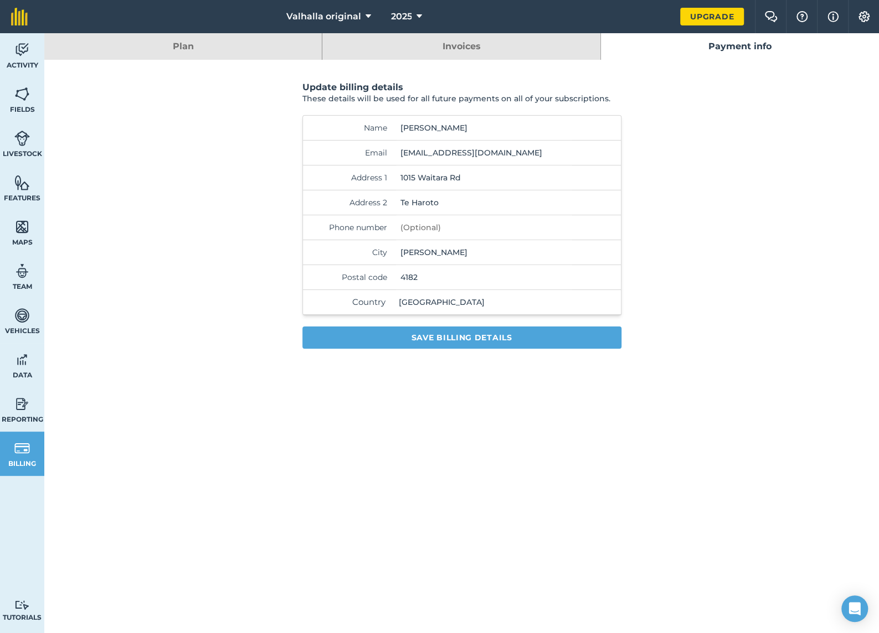
drag, startPoint x: 482, startPoint y: 130, endPoint x: 373, endPoint y: 126, distance: 109.2
click at [373, 126] on div "Name Craig Smith" at bounding box center [462, 128] width 318 height 25
type input "Newbury Farming Co Ltd"
drag, startPoint x: 505, startPoint y: 175, endPoint x: 363, endPoint y: 168, distance: 142.5
click at [363, 168] on div "Address 1 1015 Waitara Rd" at bounding box center [462, 178] width 318 height 25
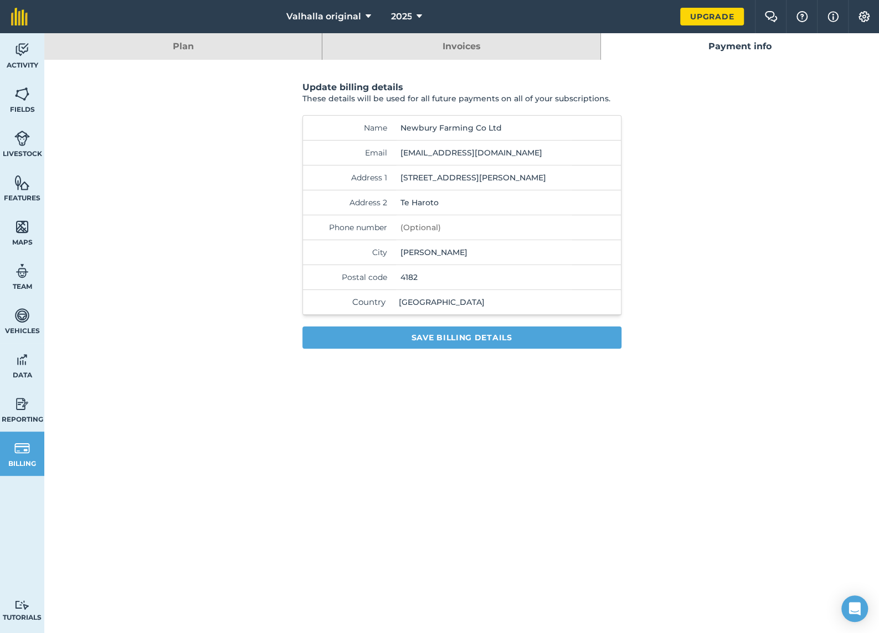
type input "66 Hamilton Road"
drag, startPoint x: 470, startPoint y: 203, endPoint x: 398, endPoint y: 201, distance: 72.6
click at [398, 201] on input "Te Haroto" at bounding box center [484, 202] width 176 height 24
click at [448, 249] on input "[PERSON_NAME]" at bounding box center [484, 252] width 176 height 24
type input "N"
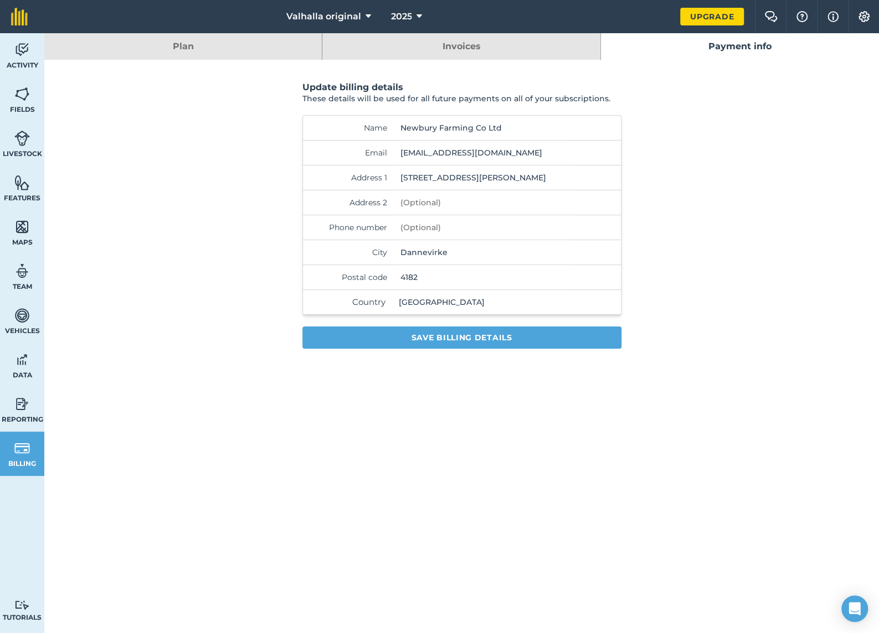
type input "Dannevirke"
click at [455, 279] on input "4182" at bounding box center [484, 277] width 176 height 24
type input "4"
type input "4976"
click at [478, 338] on button "Save billing details" at bounding box center [461, 338] width 319 height 22
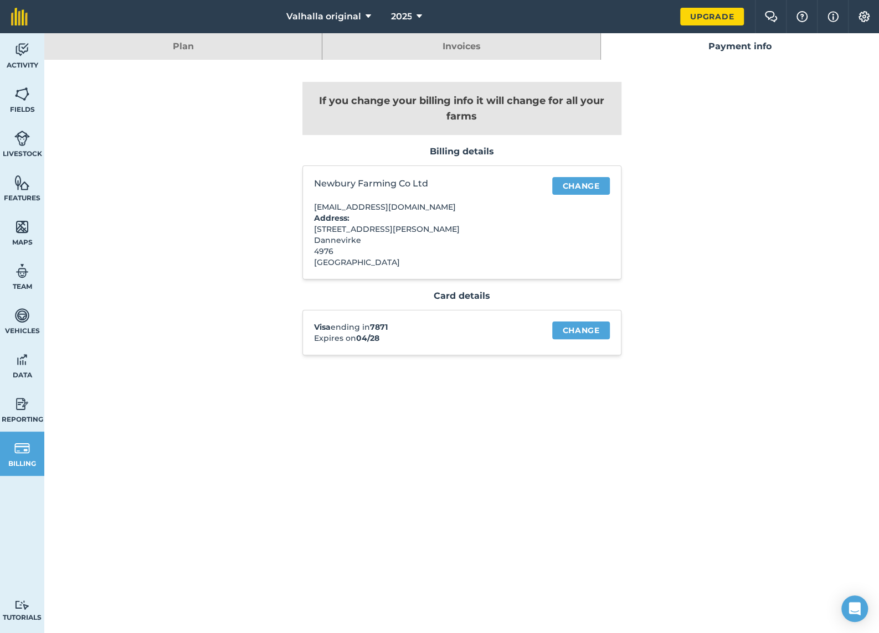
click at [209, 47] on link "Plan" at bounding box center [182, 46] width 277 height 27
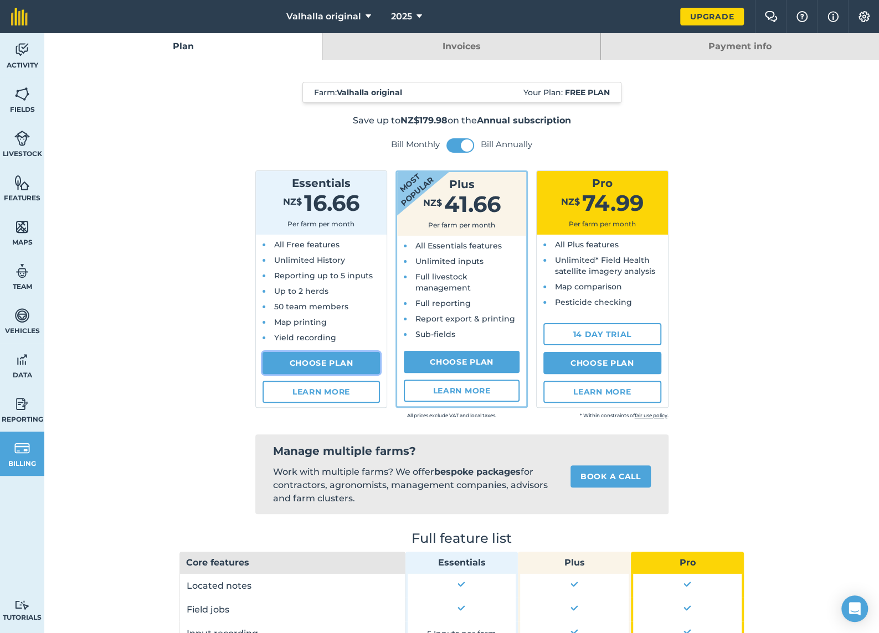
click at [307, 361] on link "Choose Plan" at bounding box center [321, 363] width 118 height 22
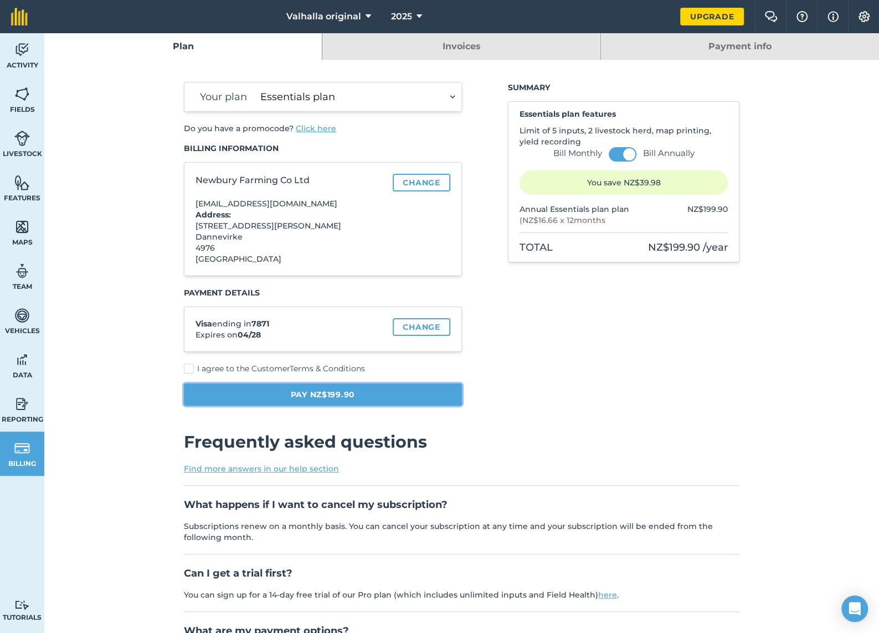
click at [317, 393] on button "Pay NZ$199.90" at bounding box center [323, 395] width 278 height 22
click at [184, 367] on label "I agree to the Customer Terms & Conditions" at bounding box center [323, 369] width 278 height 12
click at [184, 367] on input "I agree to the Customer Terms & Conditions" at bounding box center [187, 366] width 7 height 7
checkbox input "true"
click at [314, 392] on button "Pay NZ$199.90" at bounding box center [323, 395] width 278 height 22
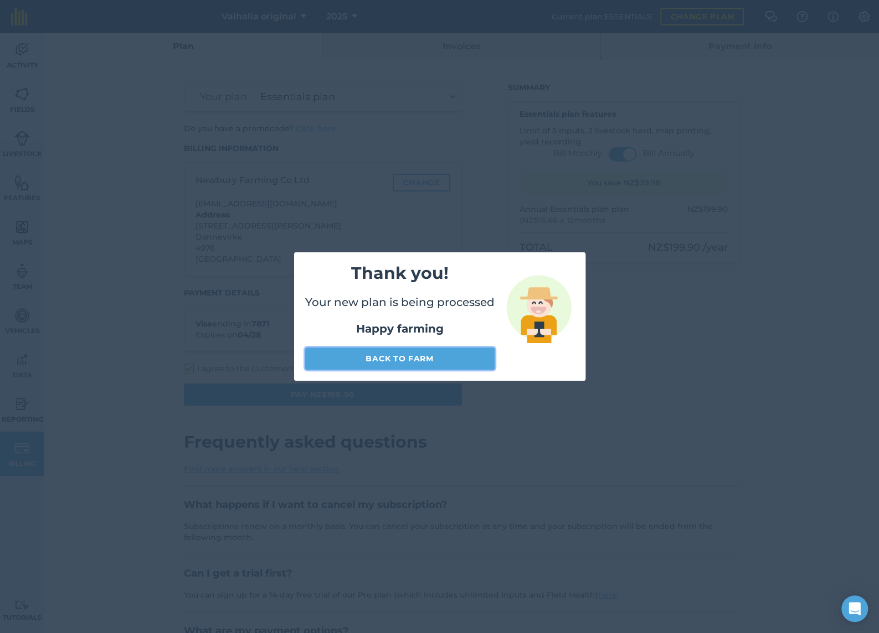
click at [405, 355] on link "Back to farm" at bounding box center [399, 359] width 189 height 22
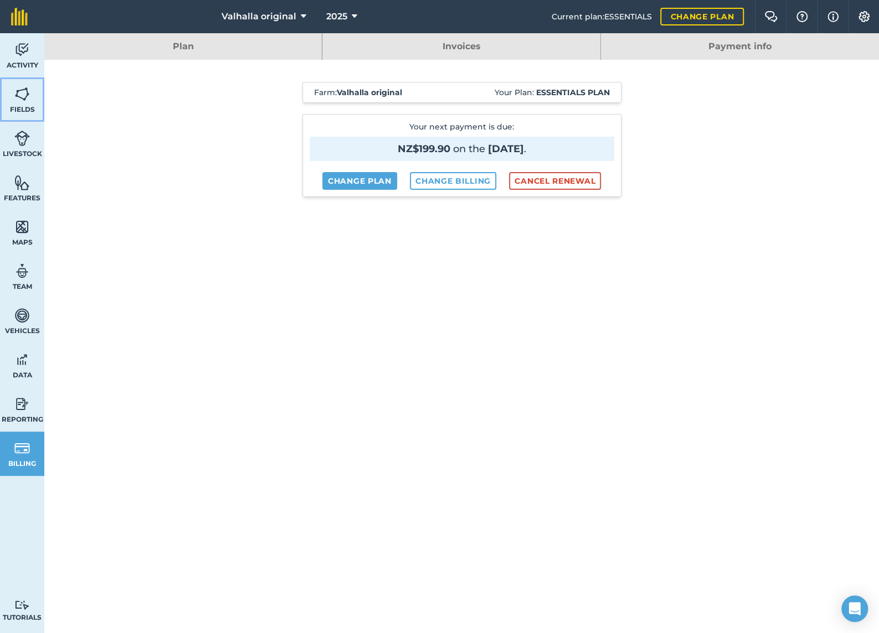
click at [18, 95] on img at bounding box center [22, 94] width 16 height 17
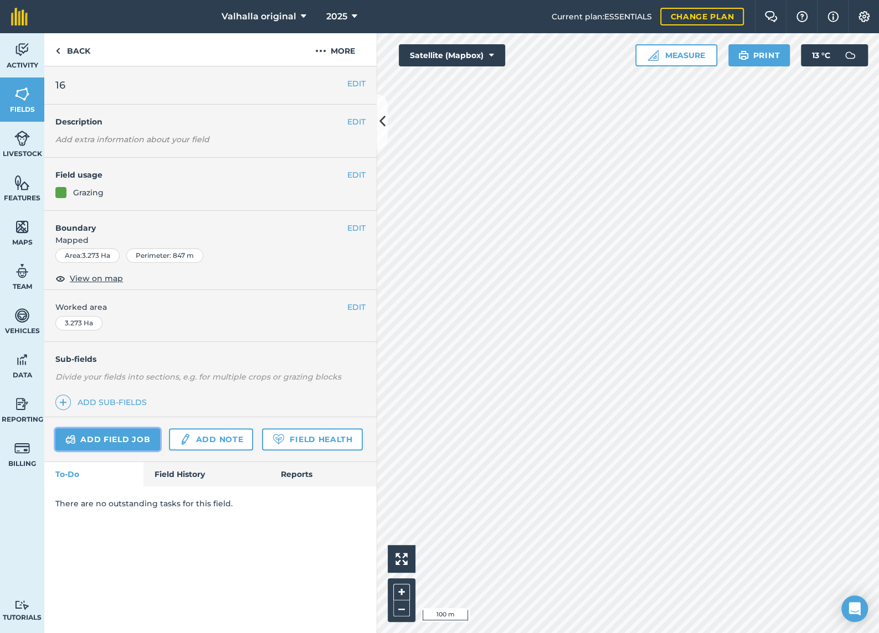
click at [117, 432] on link "Add field job" at bounding box center [107, 440] width 105 height 22
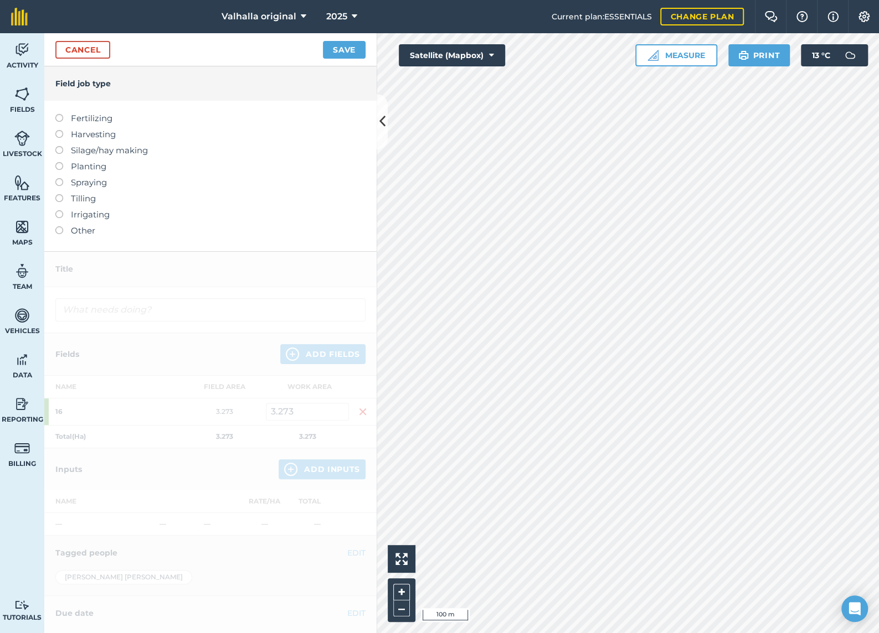
click at [61, 146] on label at bounding box center [63, 146] width 16 height 0
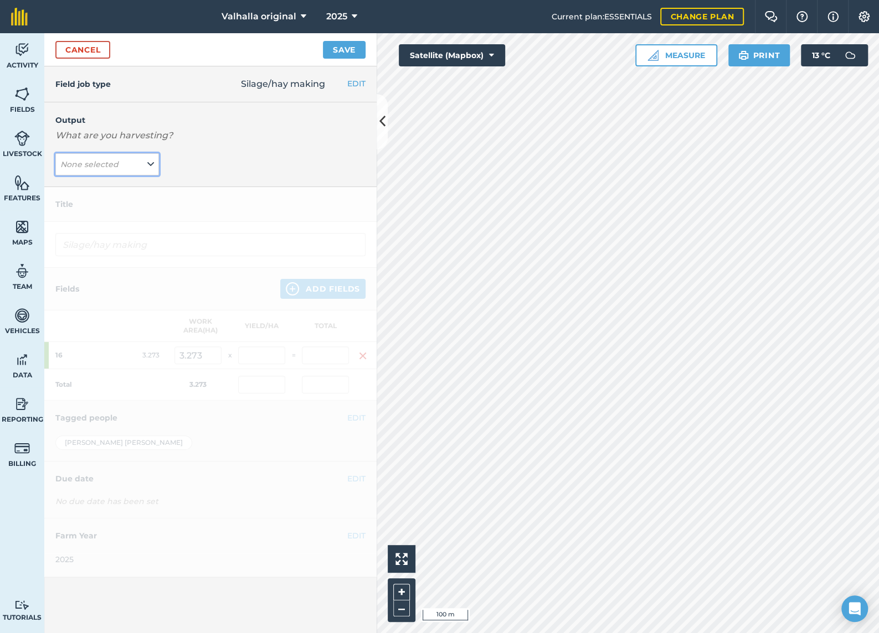
click at [151, 160] on icon at bounding box center [150, 164] width 7 height 12
click at [99, 187] on button "Baleage ( # )" at bounding box center [107, 186] width 104 height 21
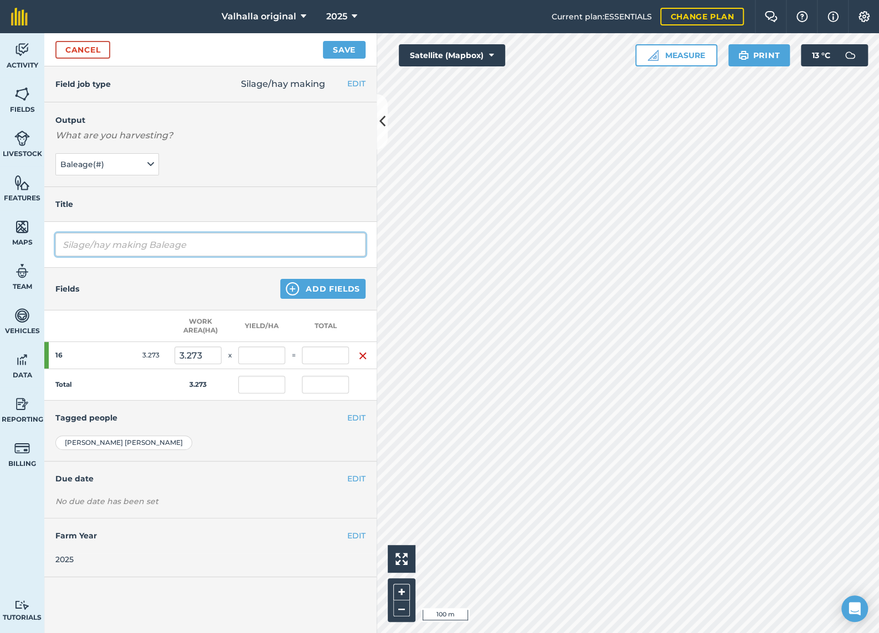
click at [112, 241] on input "Silage/hay making Baleage" at bounding box center [210, 244] width 310 height 23
drag, startPoint x: 155, startPoint y: 246, endPoint x: 50, endPoint y: 245, distance: 105.2
click at [50, 245] on div "Silage/hay Bmaking Baleage" at bounding box center [210, 245] width 332 height 46
type input "Baleage made"
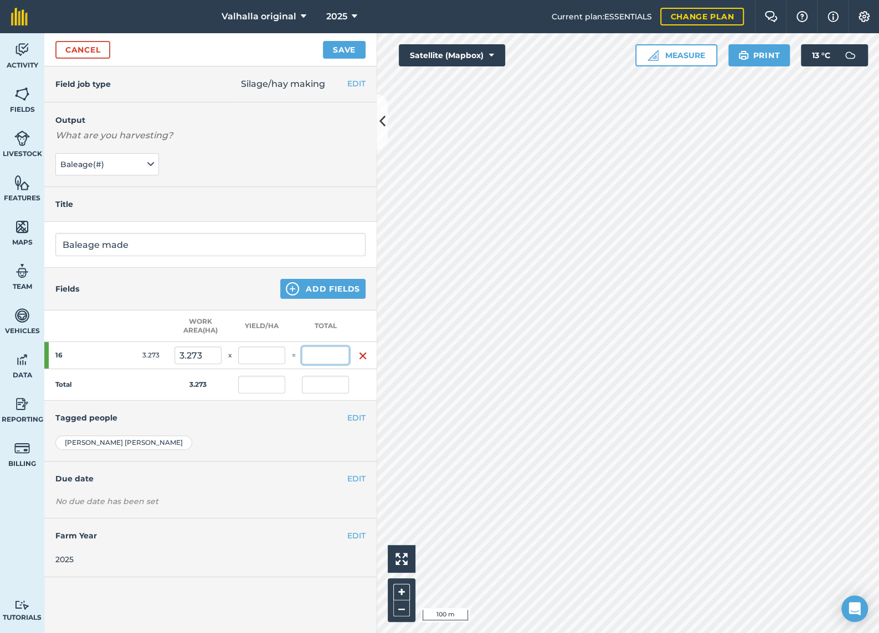
click at [317, 358] on input "text" at bounding box center [325, 356] width 47 height 18
click at [359, 476] on button "EDIT" at bounding box center [356, 479] width 18 height 12
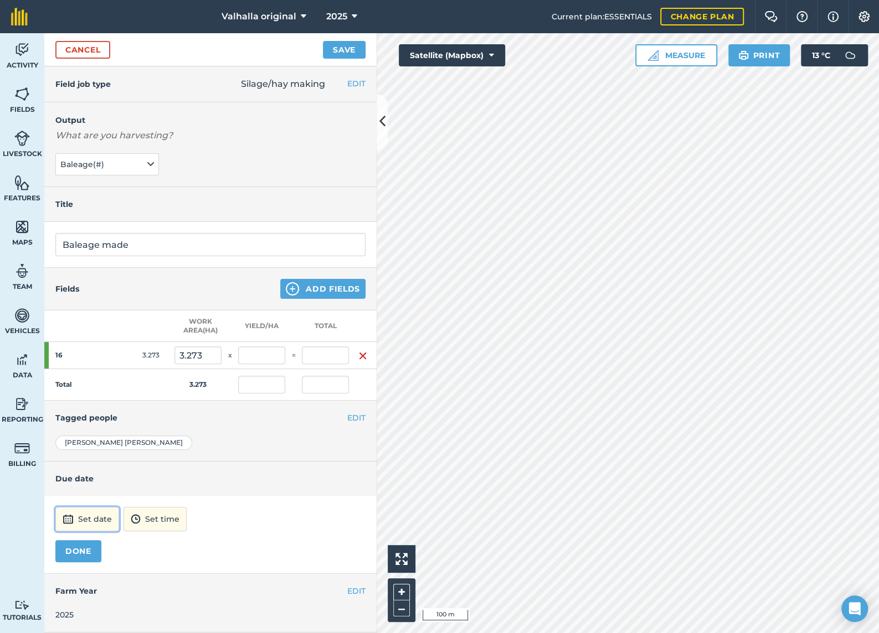
click at [98, 516] on button "Set date" at bounding box center [87, 519] width 64 height 24
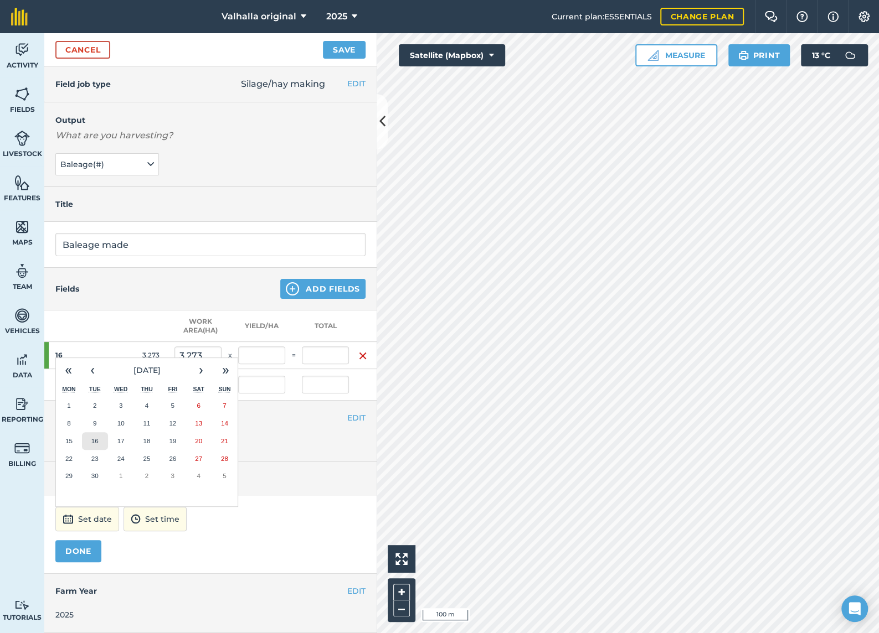
click at [97, 438] on abbr "16" at bounding box center [94, 440] width 7 height 7
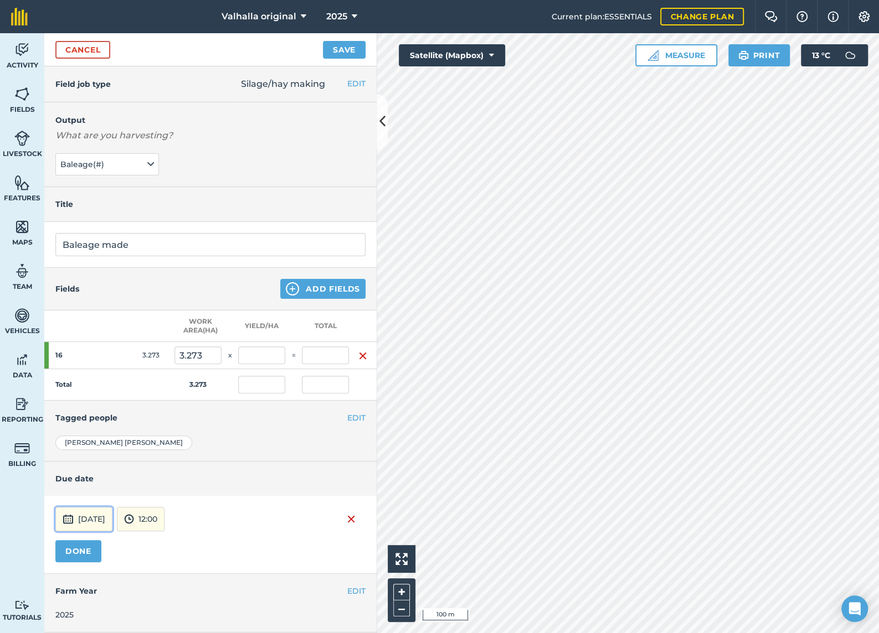
click at [112, 517] on button "16th Sep 2025" at bounding box center [83, 519] width 57 height 24
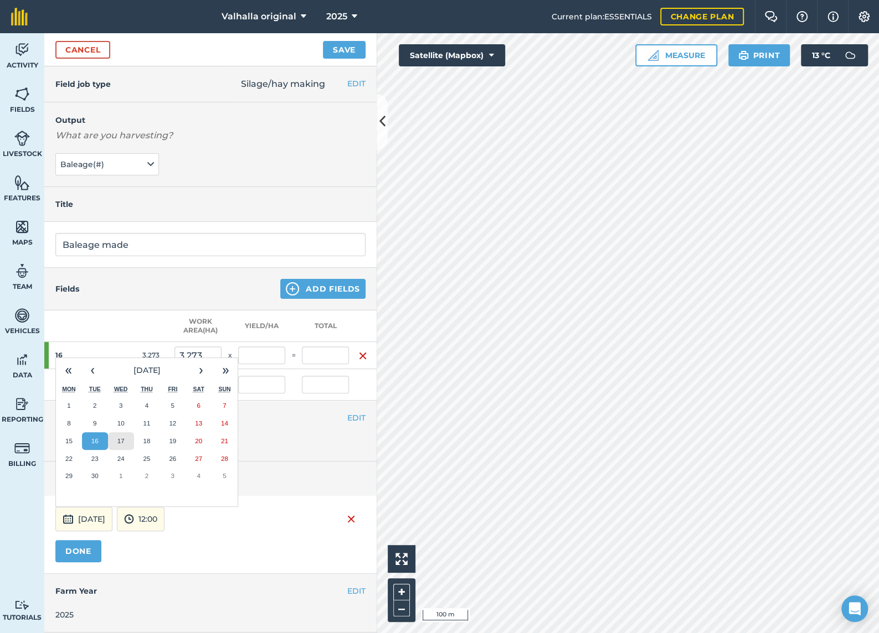
click at [121, 438] on abbr "17" at bounding box center [120, 440] width 7 height 7
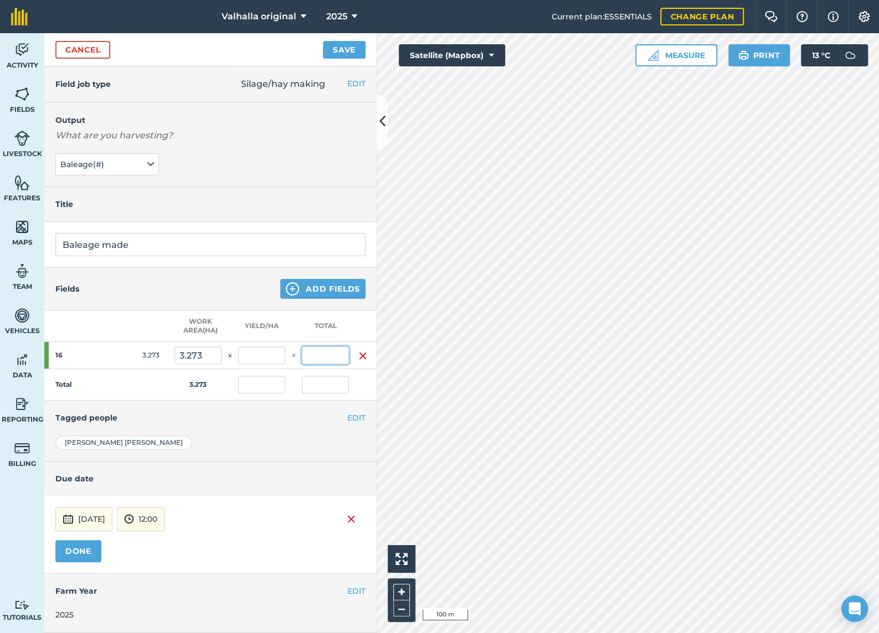
click at [329, 354] on input "text" at bounding box center [325, 356] width 47 height 18
type input "44"
type input "13.443"
type input "44"
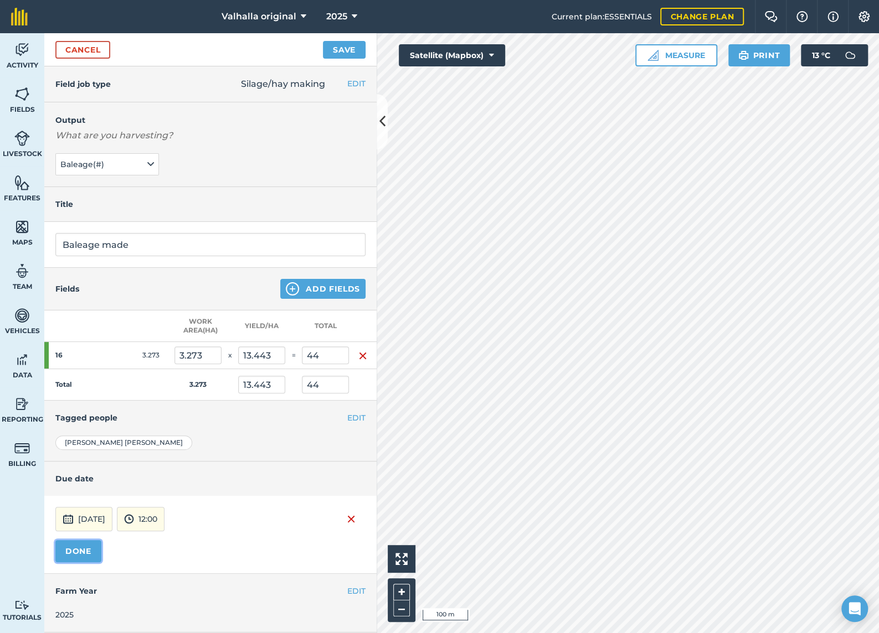
click at [83, 547] on button "DONE" at bounding box center [78, 551] width 46 height 22
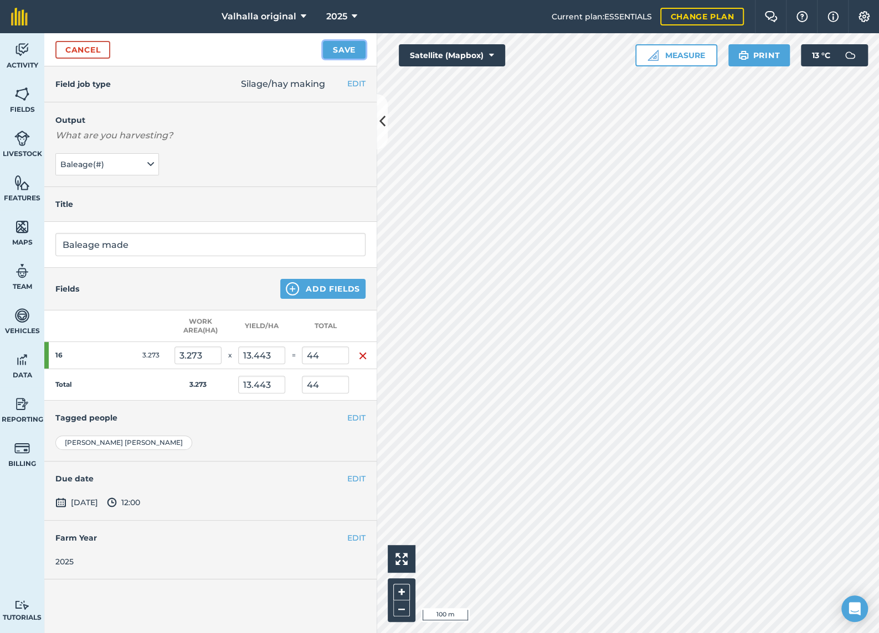
click at [347, 48] on button "Save" at bounding box center [344, 50] width 43 height 18
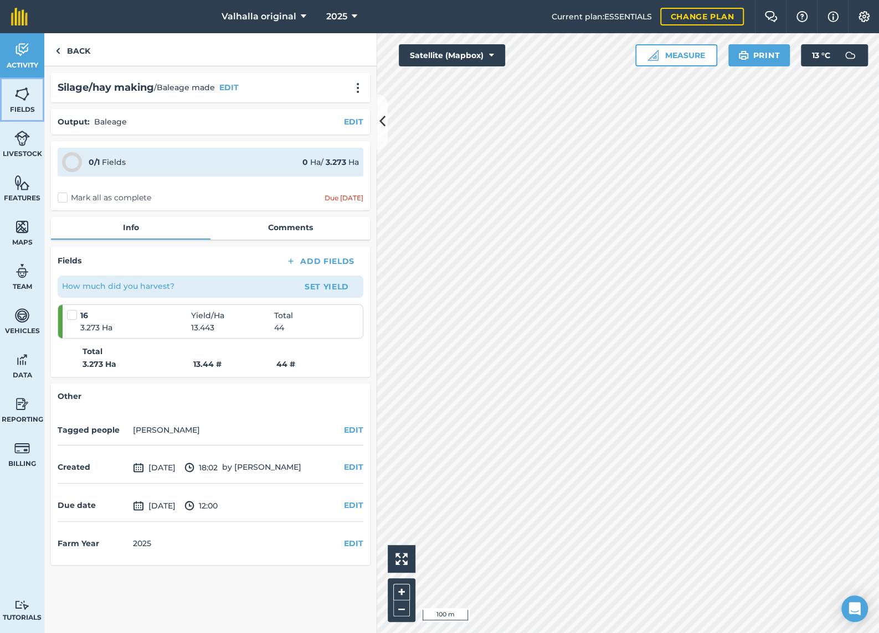
click at [23, 104] on link "Fields" at bounding box center [22, 100] width 44 height 44
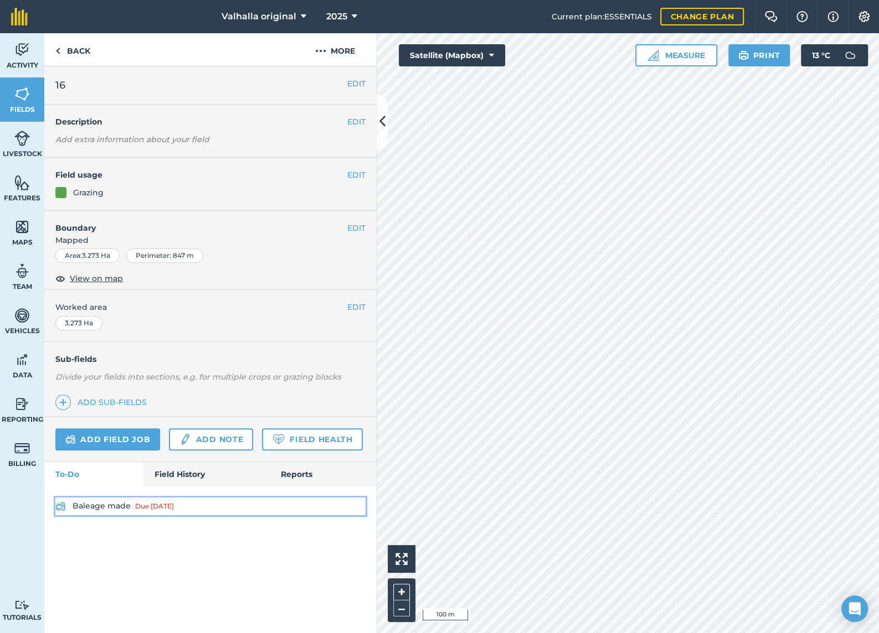
click at [100, 503] on link "Baleage made Due 4 days ago" at bounding box center [210, 507] width 310 height 18
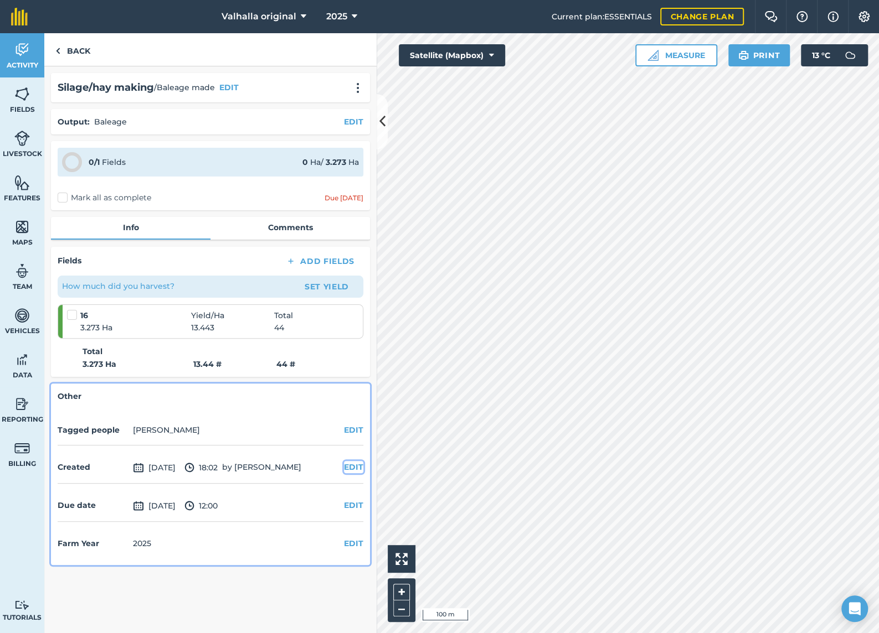
click at [352, 466] on button "EDIT" at bounding box center [353, 467] width 19 height 12
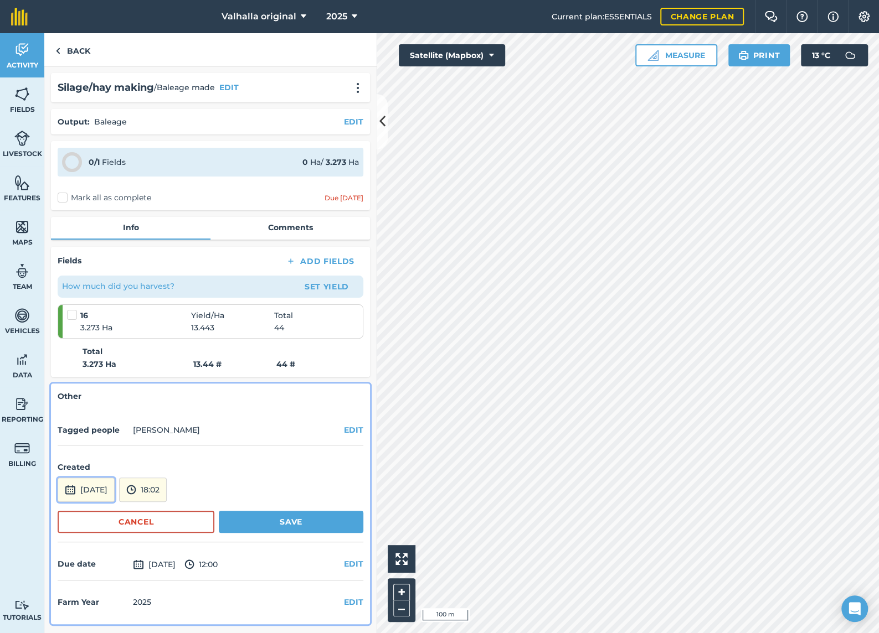
click at [112, 490] on button "[DATE]" at bounding box center [86, 490] width 57 height 24
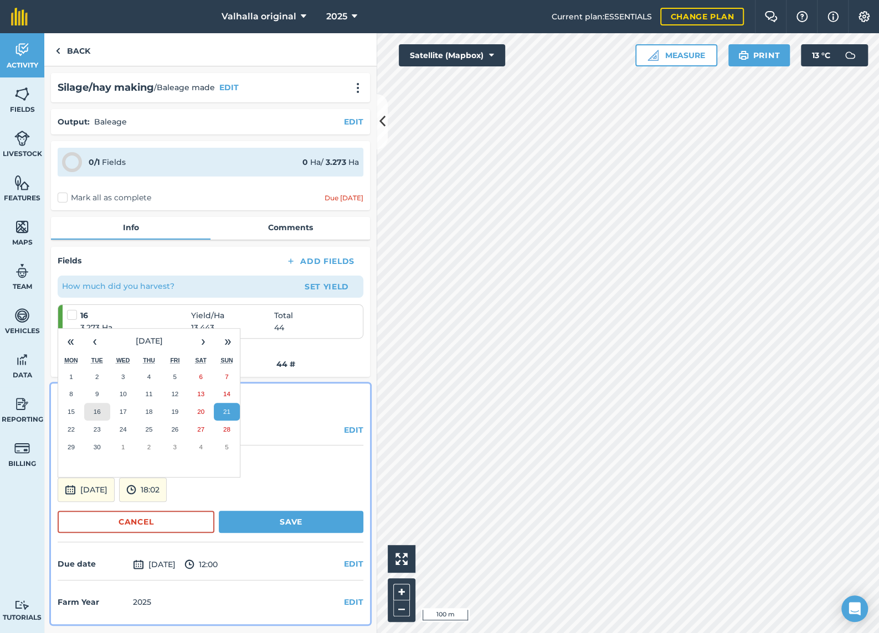
click at [100, 409] on abbr "16" at bounding box center [97, 411] width 7 height 7
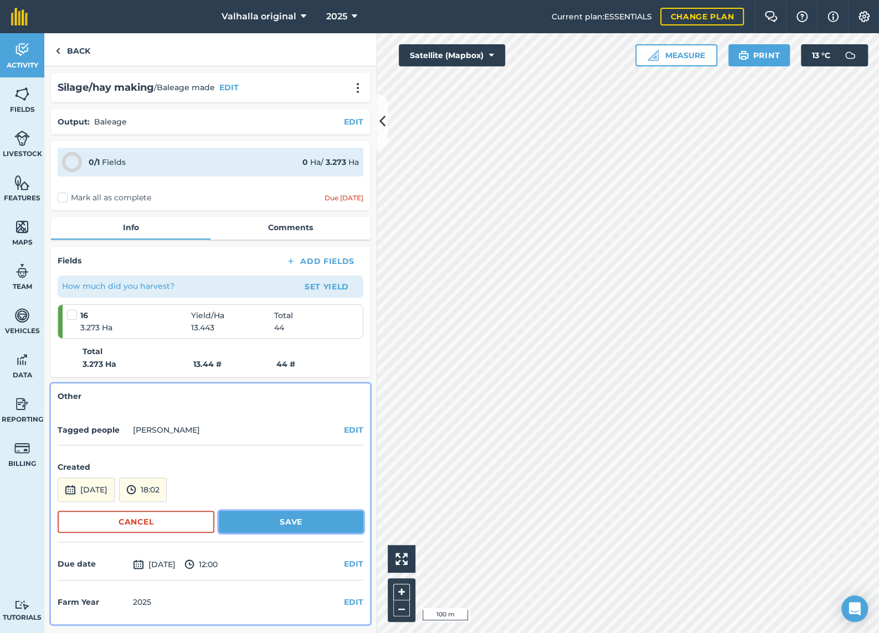
click at [294, 519] on button "Save" at bounding box center [291, 522] width 144 height 22
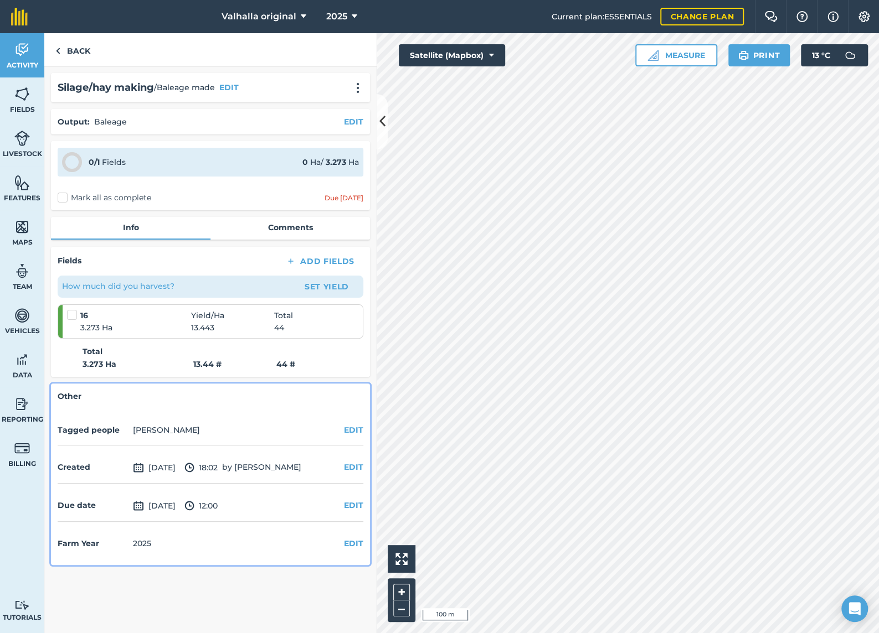
click at [62, 198] on label "Mark all as complete" at bounding box center [105, 198] width 94 height 12
click at [62, 198] on input "Mark all as complete" at bounding box center [61, 195] width 7 height 7
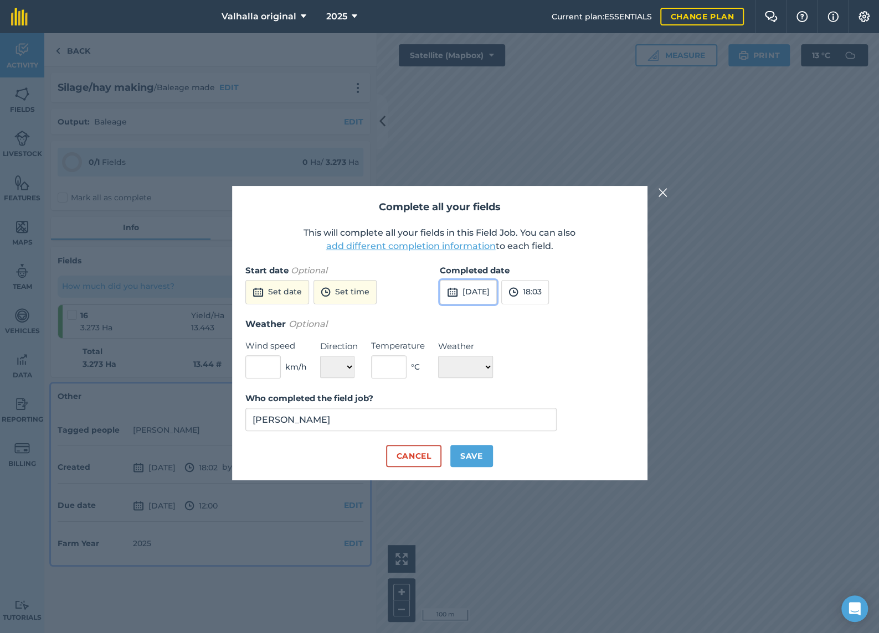
click at [484, 293] on button "[DATE]" at bounding box center [468, 292] width 57 height 24
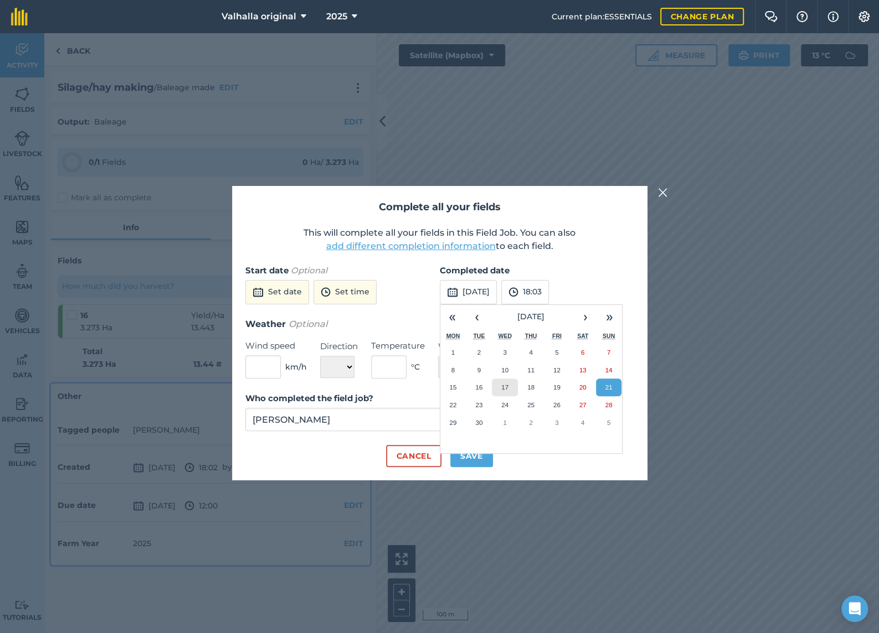
click at [507, 385] on abbr "17" at bounding box center [504, 387] width 7 height 7
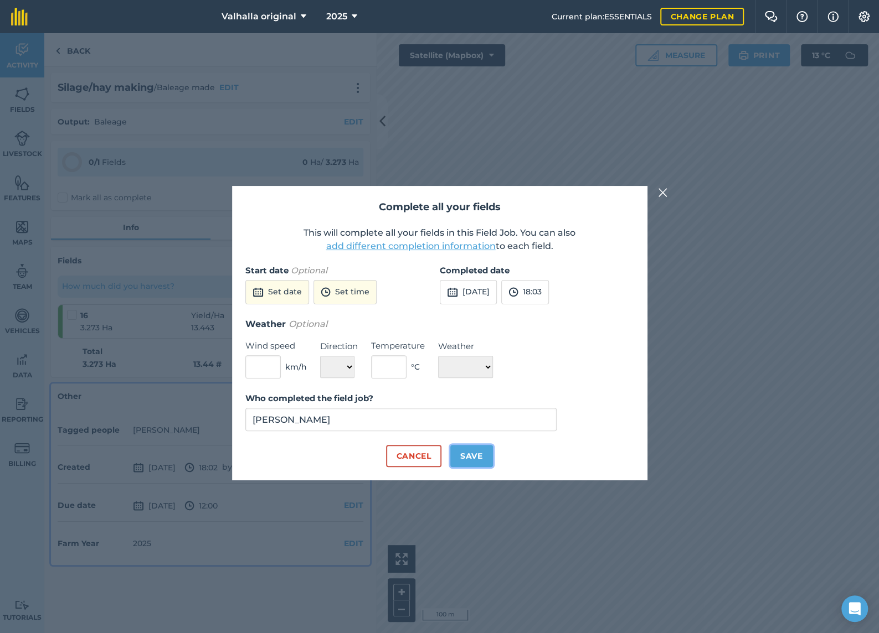
click at [477, 455] on button "Save" at bounding box center [471, 456] width 43 height 22
checkbox input "true"
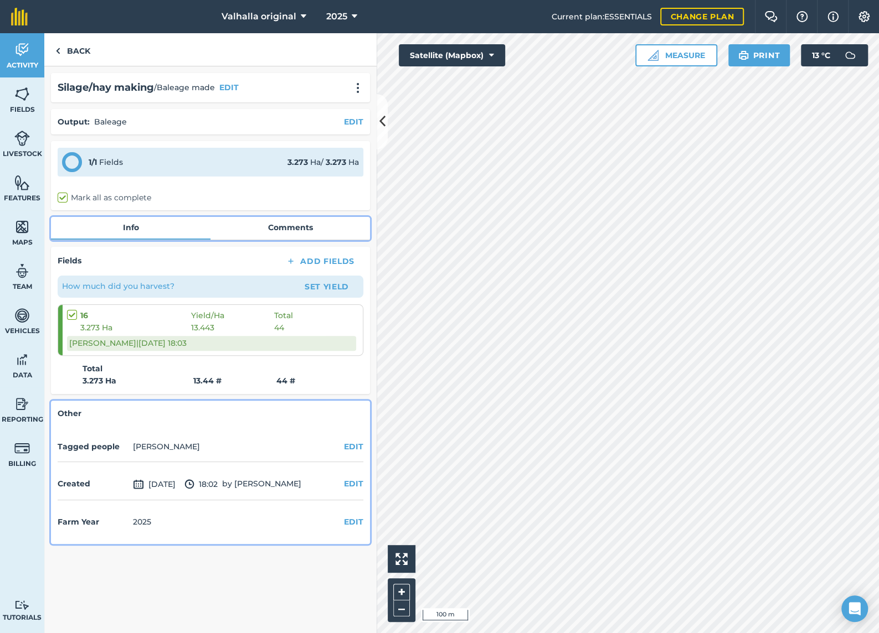
click at [293, 226] on link "Comments" at bounding box center [289, 227] width 159 height 21
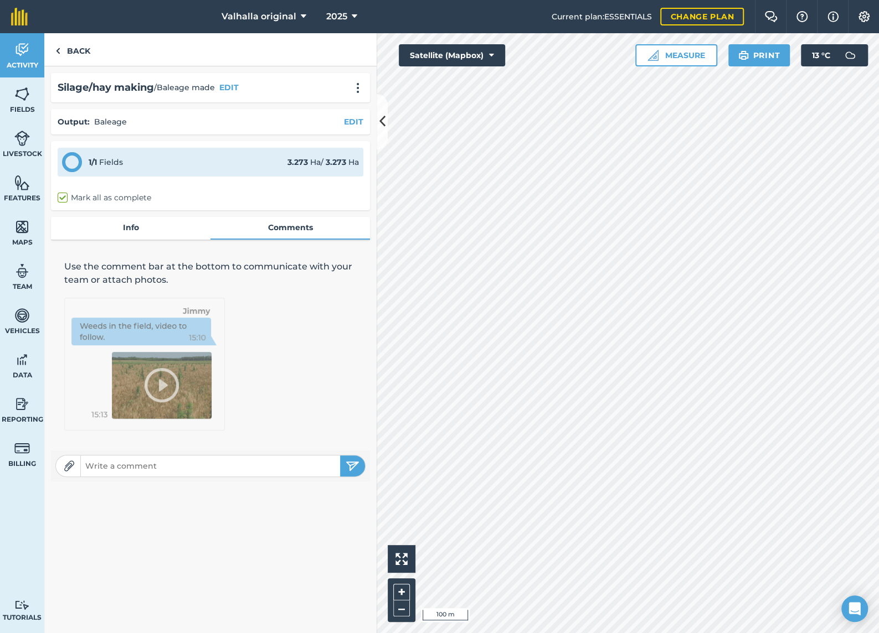
click at [149, 467] on input "text" at bounding box center [210, 466] width 259 height 16
click at [19, 96] on img at bounding box center [22, 94] width 16 height 17
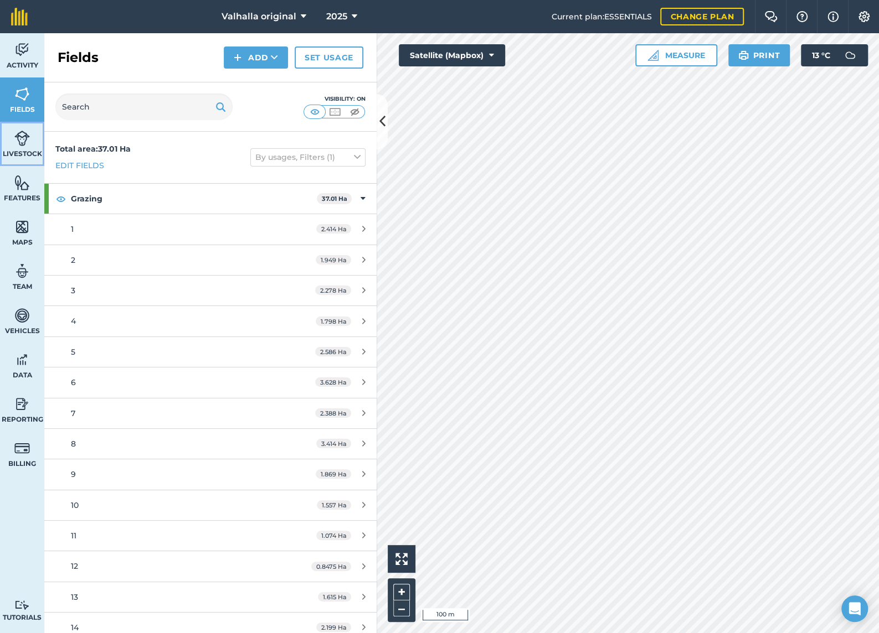
click at [19, 148] on link "Livestock" at bounding box center [22, 144] width 44 height 44
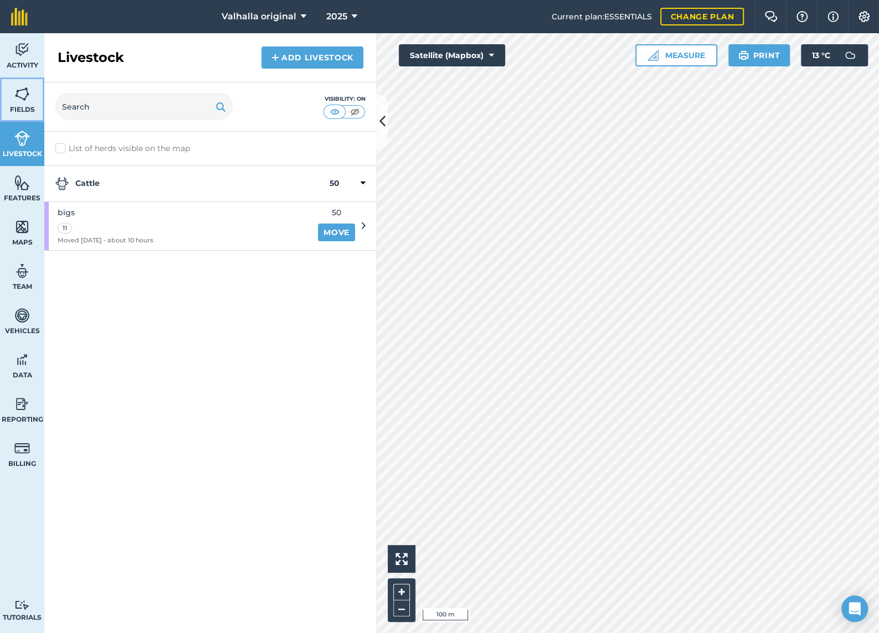
click at [22, 99] on img at bounding box center [22, 94] width 16 height 17
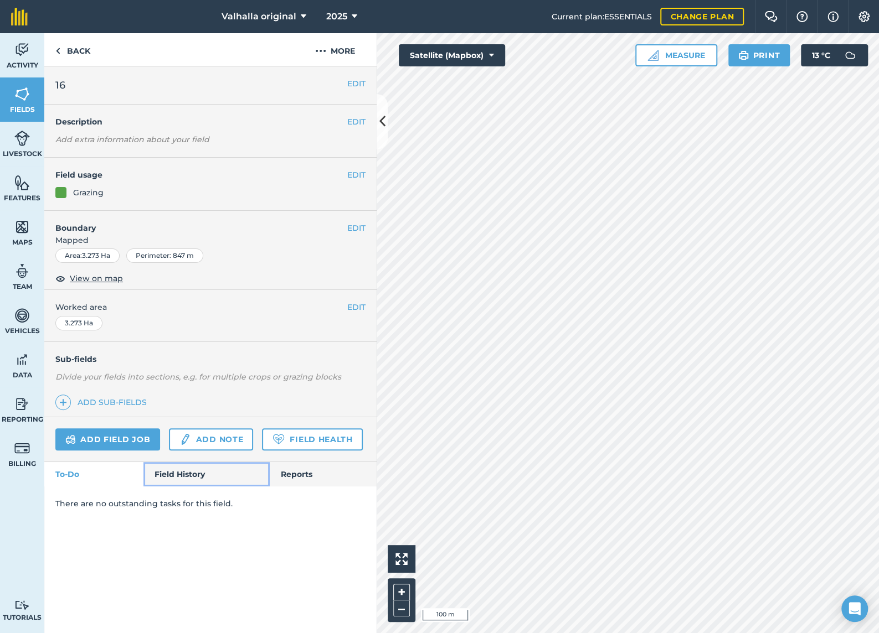
click at [205, 466] on link "Field History" at bounding box center [206, 474] width 126 height 24
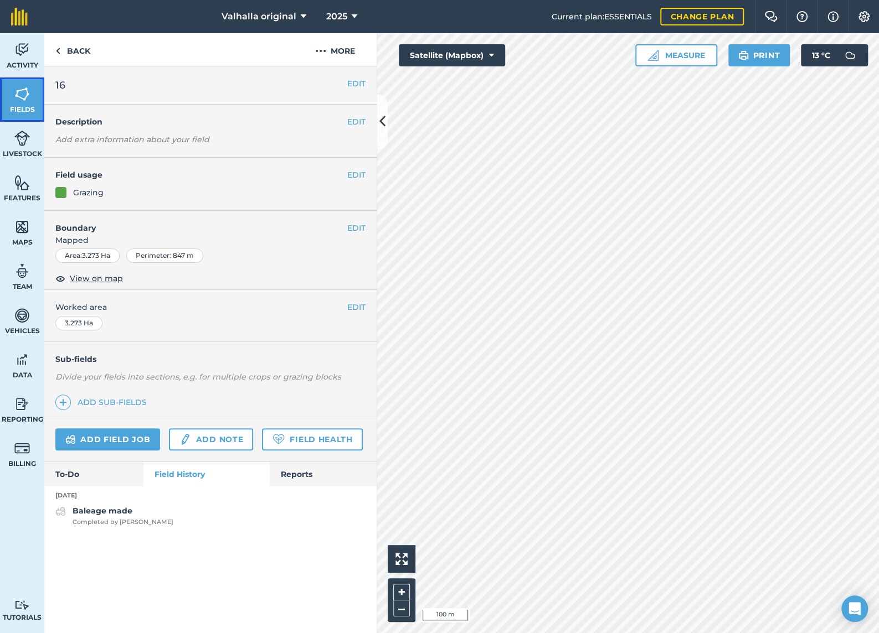
click at [16, 92] on img at bounding box center [22, 94] width 16 height 17
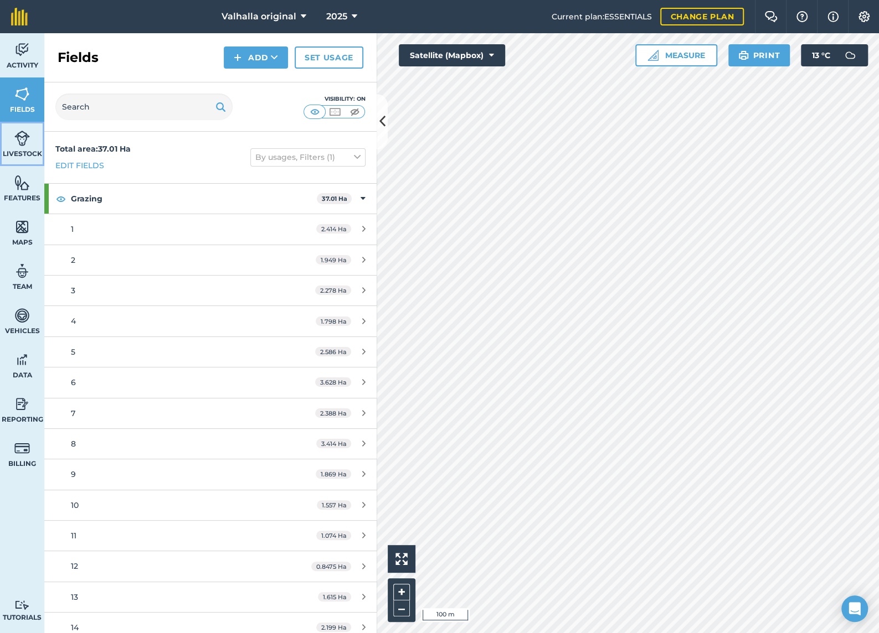
click at [23, 146] on link "Livestock" at bounding box center [22, 144] width 44 height 44
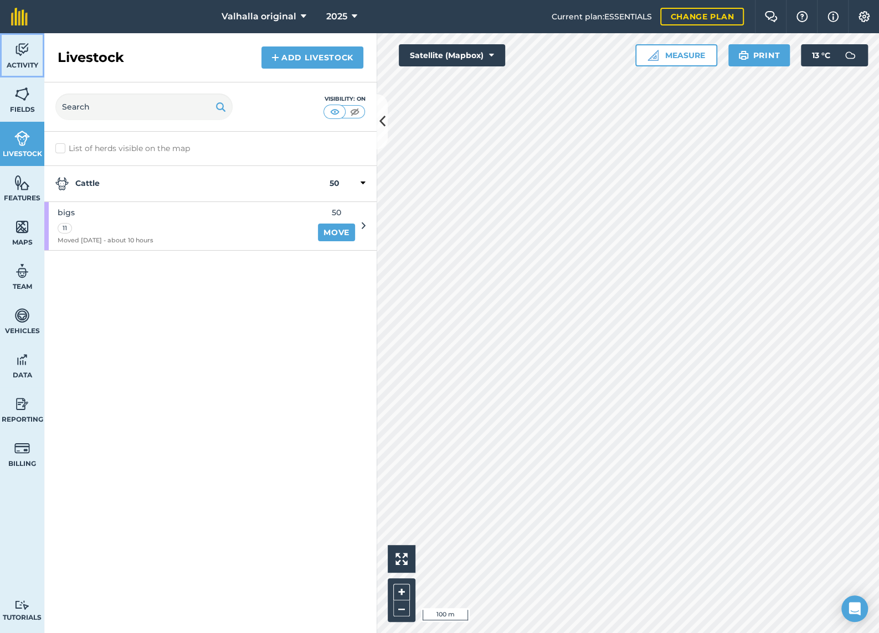
click at [19, 51] on img at bounding box center [22, 50] width 16 height 17
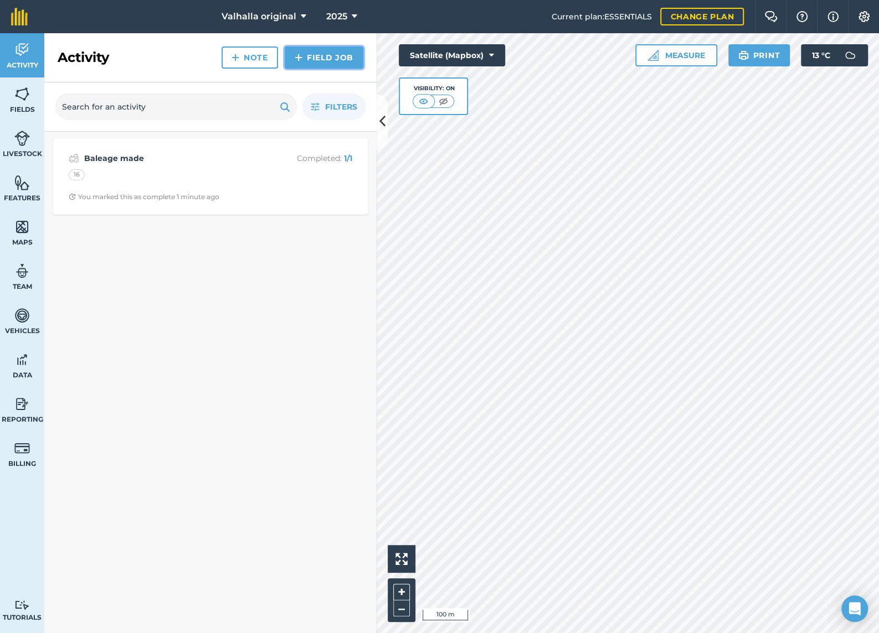
click at [318, 56] on link "Field Job" at bounding box center [324, 58] width 79 height 22
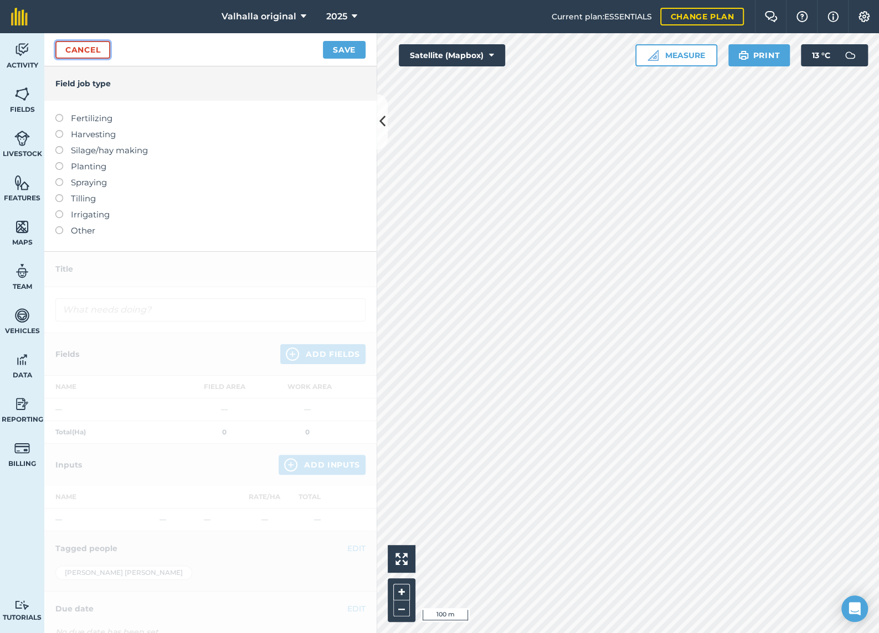
click at [78, 45] on link "Cancel" at bounding box center [82, 50] width 55 height 18
